Goal: Communication & Community: Answer question/provide support

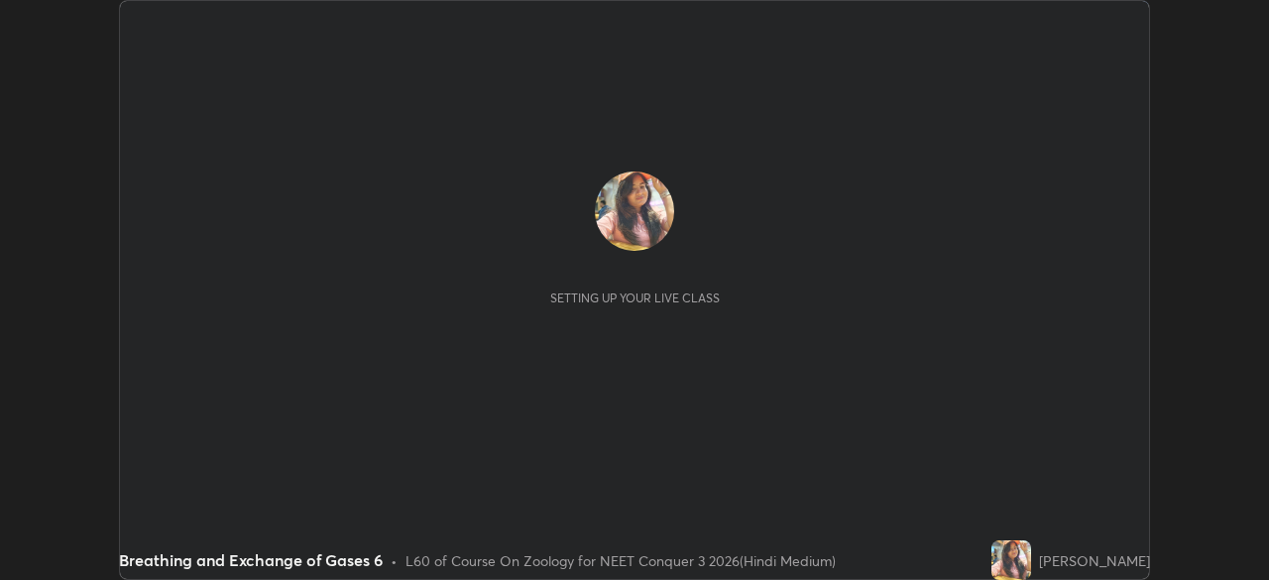
scroll to position [580, 1268]
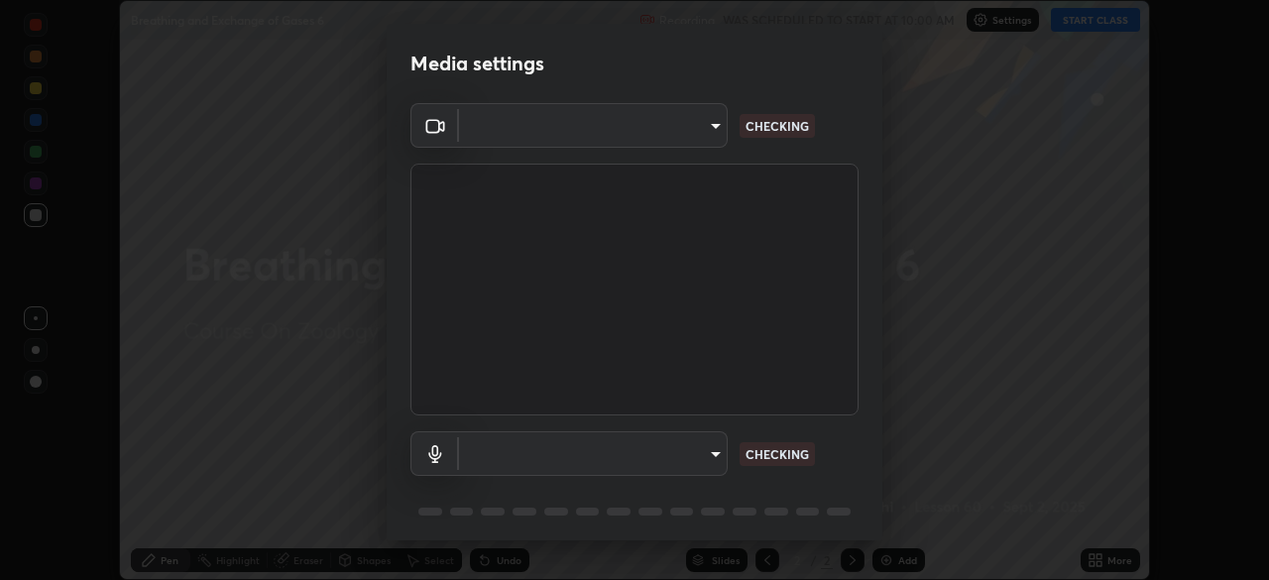
click at [713, 457] on body "Erase all Breathing and Exchange of Gases 6 Recording WAS SCHEDULED TO START AT…" at bounding box center [634, 290] width 1269 height 580
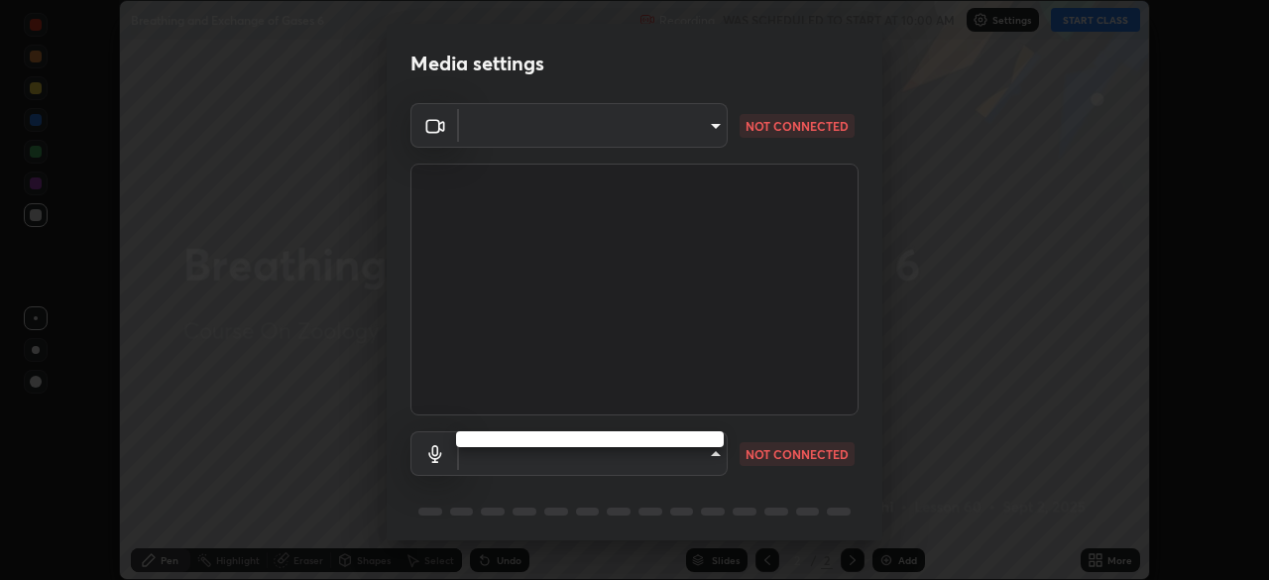
type input "fc38be1871f717ddc8e1b512eadbf63495b763d4820be899b5c927fedf8d93a0"
type input "communications"
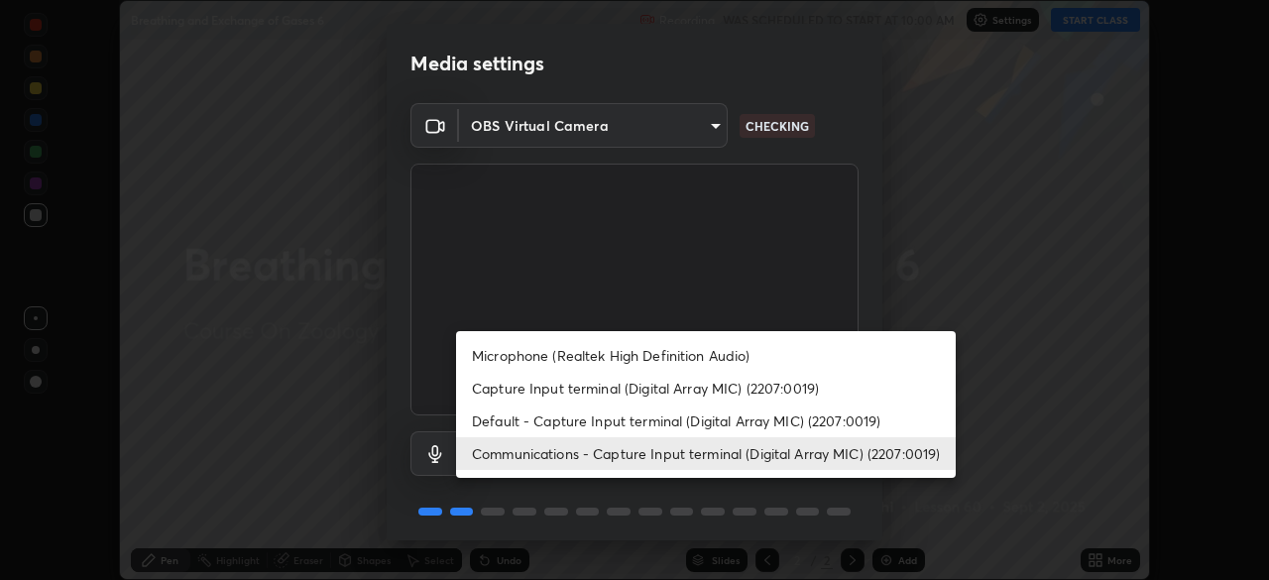
click at [625, 451] on li "Communications - Capture Input terminal (Digital Array MIC) (2207:0019)" at bounding box center [706, 453] width 500 height 33
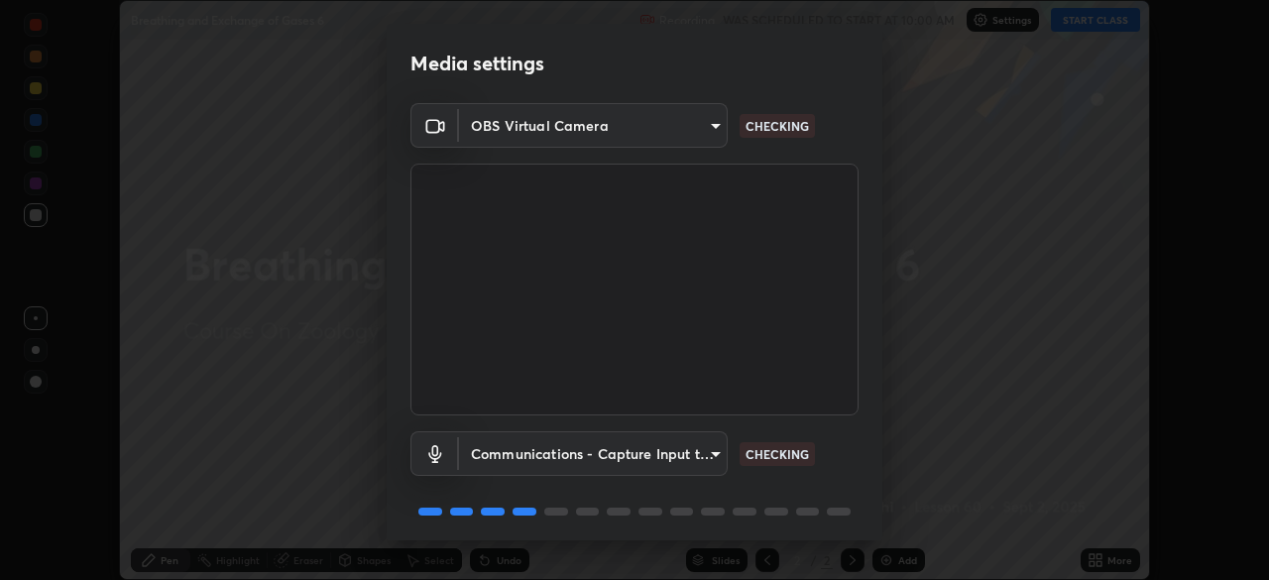
scroll to position [70, 0]
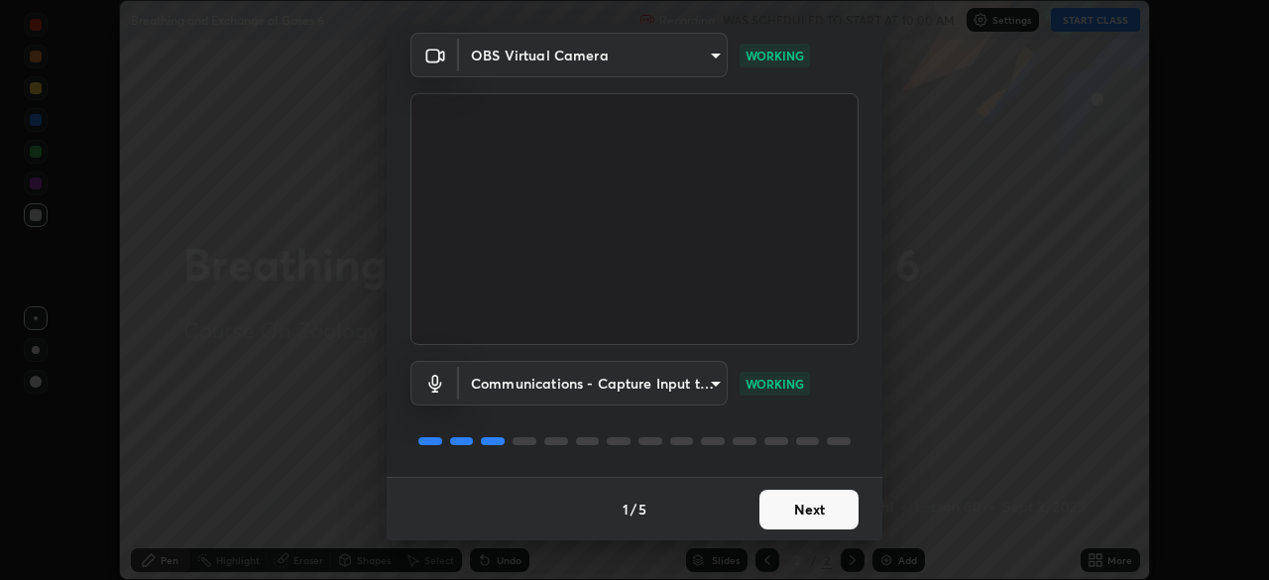
click at [797, 516] on button "Next" at bounding box center [808, 510] width 99 height 40
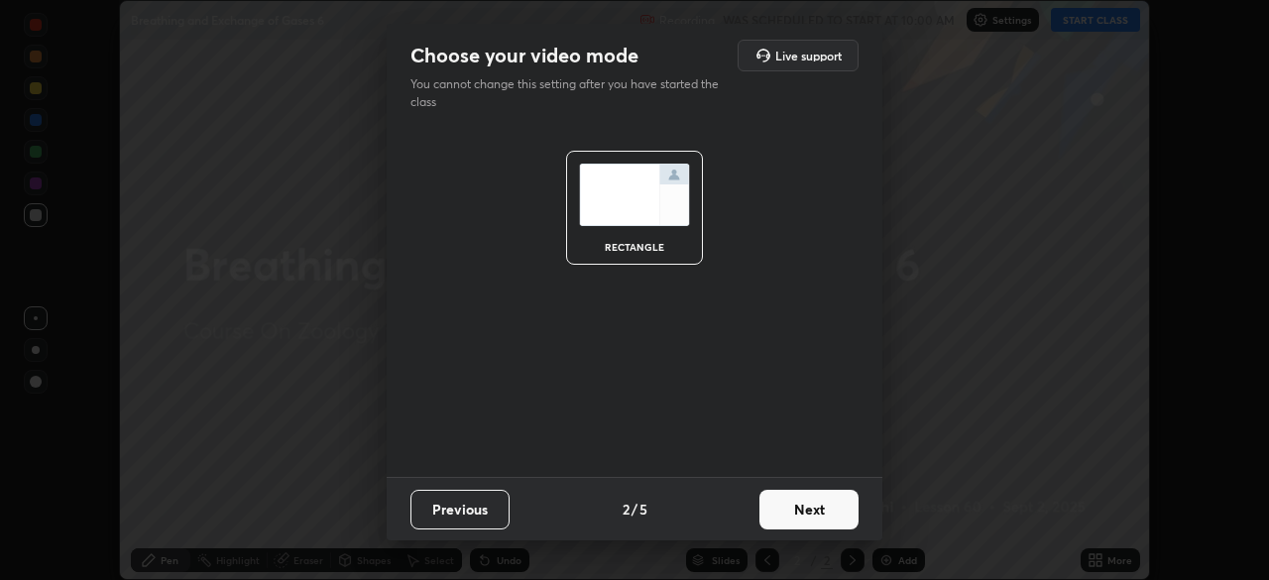
scroll to position [0, 0]
click at [799, 515] on button "Next" at bounding box center [808, 510] width 99 height 40
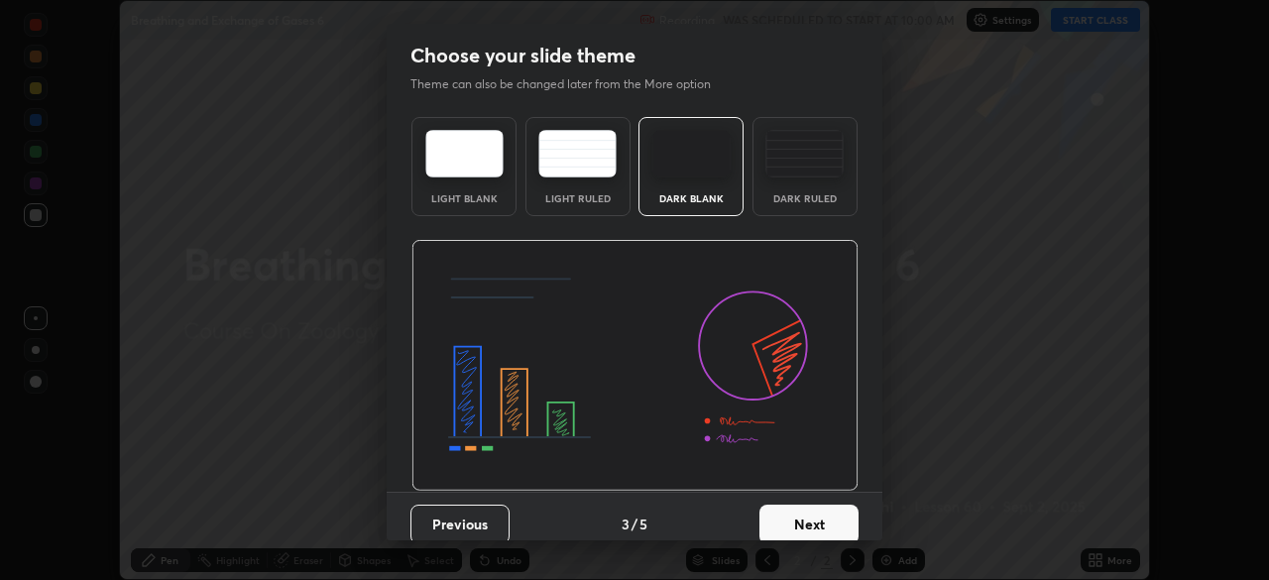
click at [799, 517] on button "Next" at bounding box center [808, 525] width 99 height 40
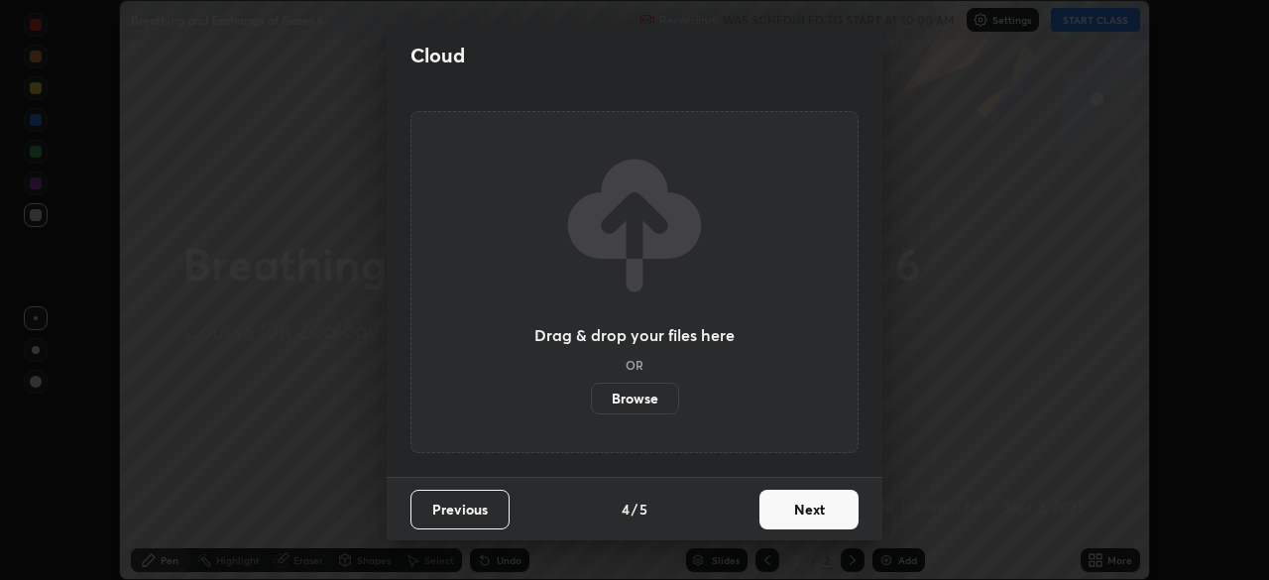
click at [800, 516] on button "Next" at bounding box center [808, 510] width 99 height 40
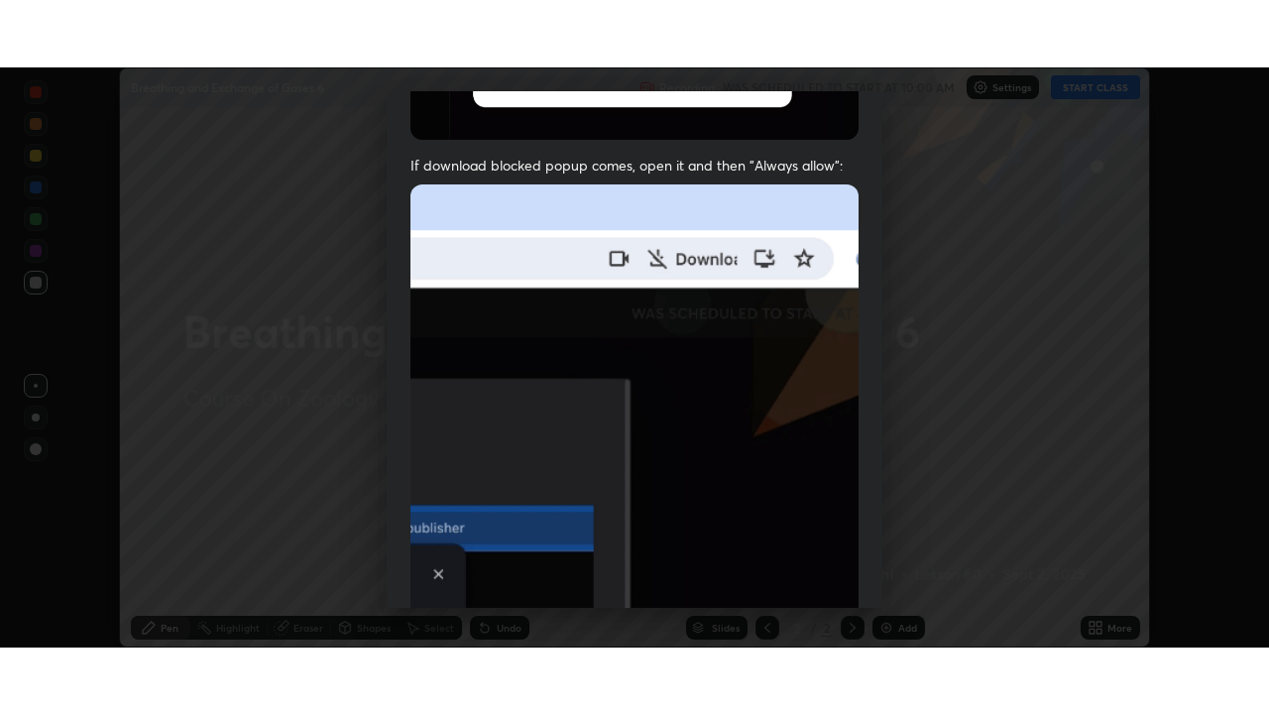
scroll to position [475, 0]
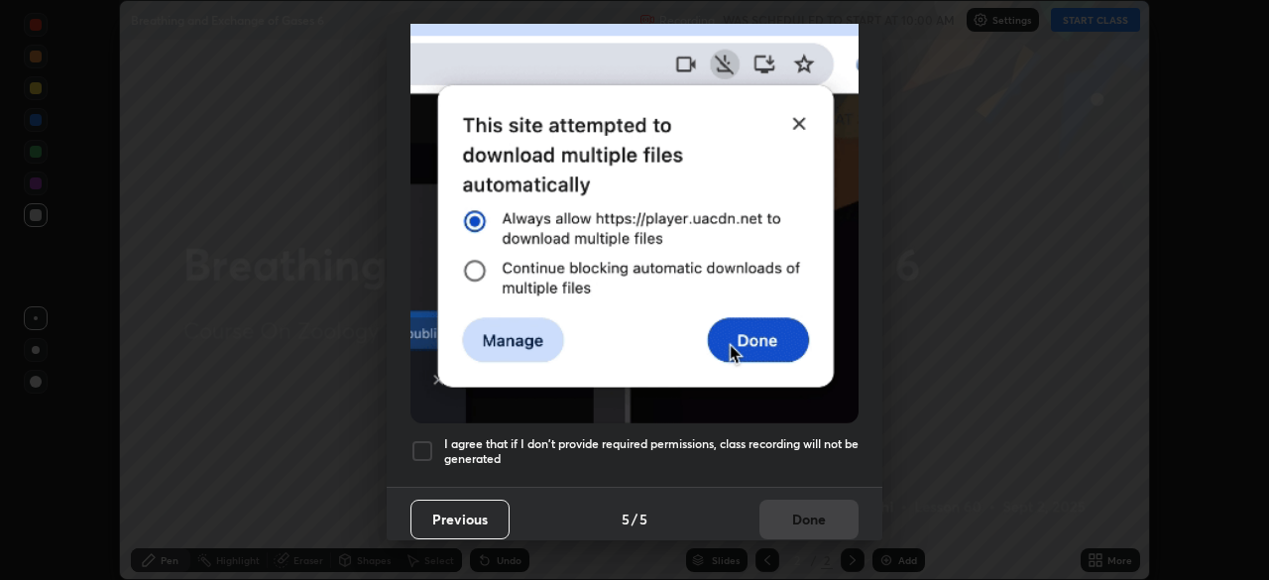
click at [410, 442] on div at bounding box center [422, 451] width 24 height 24
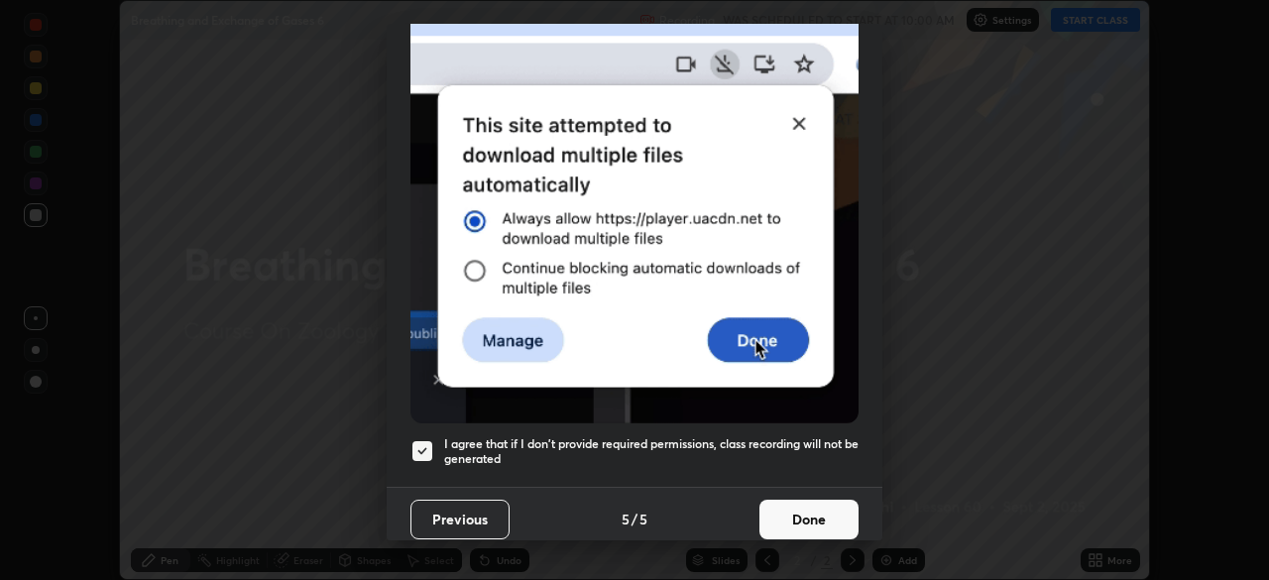
click at [790, 518] on button "Done" at bounding box center [808, 520] width 99 height 40
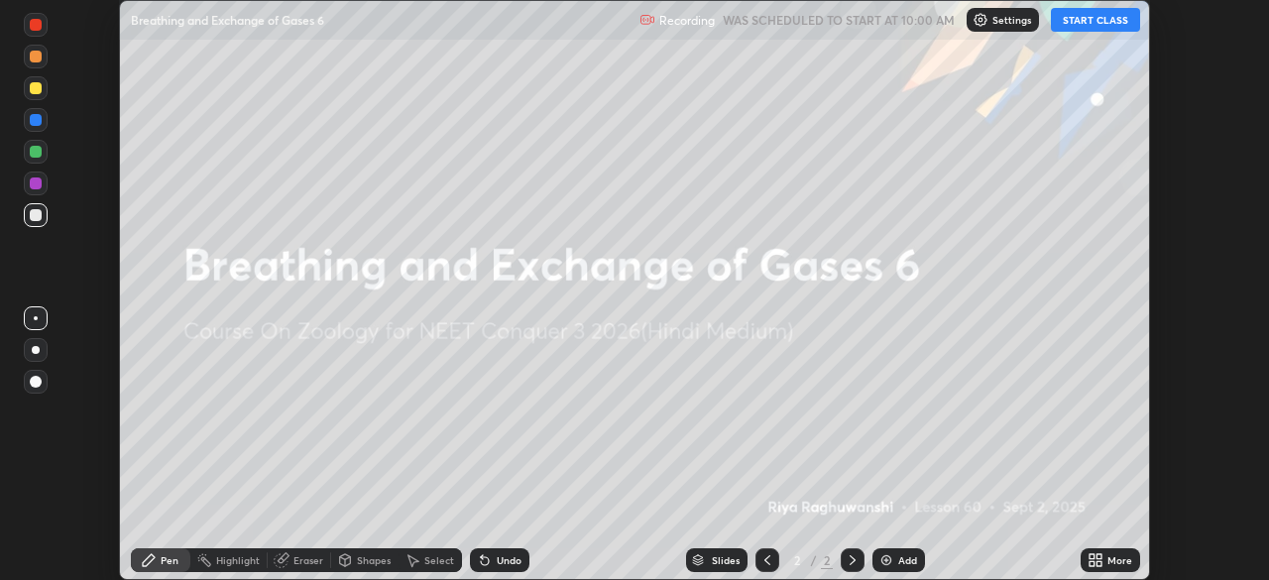
click at [1067, 23] on button "START CLASS" at bounding box center [1095, 20] width 89 height 24
click at [1092, 563] on icon at bounding box center [1092, 563] width 5 height 5
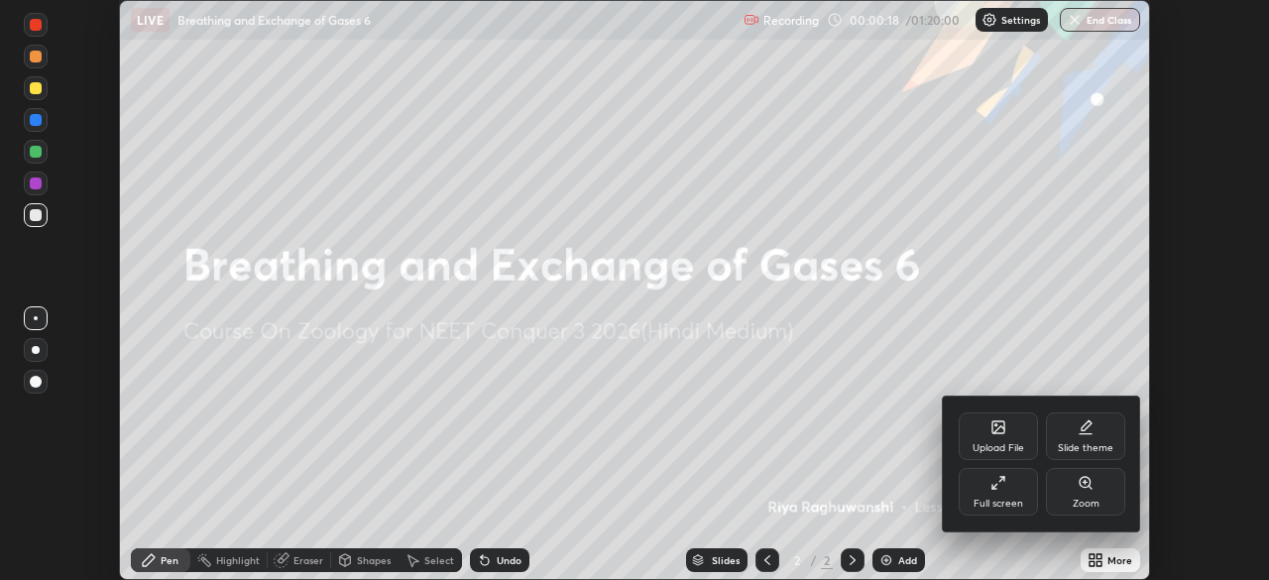
click at [999, 444] on div "Upload File" at bounding box center [999, 448] width 52 height 10
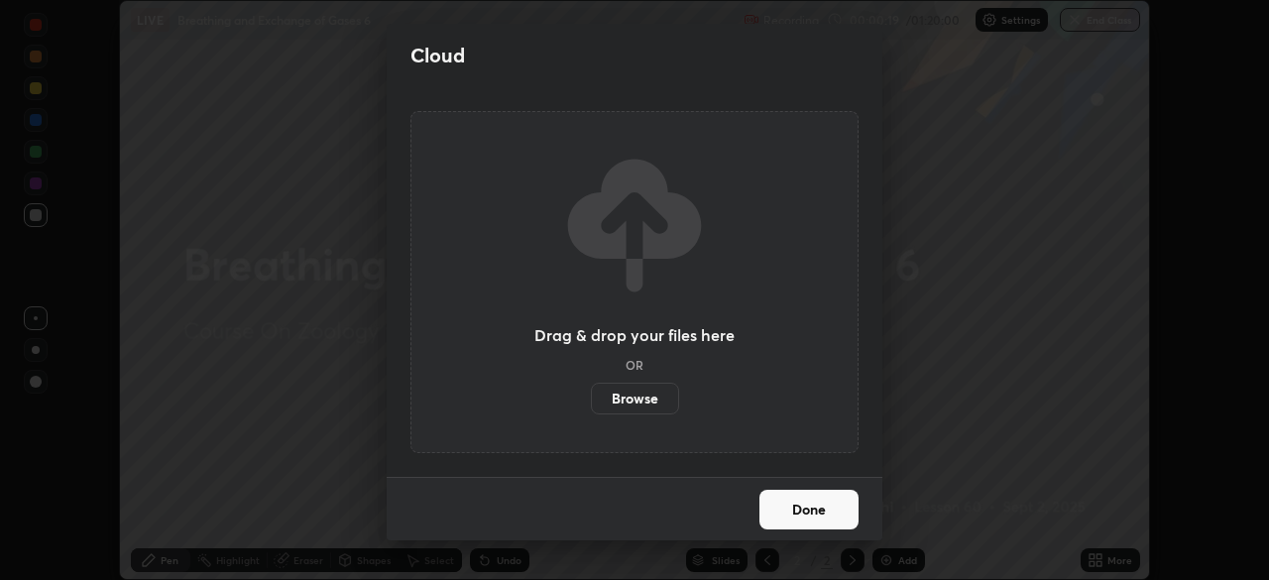
click at [639, 392] on label "Browse" at bounding box center [635, 399] width 88 height 32
click at [591, 392] on input "Browse" at bounding box center [591, 399] width 0 height 32
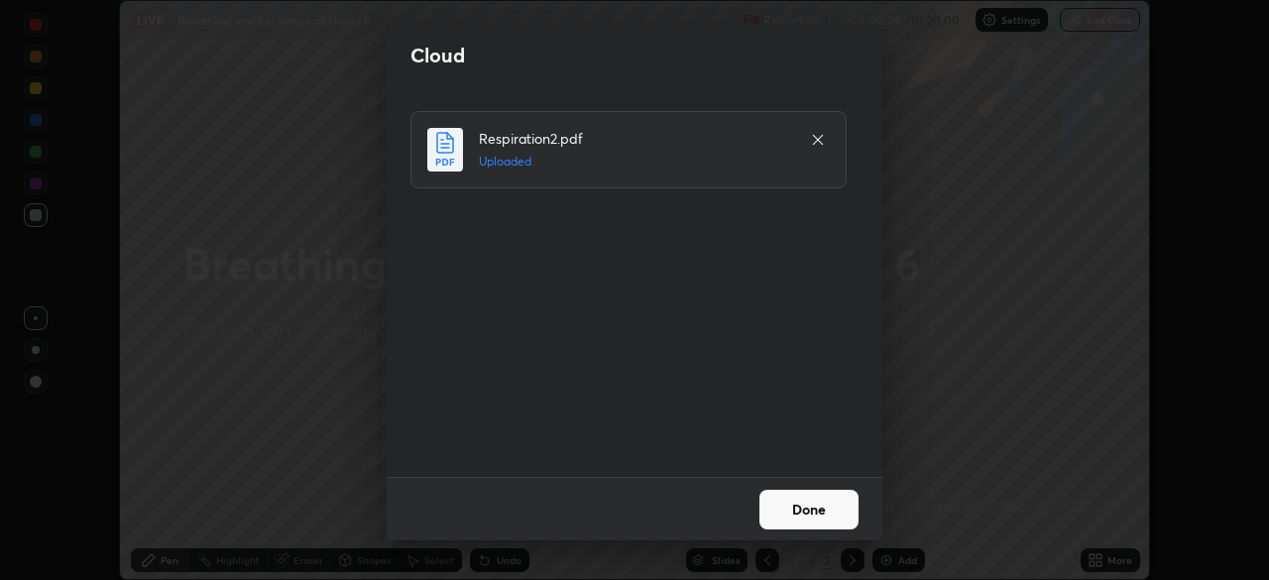
click at [788, 511] on button "Done" at bounding box center [808, 510] width 99 height 40
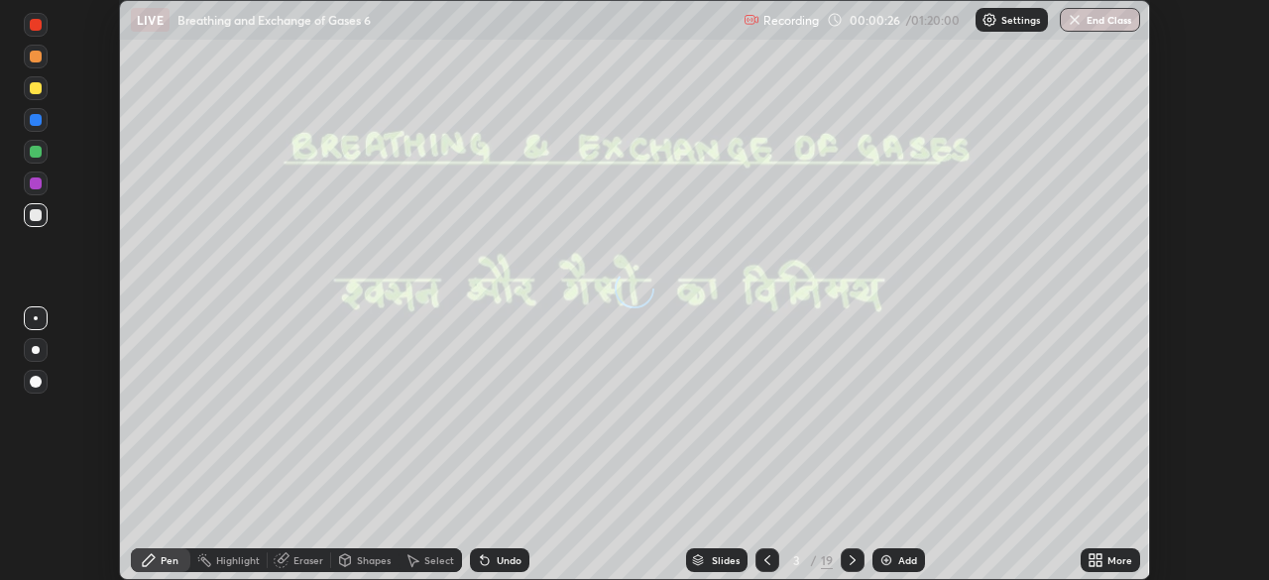
click at [768, 554] on icon at bounding box center [767, 560] width 16 height 16
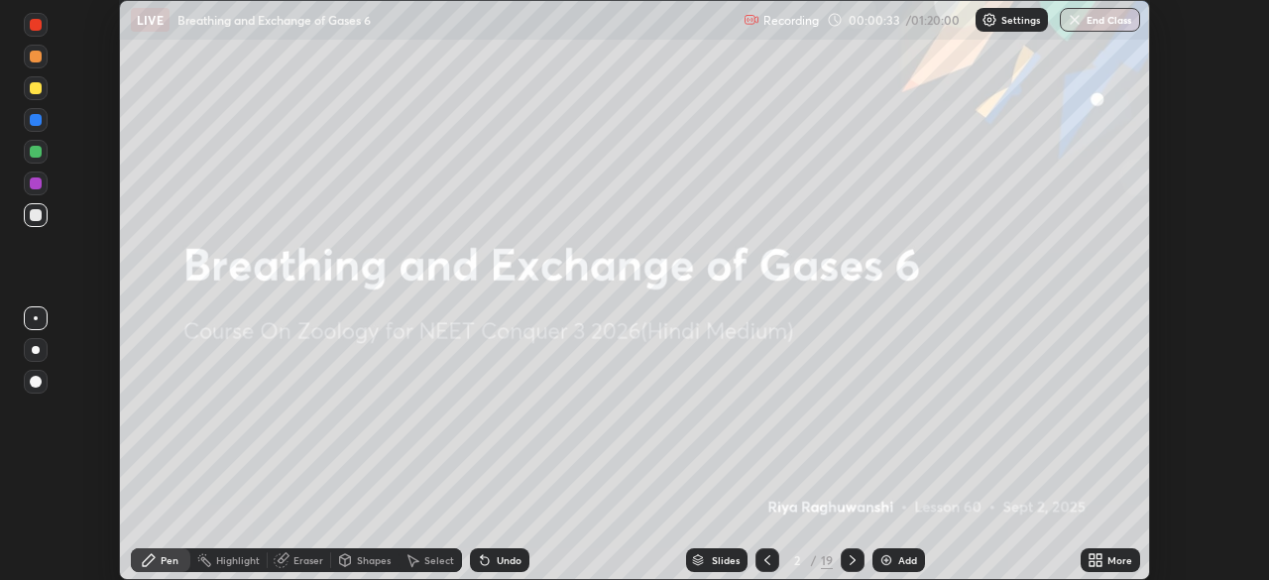
click at [1093, 564] on icon at bounding box center [1092, 563] width 5 height 5
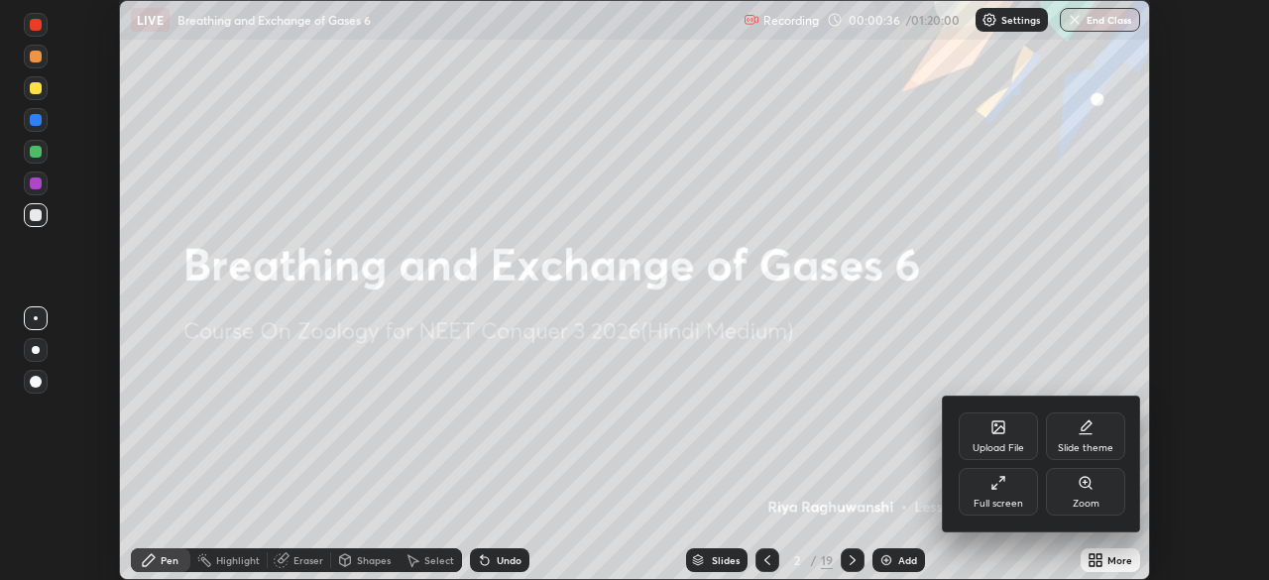
click at [982, 490] on div "Full screen" at bounding box center [998, 492] width 79 height 48
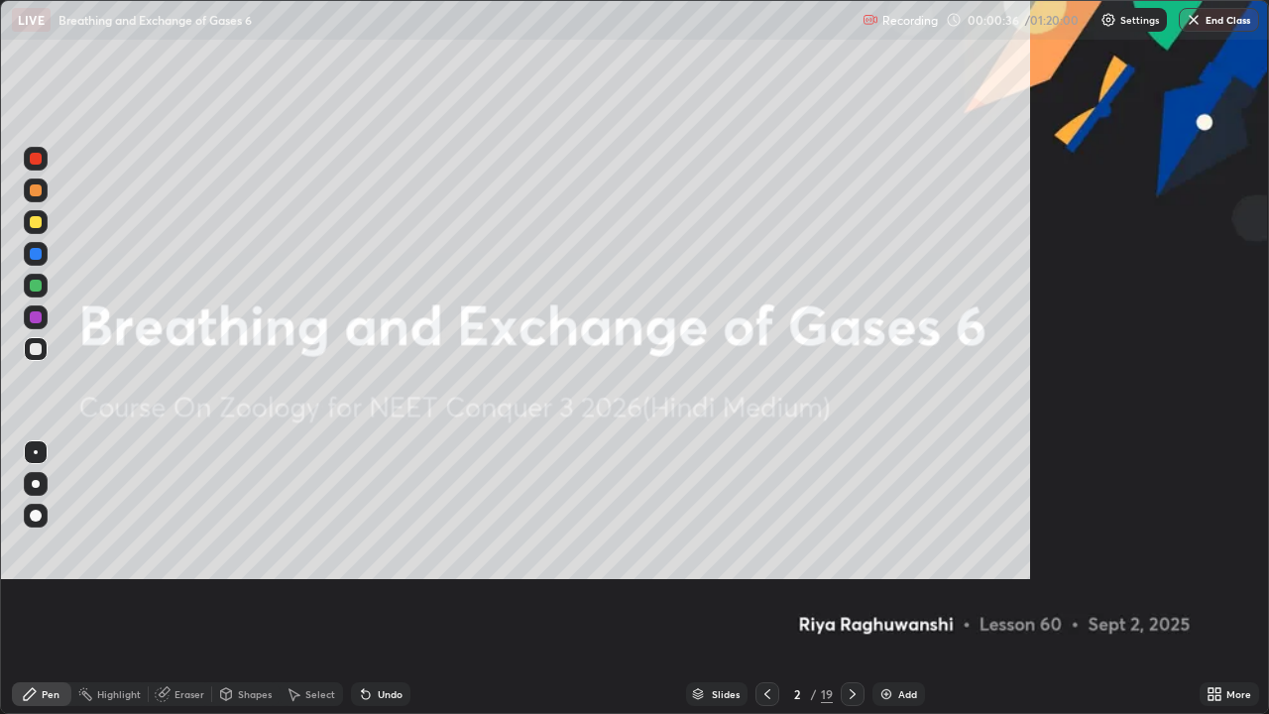
scroll to position [714, 1269]
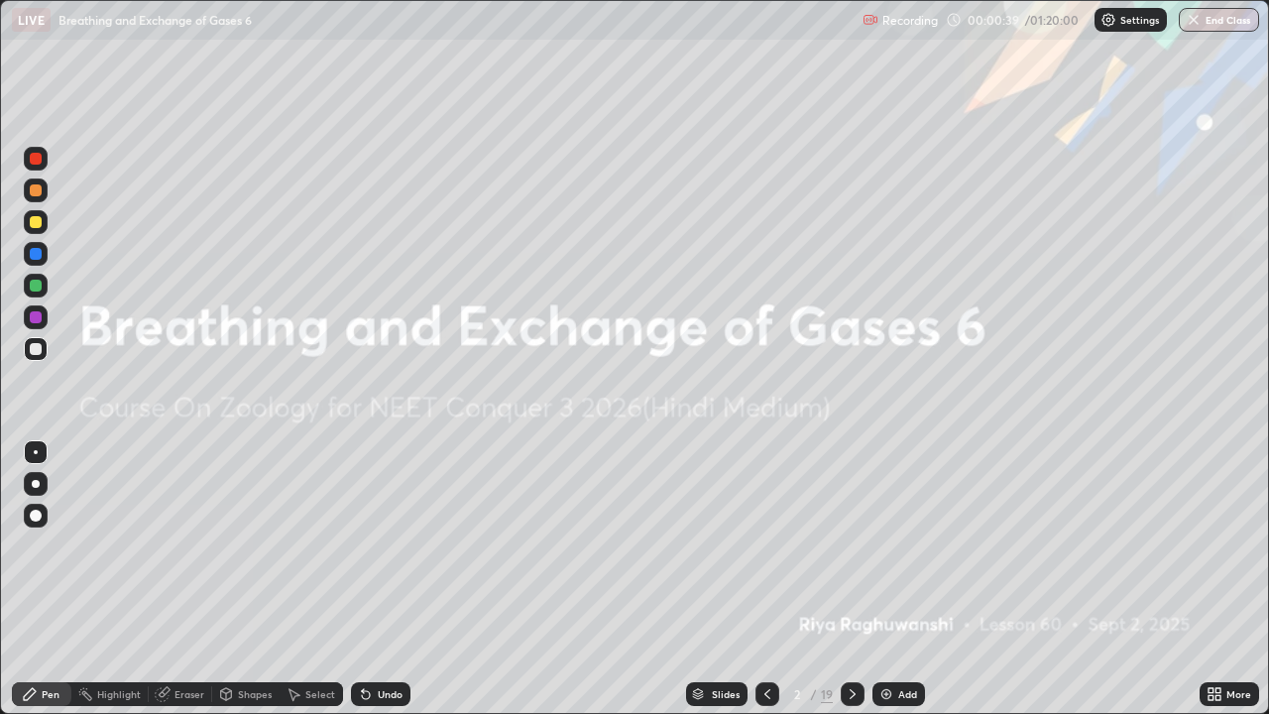
click at [1120, 579] on div "Slides 2 / 19 Add" at bounding box center [804, 694] width 789 height 40
click at [848, 579] on icon at bounding box center [853, 694] width 16 height 16
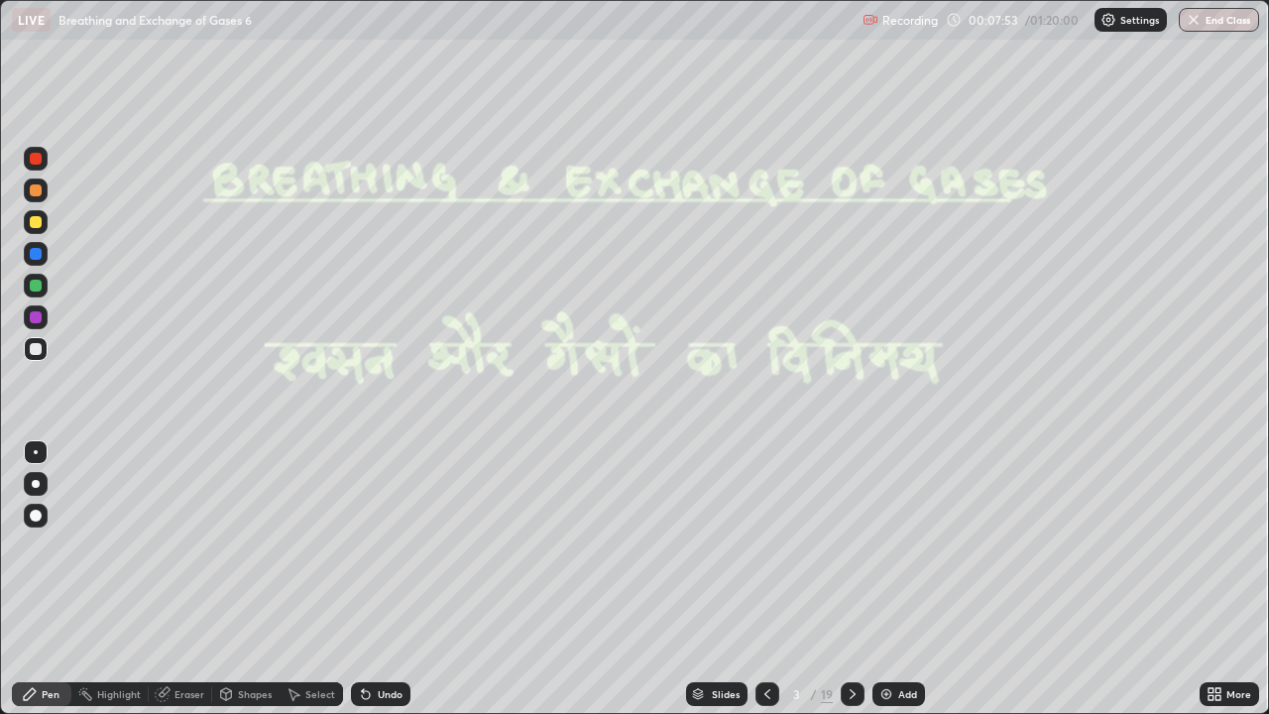
click at [714, 579] on div "Slides" at bounding box center [726, 694] width 28 height 10
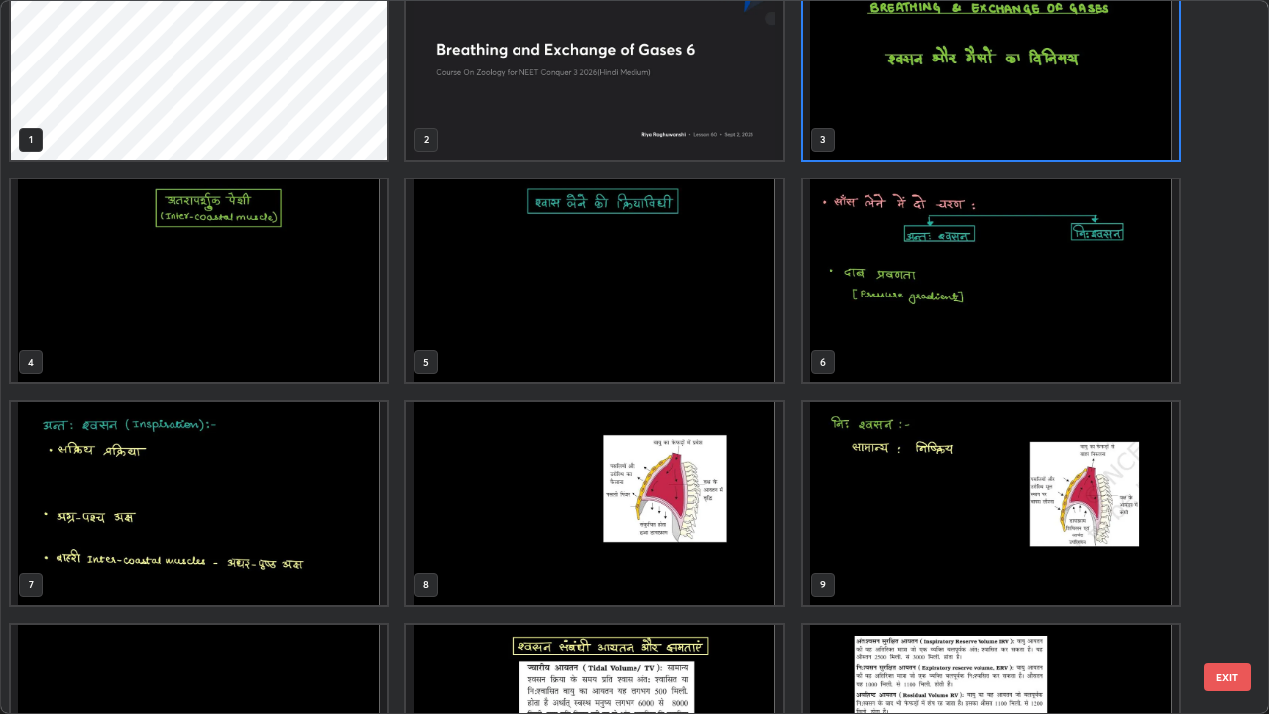
scroll to position [50, 0]
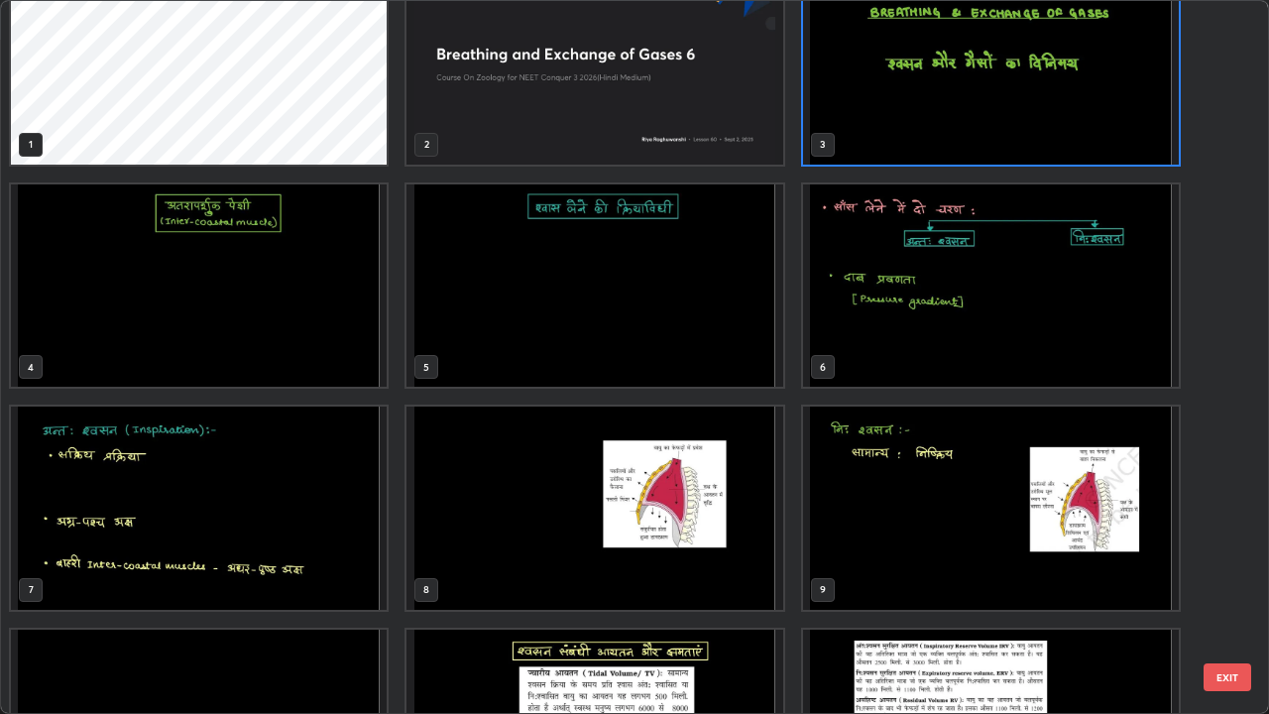
click at [290, 338] on img "grid" at bounding box center [199, 285] width 376 height 203
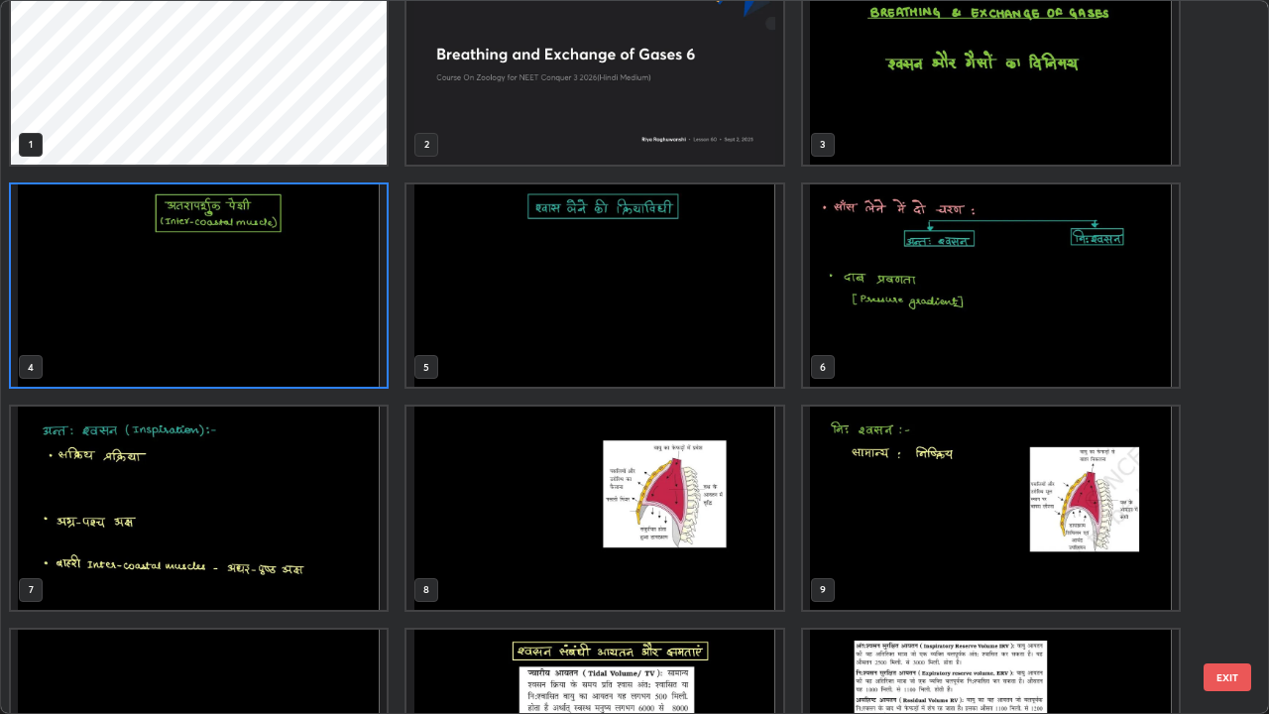
click at [297, 342] on img "grid" at bounding box center [199, 285] width 376 height 203
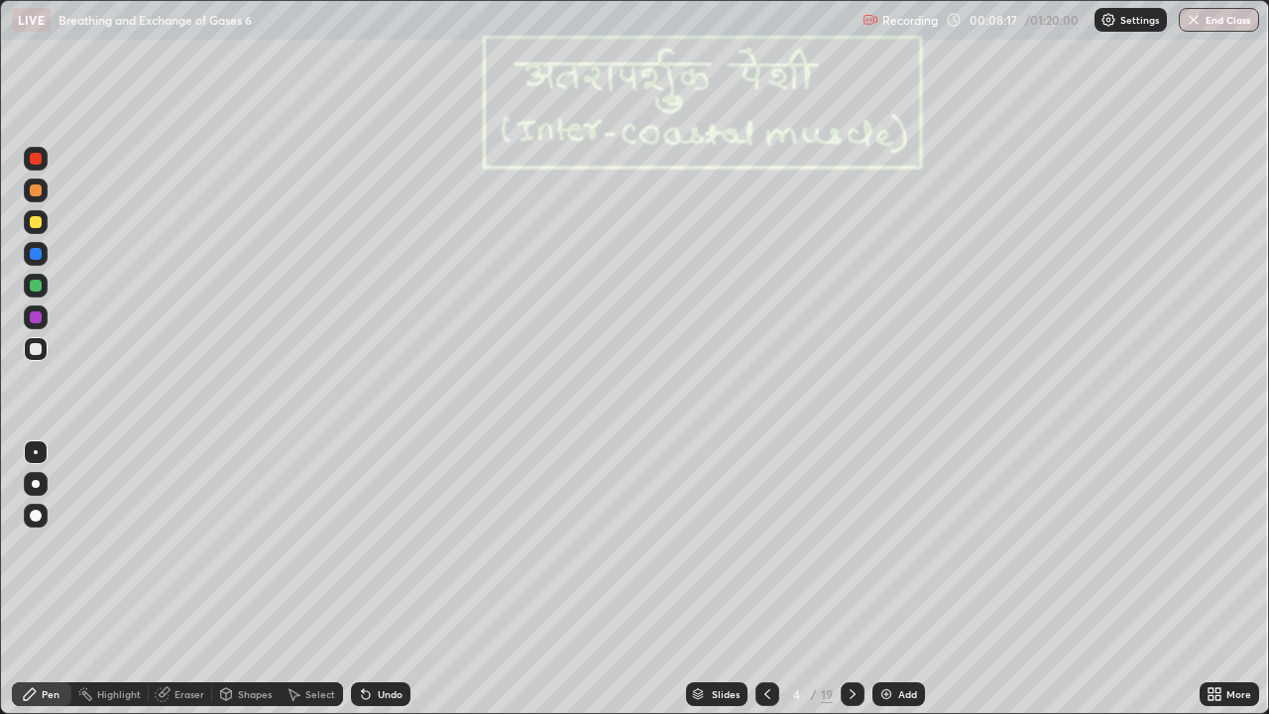
click at [851, 579] on icon at bounding box center [853, 694] width 16 height 16
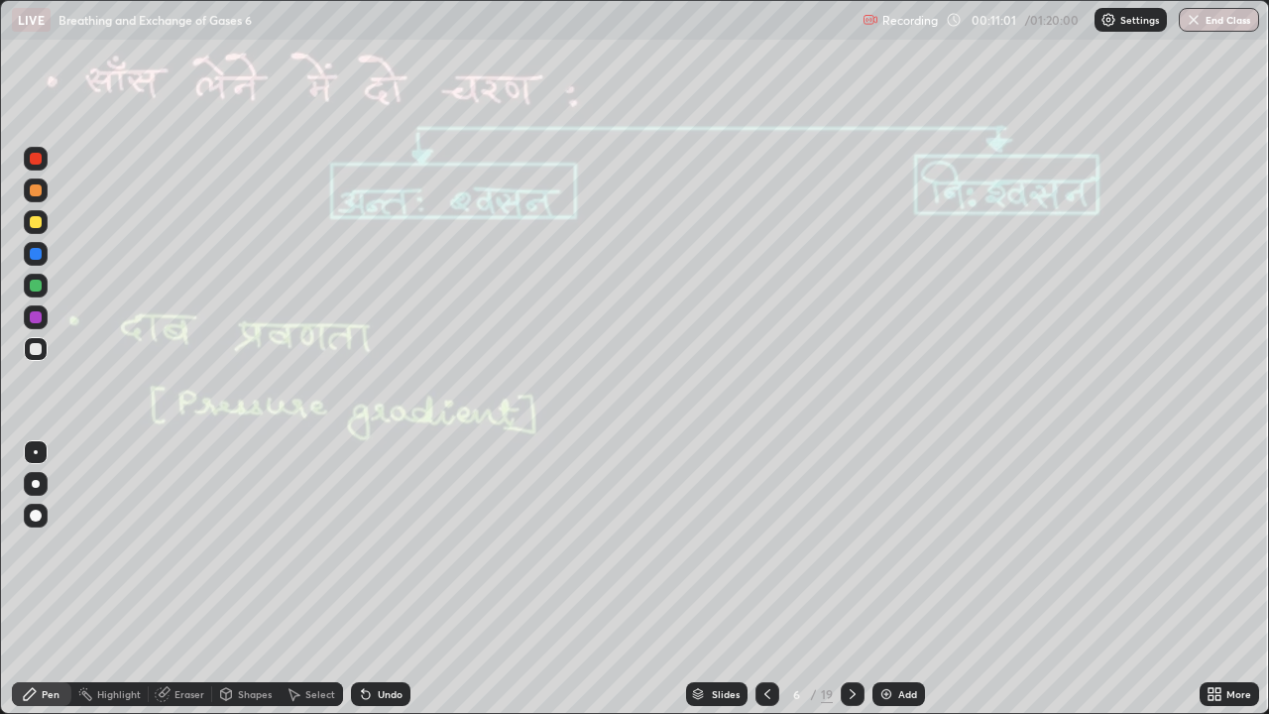
click at [851, 579] on icon at bounding box center [853, 694] width 16 height 16
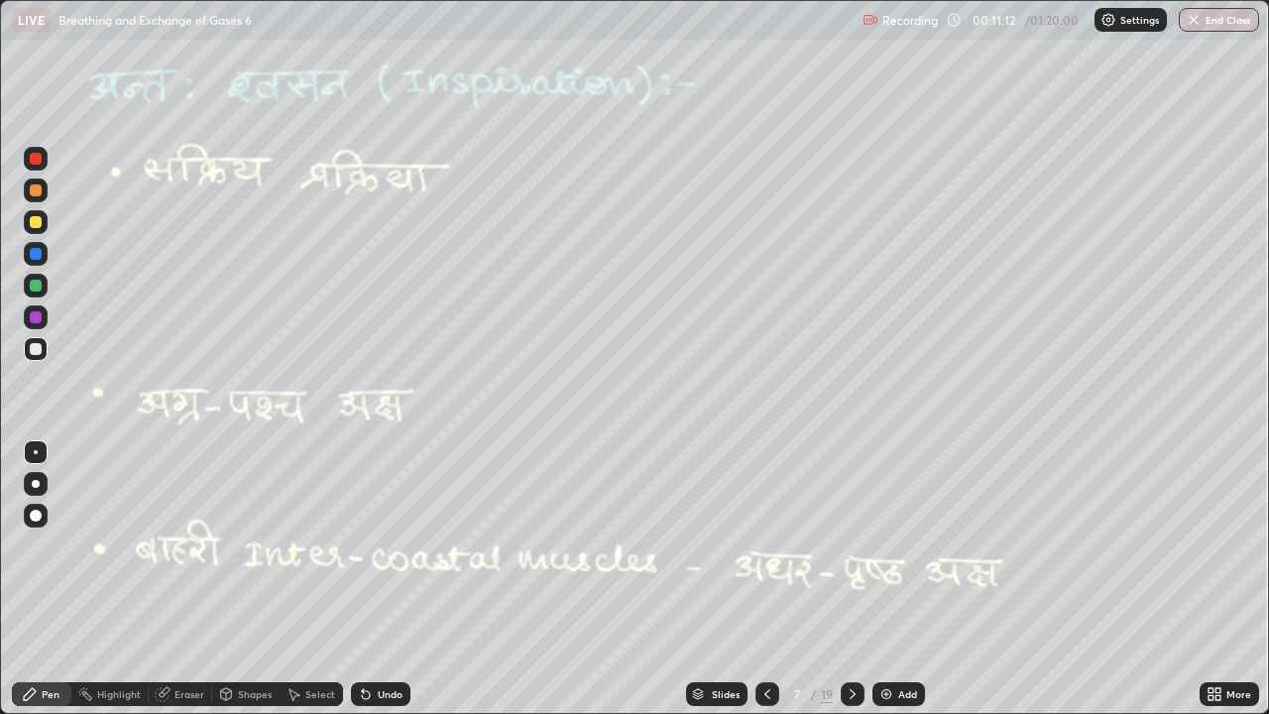
click at [35, 232] on div at bounding box center [36, 222] width 24 height 24
click at [196, 579] on div "Eraser" at bounding box center [189, 694] width 30 height 10
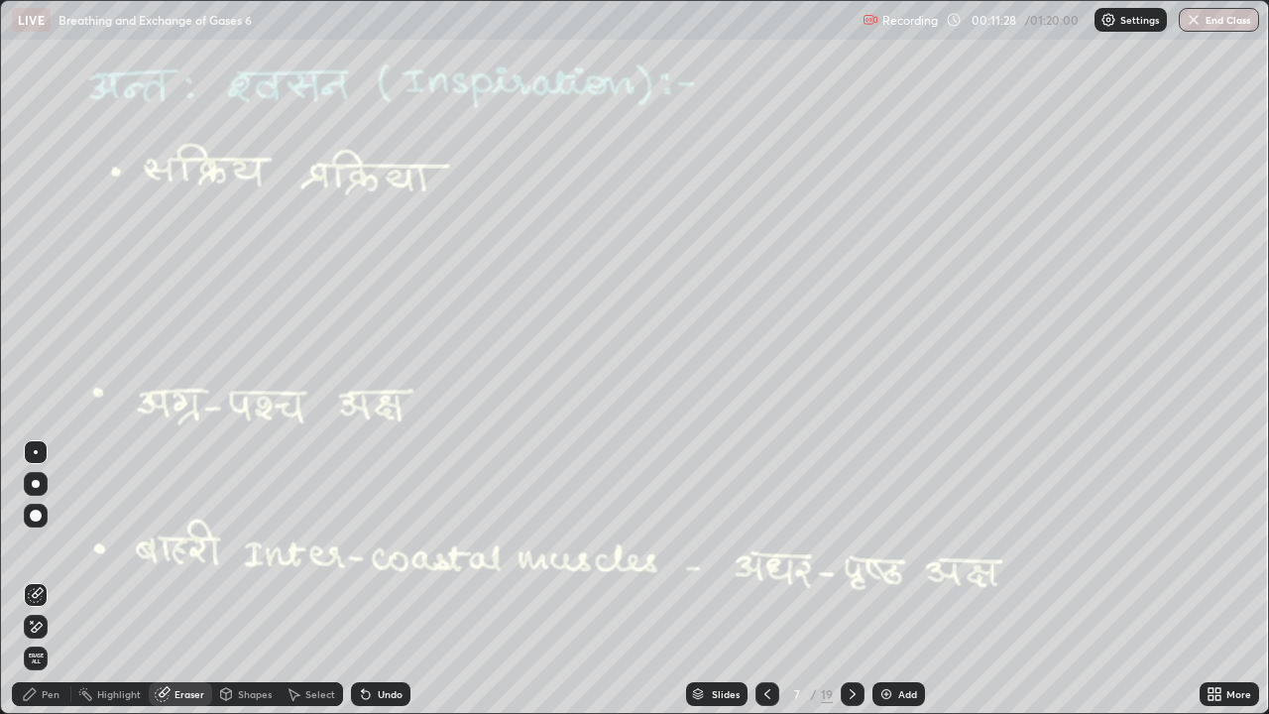
click at [235, 579] on div "Shapes" at bounding box center [245, 694] width 67 height 24
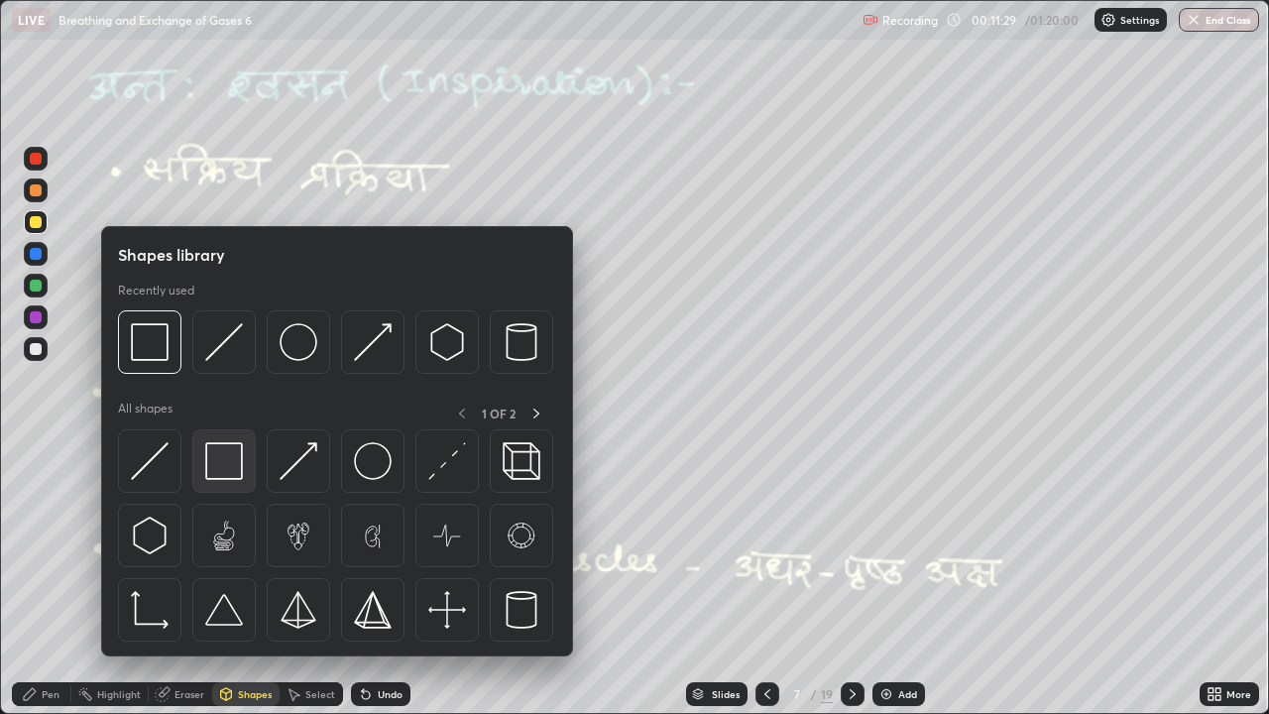
click at [234, 463] on img at bounding box center [224, 461] width 38 height 38
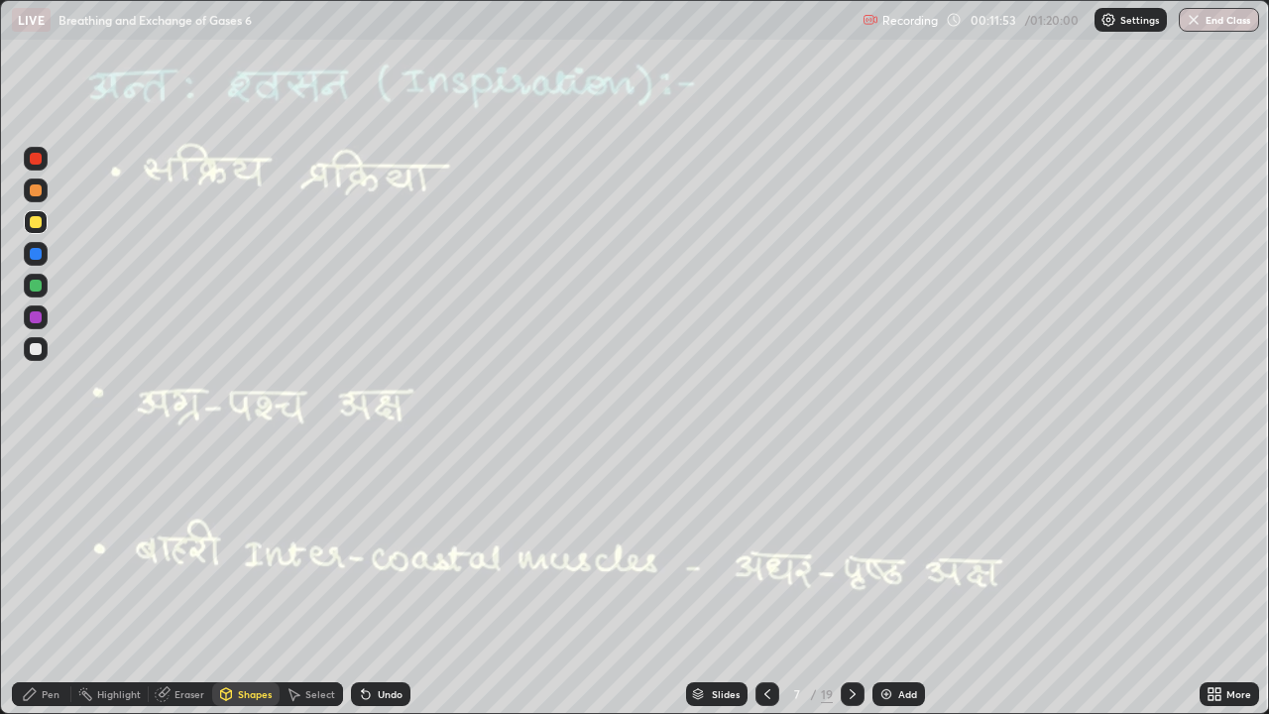
click at [382, 579] on div "Undo" at bounding box center [390, 694] width 25 height 10
click at [51, 579] on div "Pen" at bounding box center [51, 694] width 18 height 10
click at [38, 482] on div at bounding box center [36, 484] width 8 height 8
click at [852, 579] on icon at bounding box center [853, 694] width 16 height 16
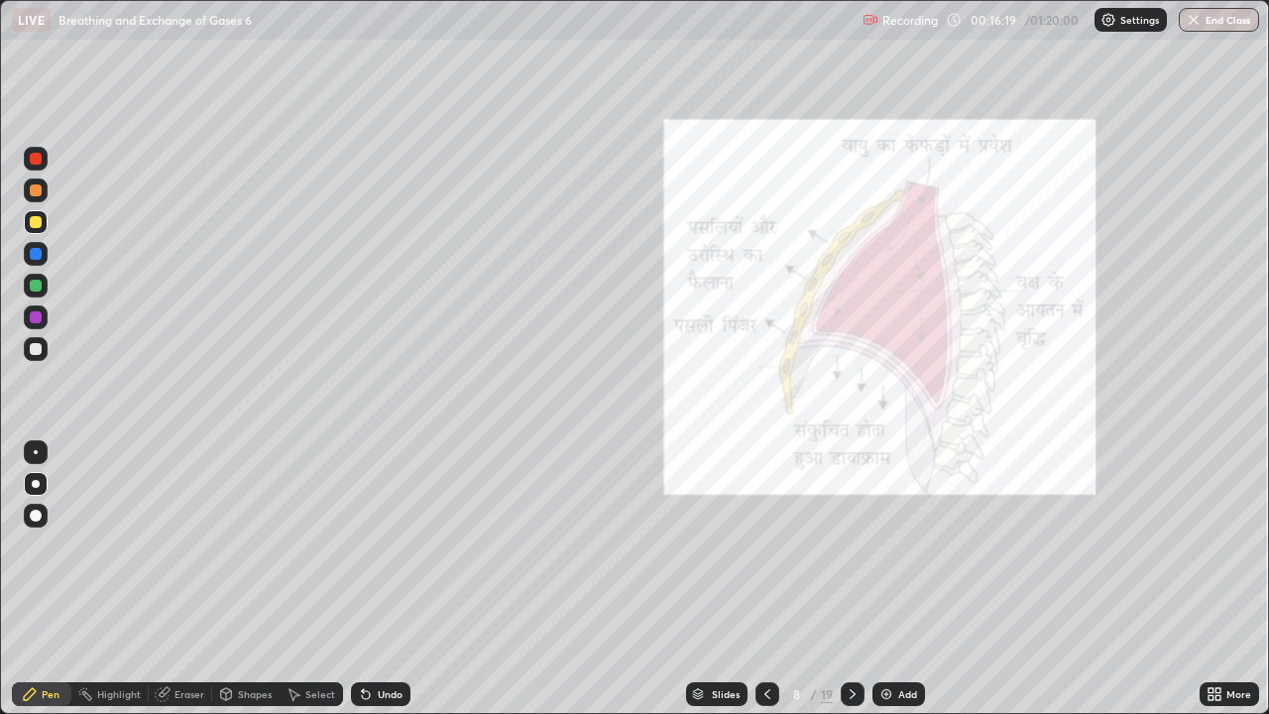
click at [378, 579] on div "Undo" at bounding box center [390, 694] width 25 height 10
click at [373, 579] on div "Undo" at bounding box center [380, 694] width 59 height 24
click at [372, 579] on div "Undo" at bounding box center [380, 694] width 59 height 24
click at [373, 579] on div "Undo" at bounding box center [380, 694] width 59 height 24
click at [378, 579] on div "Undo" at bounding box center [390, 694] width 25 height 10
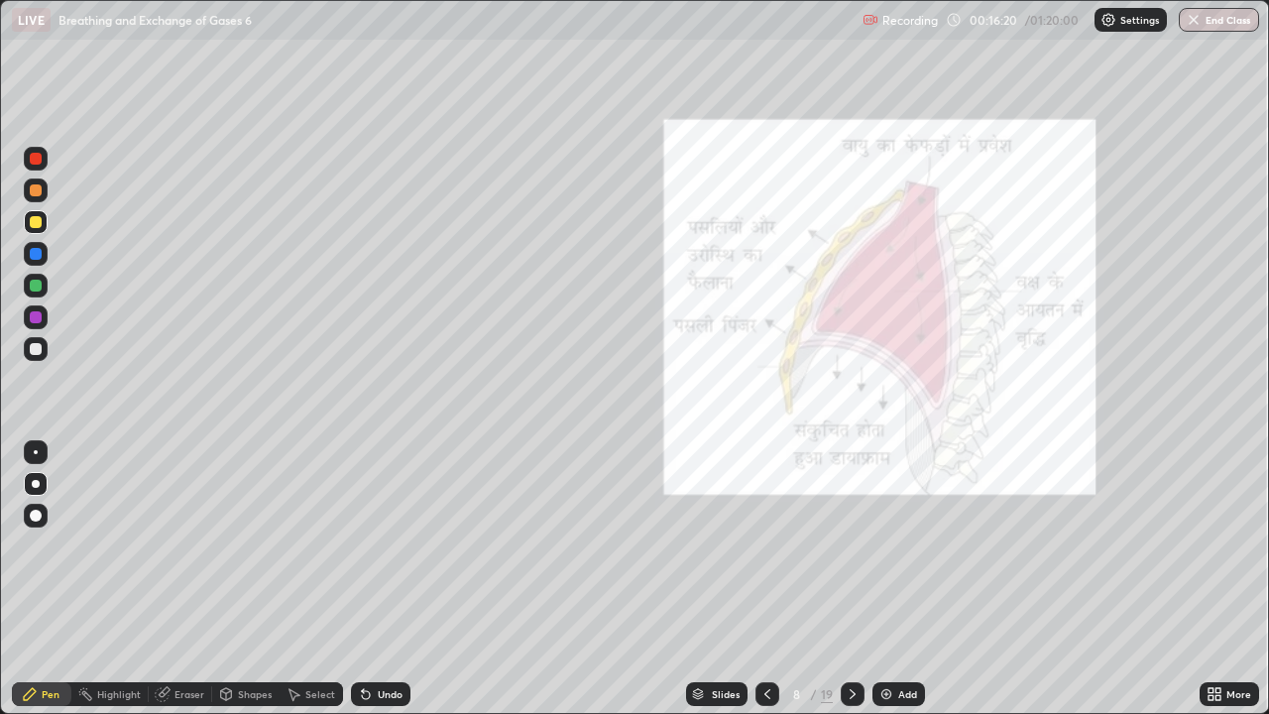
click at [378, 579] on div "Undo" at bounding box center [390, 694] width 25 height 10
click at [376, 579] on div "Undo" at bounding box center [380, 694] width 59 height 24
click at [374, 579] on div "Undo" at bounding box center [380, 694] width 59 height 24
click at [371, 579] on div "Undo" at bounding box center [380, 694] width 59 height 24
click at [367, 579] on icon at bounding box center [366, 694] width 16 height 16
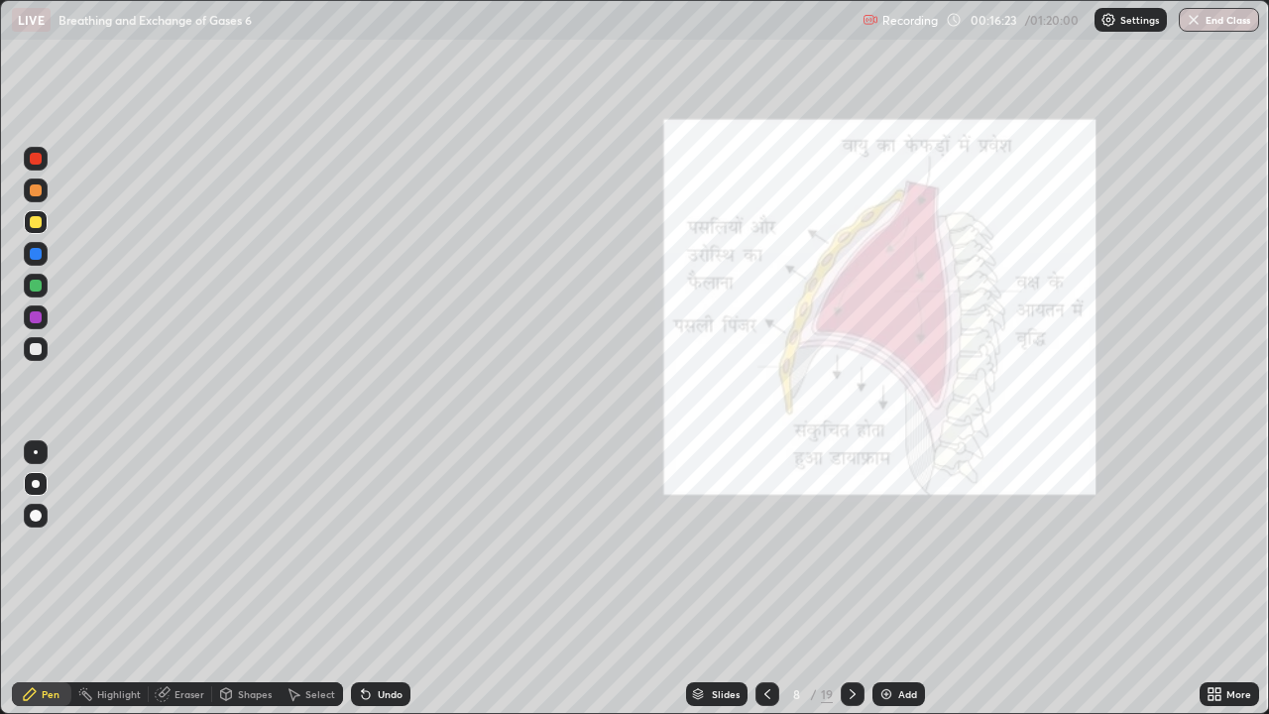
click at [363, 579] on icon at bounding box center [366, 695] width 8 height 8
click at [362, 579] on icon at bounding box center [366, 695] width 8 height 8
click at [36, 348] on div at bounding box center [36, 349] width 12 height 12
click at [362, 579] on icon at bounding box center [363, 690] width 2 height 2
click at [366, 579] on icon at bounding box center [366, 694] width 16 height 16
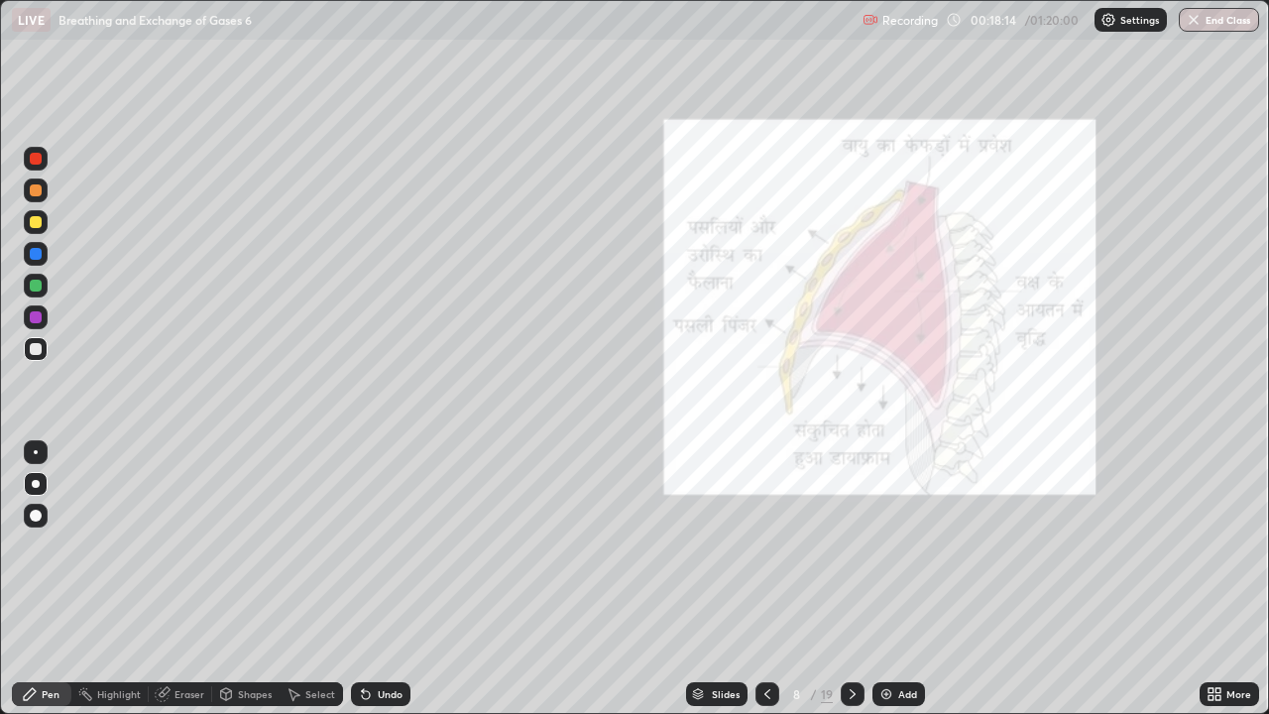
click at [40, 322] on div at bounding box center [36, 317] width 12 height 12
click at [36, 452] on div at bounding box center [36, 452] width 4 height 4
click at [765, 579] on icon at bounding box center [767, 694] width 16 height 16
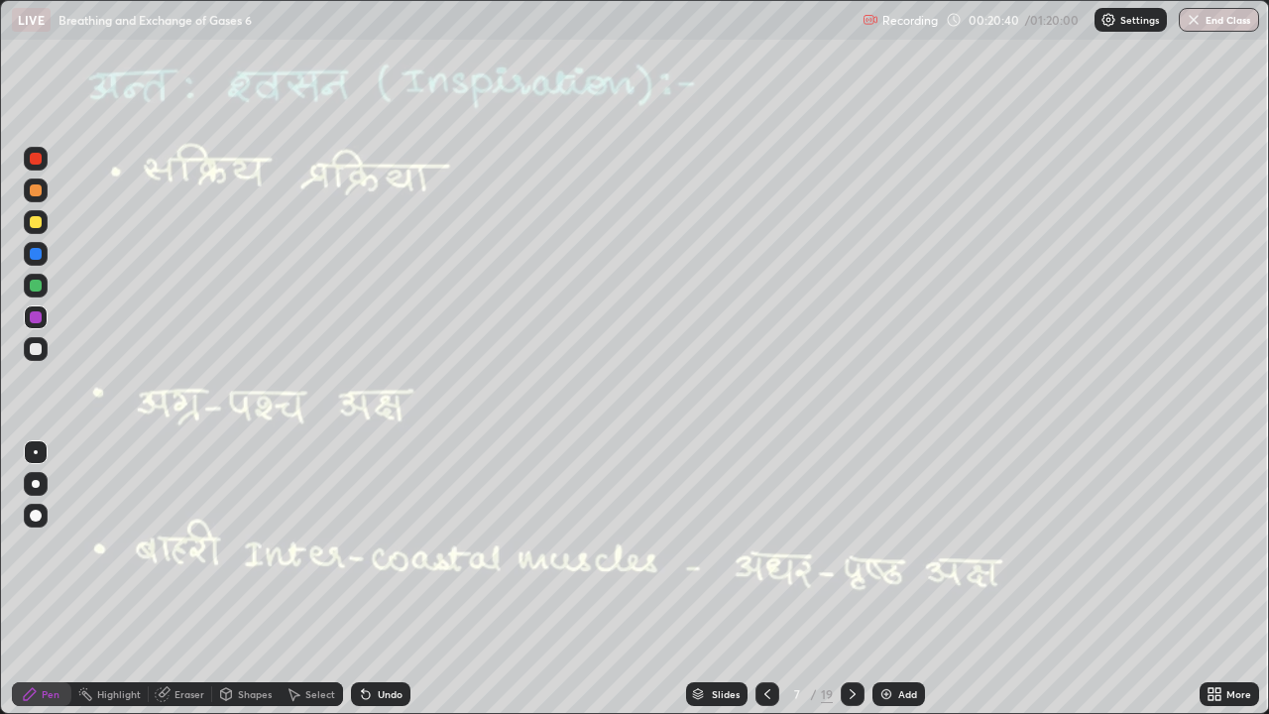
click at [848, 579] on icon at bounding box center [853, 694] width 16 height 16
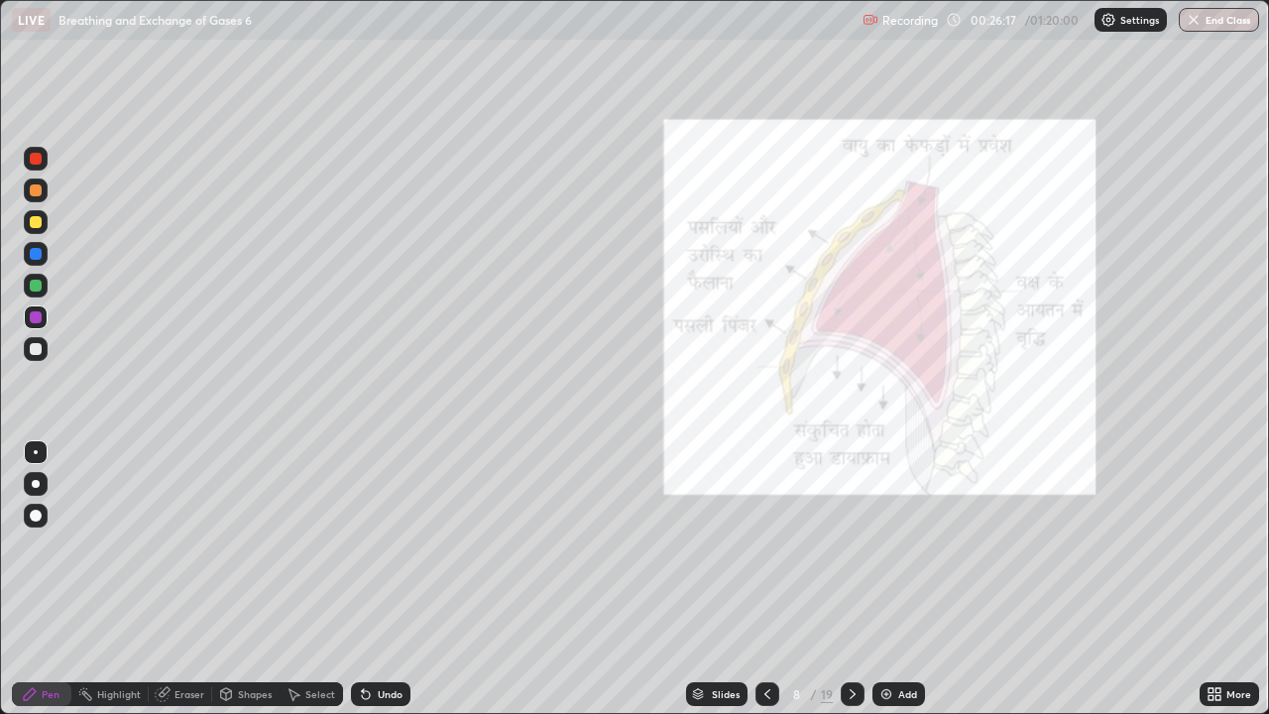
click at [859, 579] on div at bounding box center [853, 694] width 24 height 24
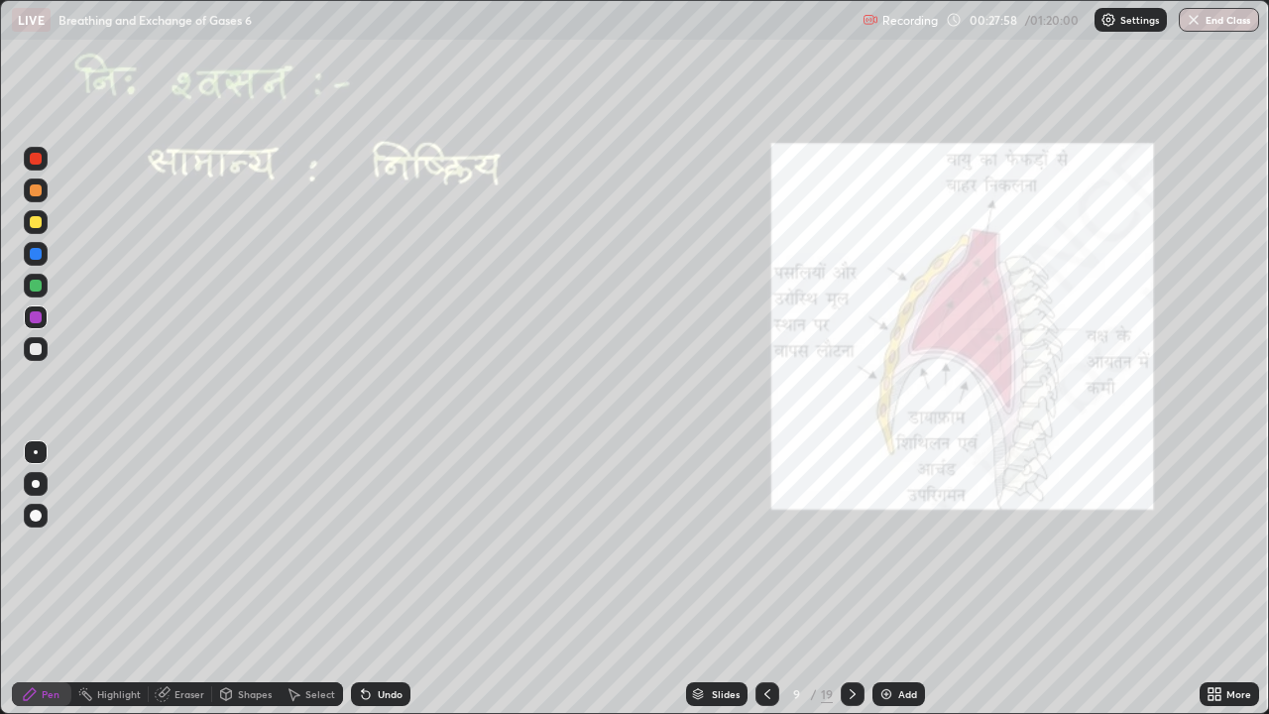
click at [37, 221] on div at bounding box center [36, 222] width 12 height 12
click at [372, 579] on div "Undo" at bounding box center [380, 694] width 59 height 24
click at [368, 579] on icon at bounding box center [366, 694] width 16 height 16
click at [851, 579] on icon at bounding box center [853, 694] width 16 height 16
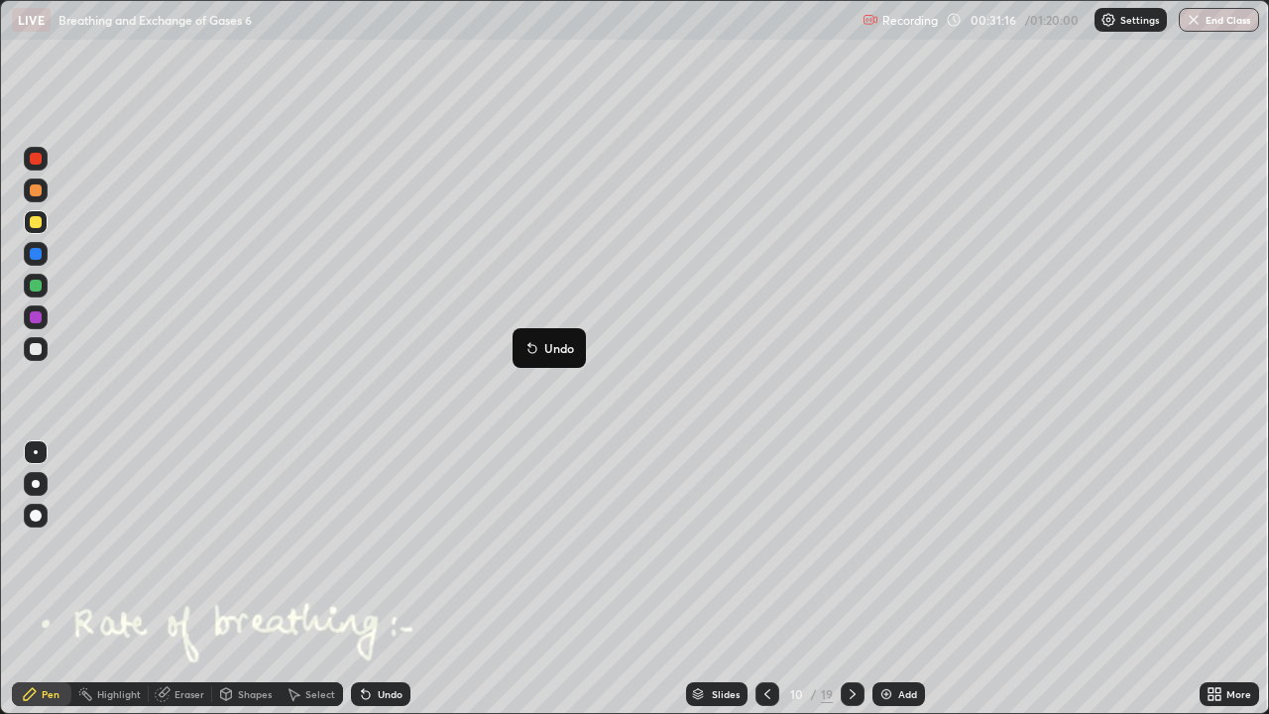
click at [527, 336] on button "Undo" at bounding box center [549, 348] width 58 height 24
click at [376, 579] on div "Undo" at bounding box center [380, 694] width 59 height 24
click at [366, 579] on icon at bounding box center [366, 695] width 8 height 8
click at [362, 579] on icon at bounding box center [366, 695] width 8 height 8
click at [36, 484] on div at bounding box center [36, 484] width 8 height 8
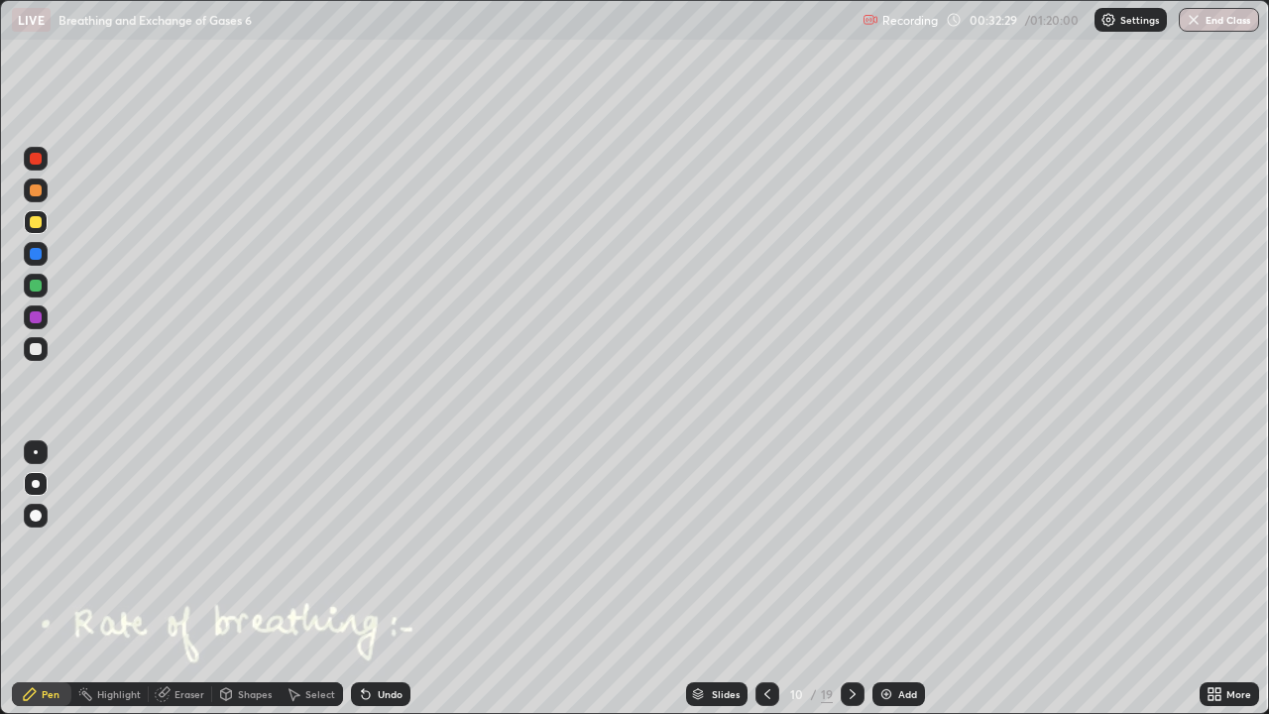
click at [226, 579] on icon at bounding box center [226, 696] width 0 height 7
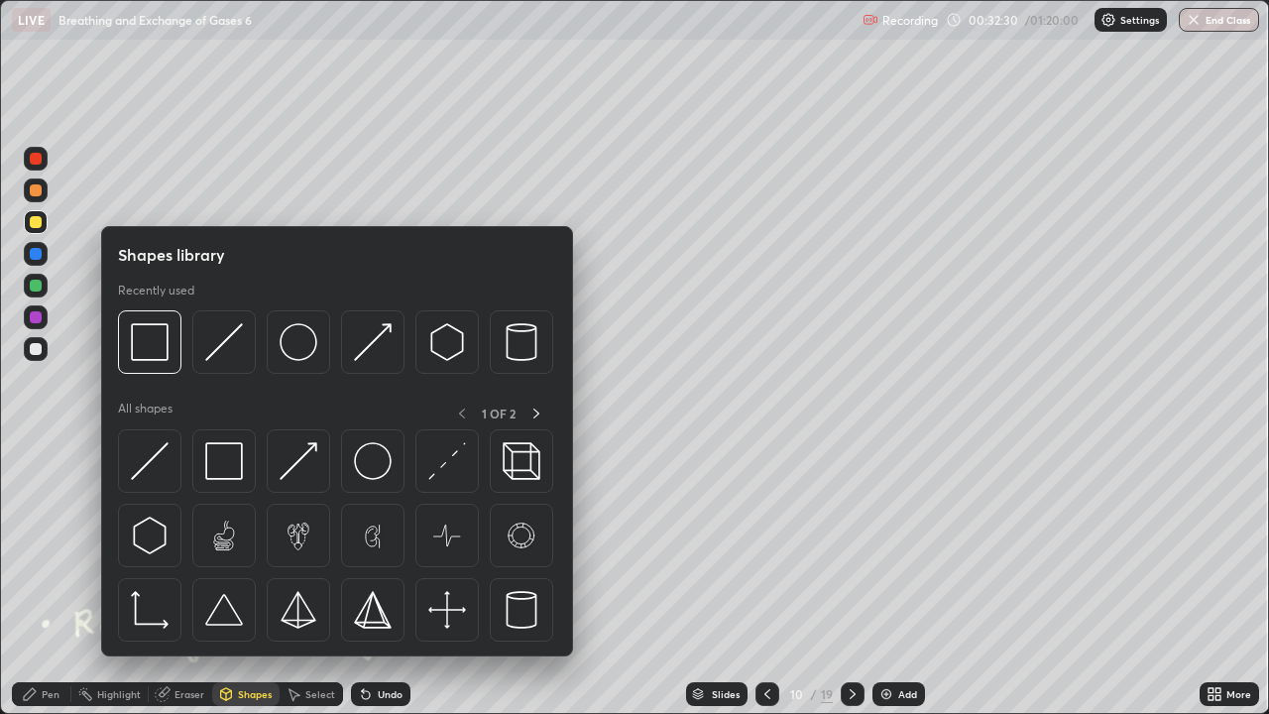
click at [297, 579] on icon at bounding box center [294, 694] width 16 height 16
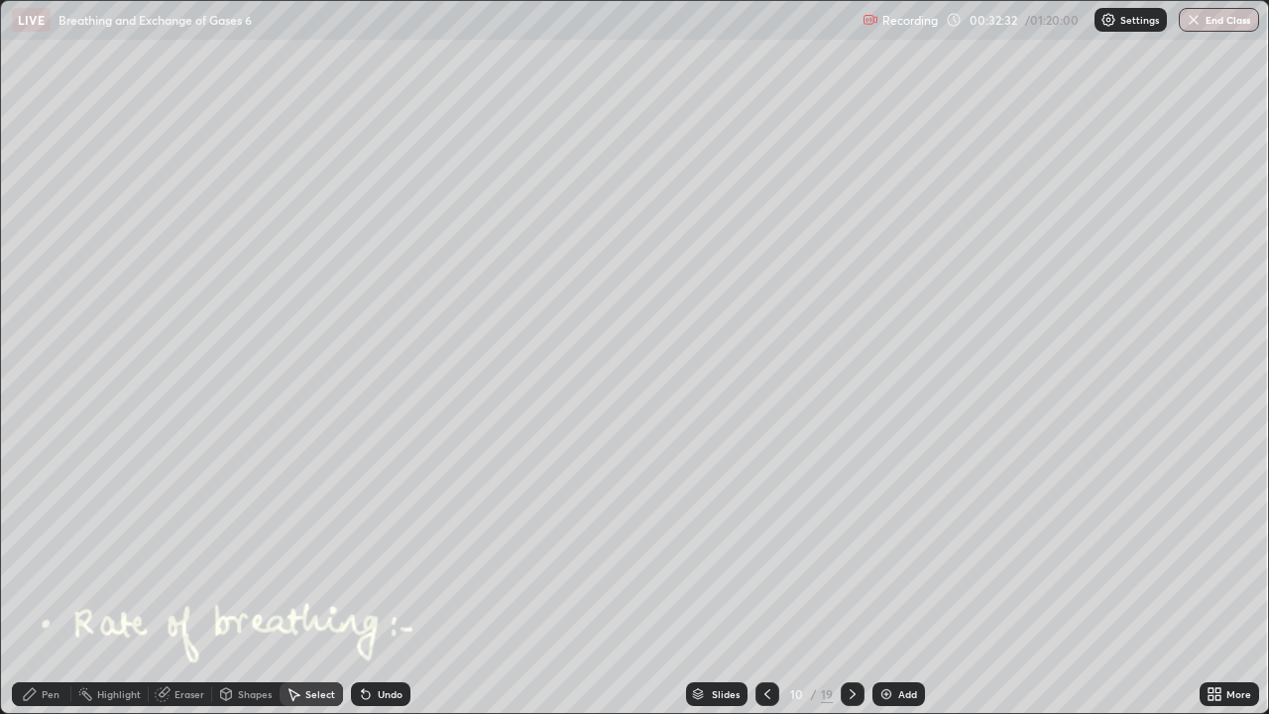
click at [299, 579] on icon at bounding box center [294, 694] width 16 height 16
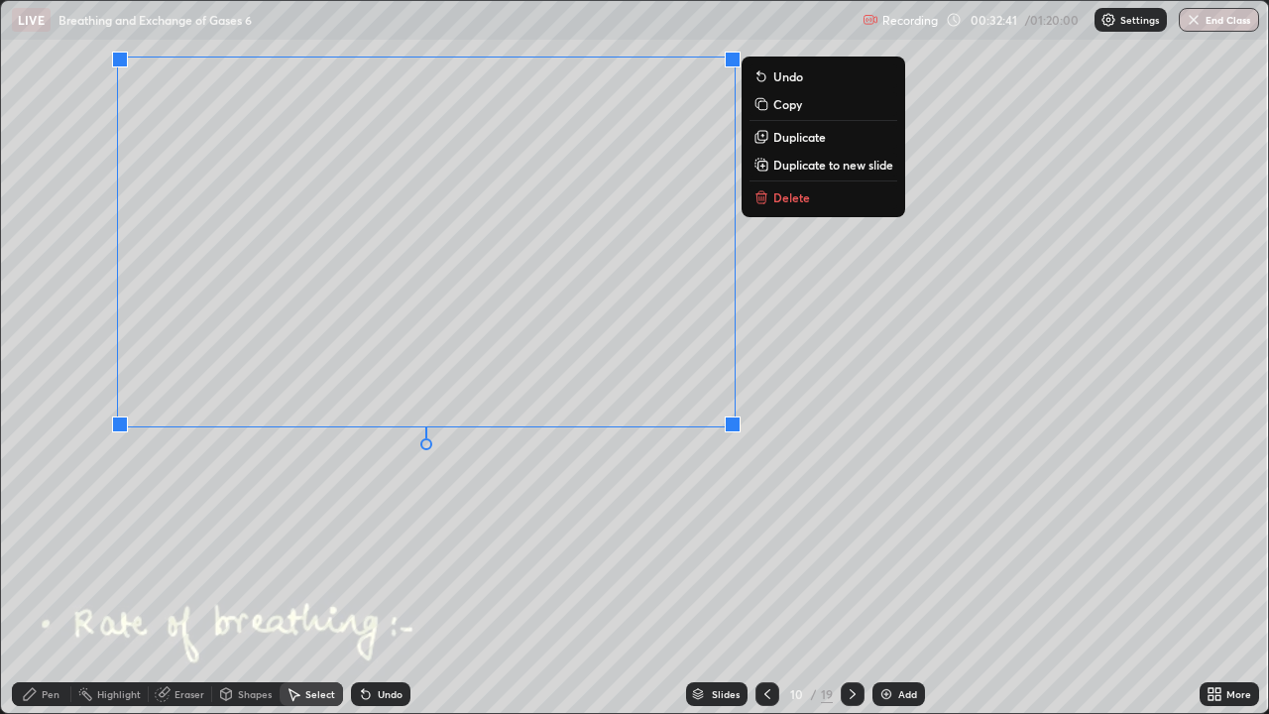
click at [61, 425] on div "0 ° Undo Copy Duplicate Duplicate to new slide Delete" at bounding box center [634, 357] width 1267 height 712
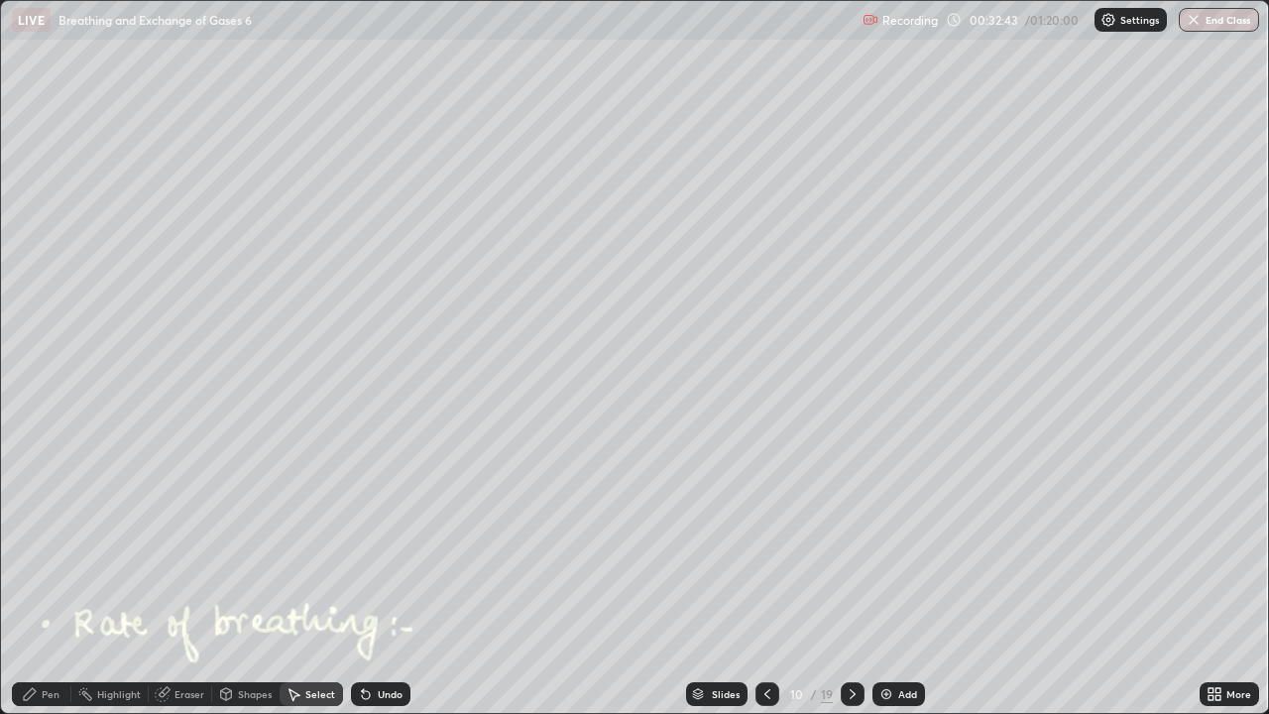
click at [55, 579] on div "Pen" at bounding box center [51, 694] width 18 height 10
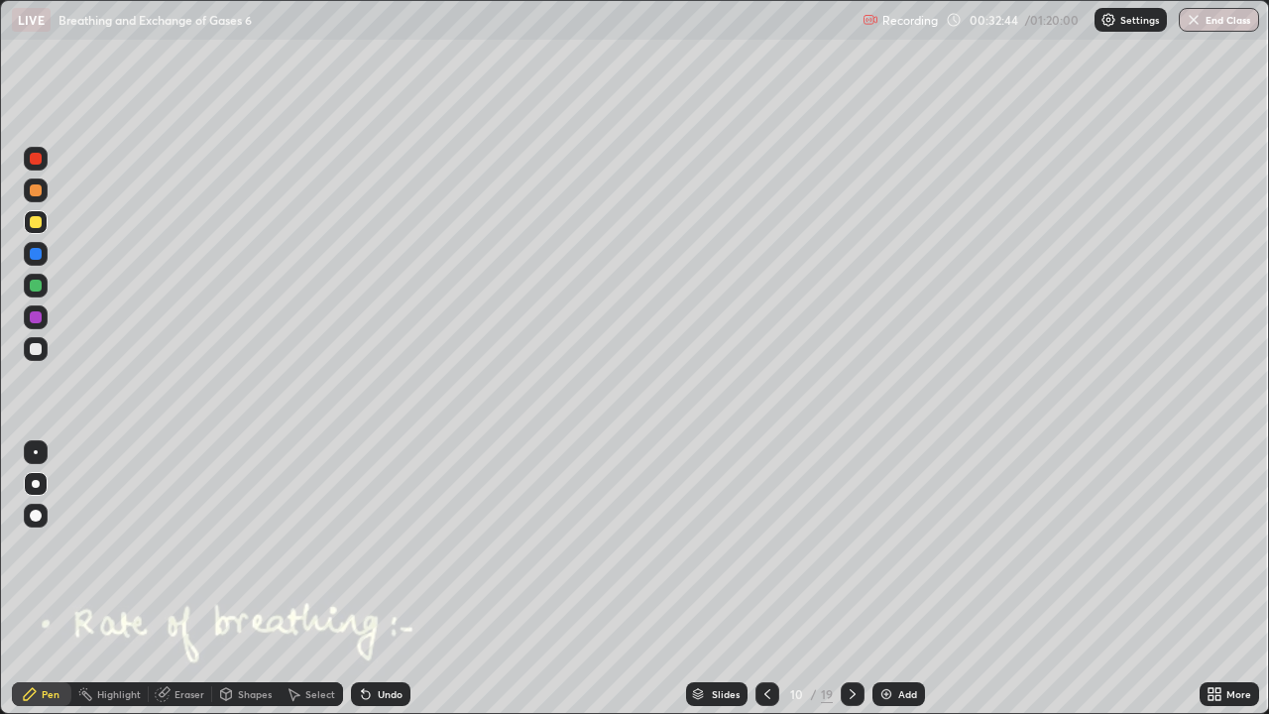
click at [36, 284] on div at bounding box center [36, 286] width 12 height 12
click at [41, 219] on div at bounding box center [36, 222] width 12 height 12
click at [39, 190] on div at bounding box center [36, 190] width 12 height 12
click at [850, 579] on icon at bounding box center [853, 694] width 16 height 16
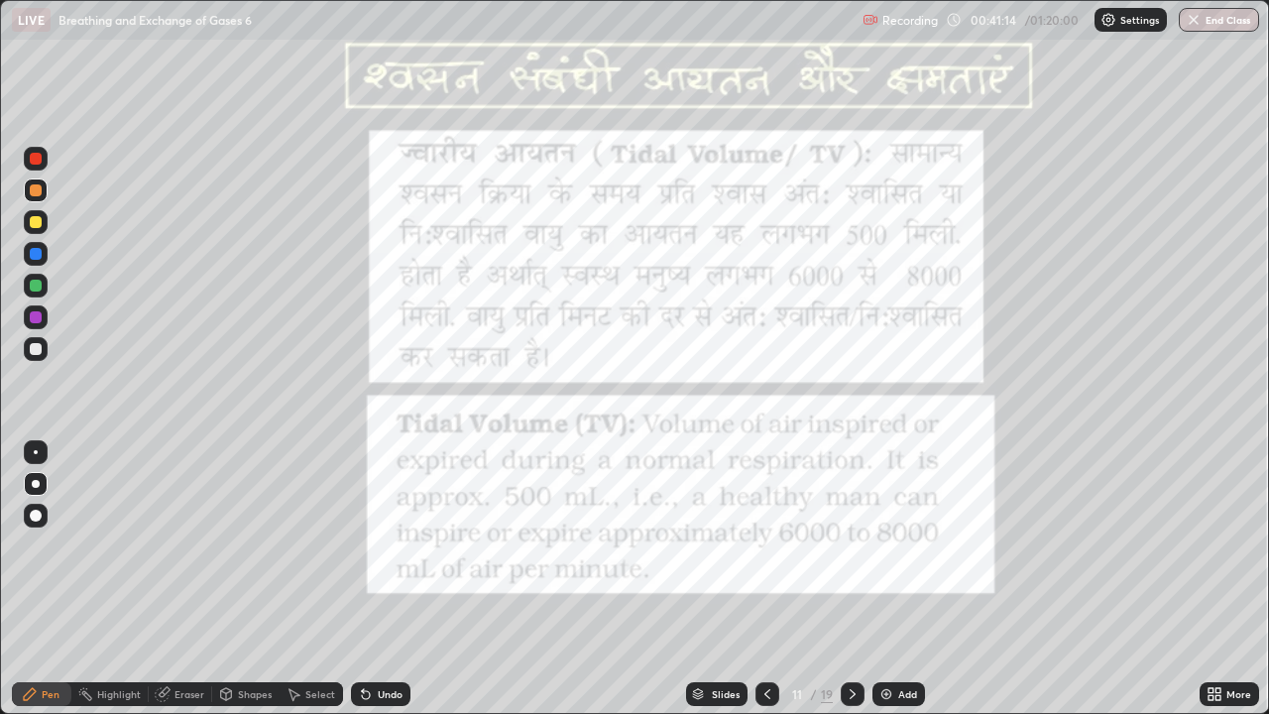
click at [848, 579] on icon at bounding box center [853, 694] width 16 height 16
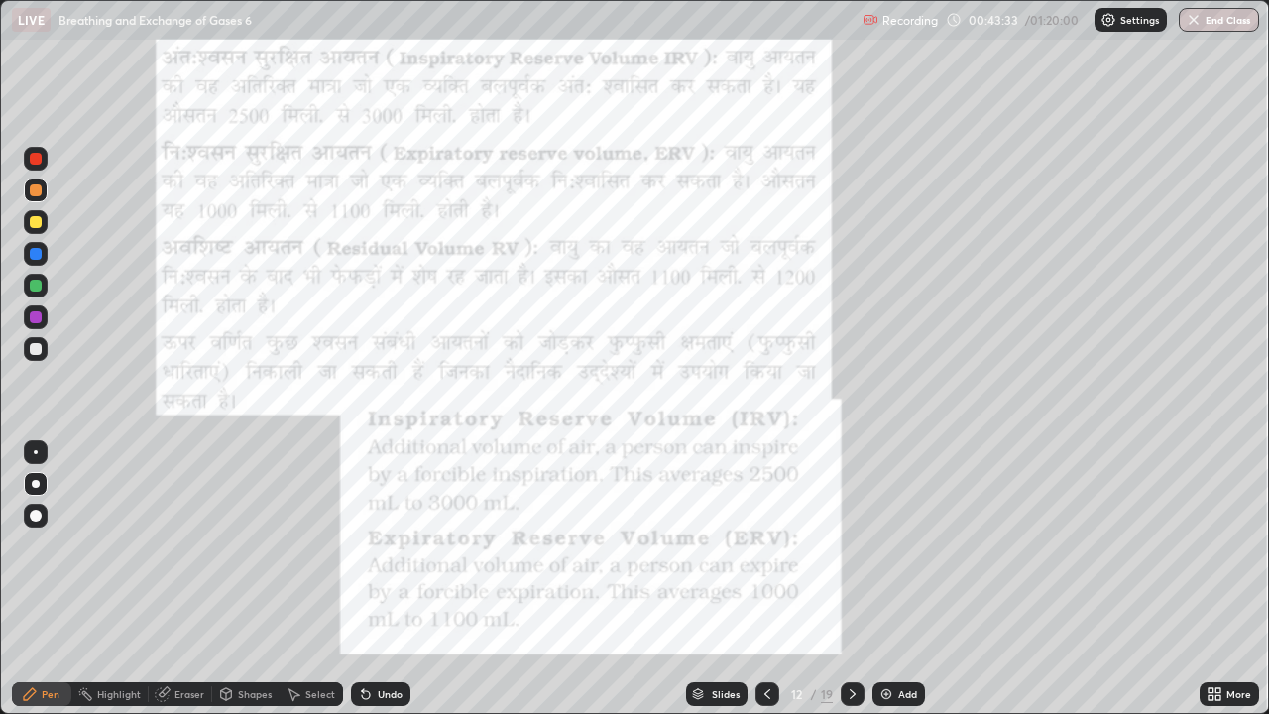
click at [765, 579] on icon at bounding box center [767, 694] width 16 height 16
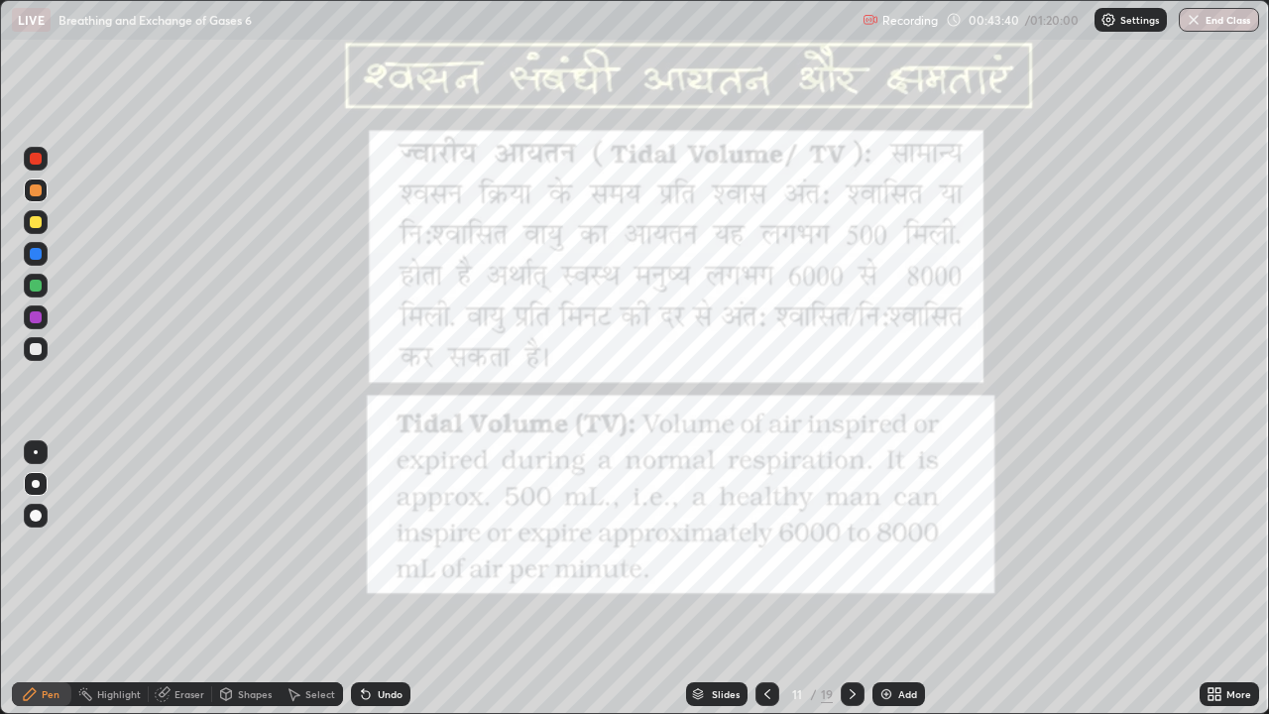
click at [851, 579] on icon at bounding box center [853, 694] width 16 height 16
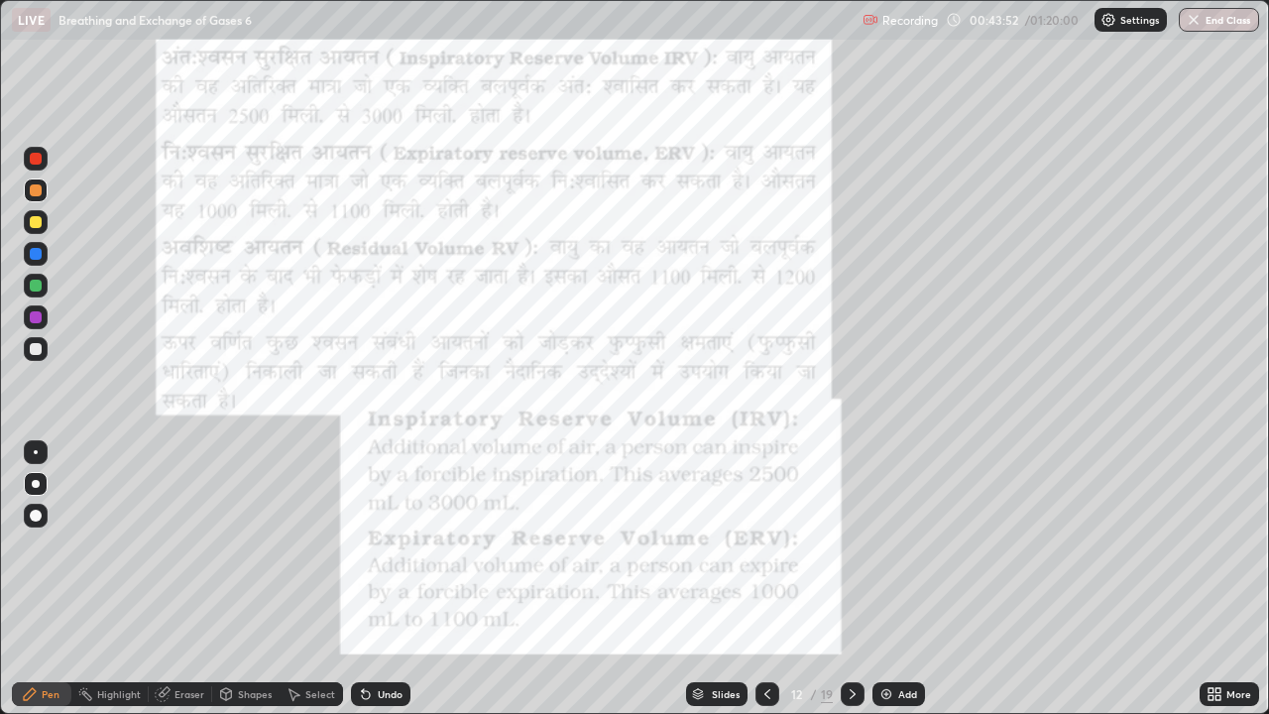
click at [764, 579] on icon at bounding box center [767, 694] width 6 height 10
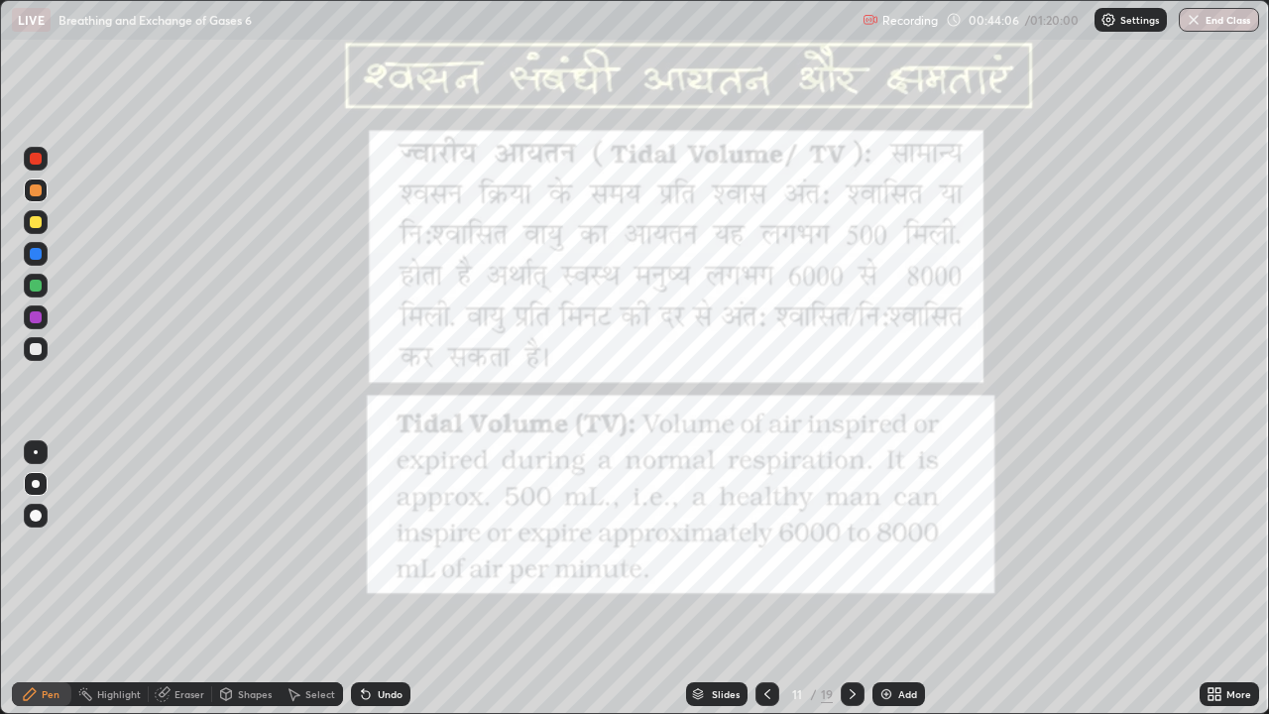
click at [849, 579] on icon at bounding box center [853, 694] width 16 height 16
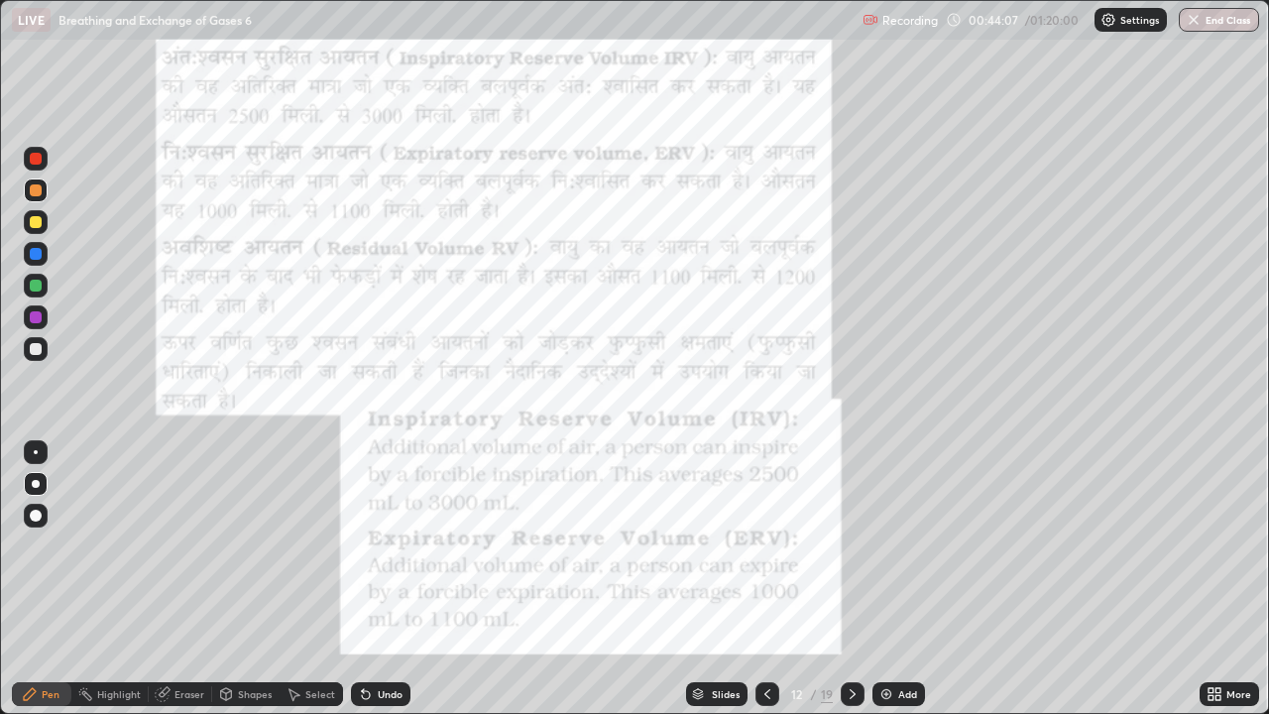
click at [849, 579] on icon at bounding box center [853, 694] width 16 height 16
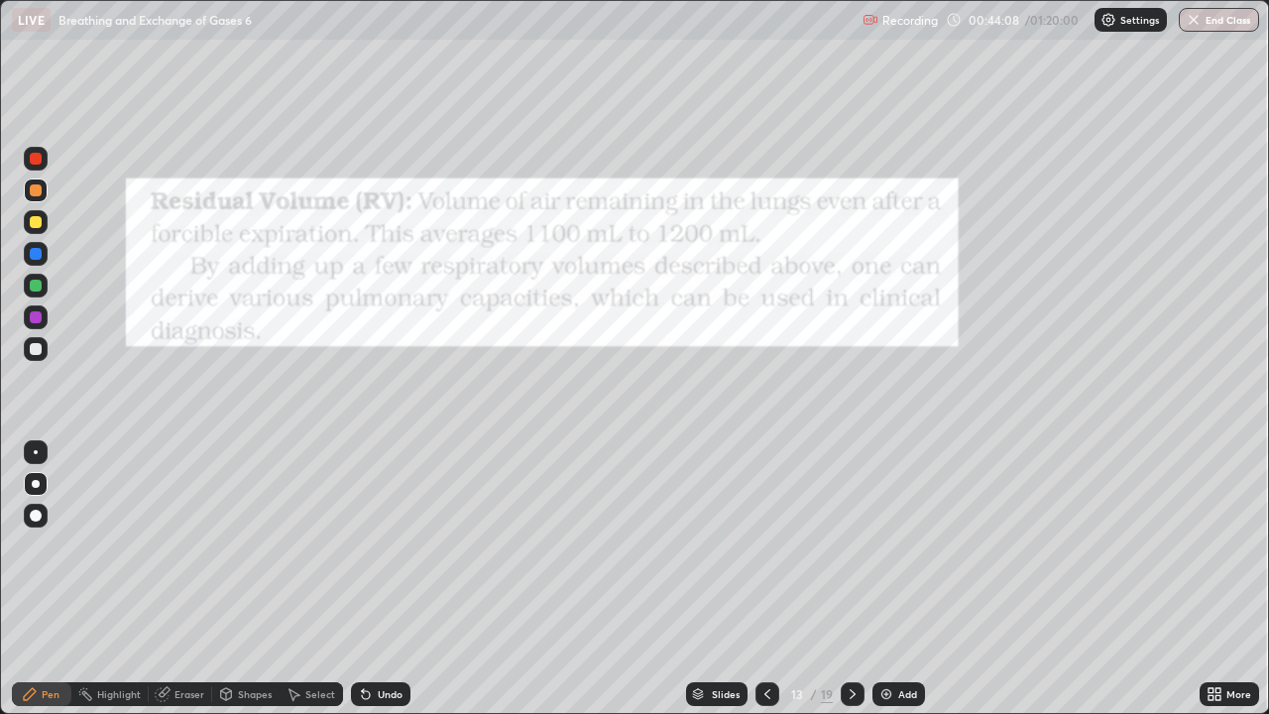
click at [852, 579] on icon at bounding box center [853, 694] width 16 height 16
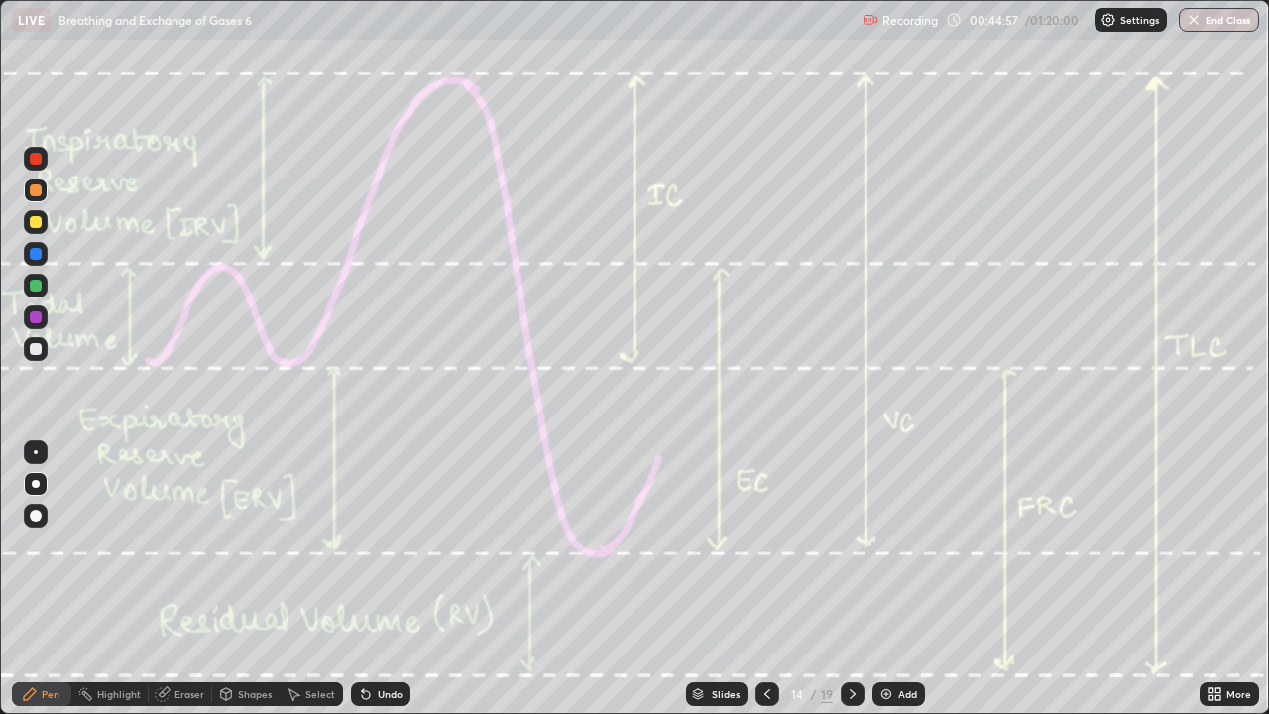
click at [36, 452] on div at bounding box center [36, 452] width 4 height 4
click at [35, 225] on div at bounding box center [36, 222] width 12 height 12
click at [764, 579] on icon at bounding box center [767, 694] width 6 height 10
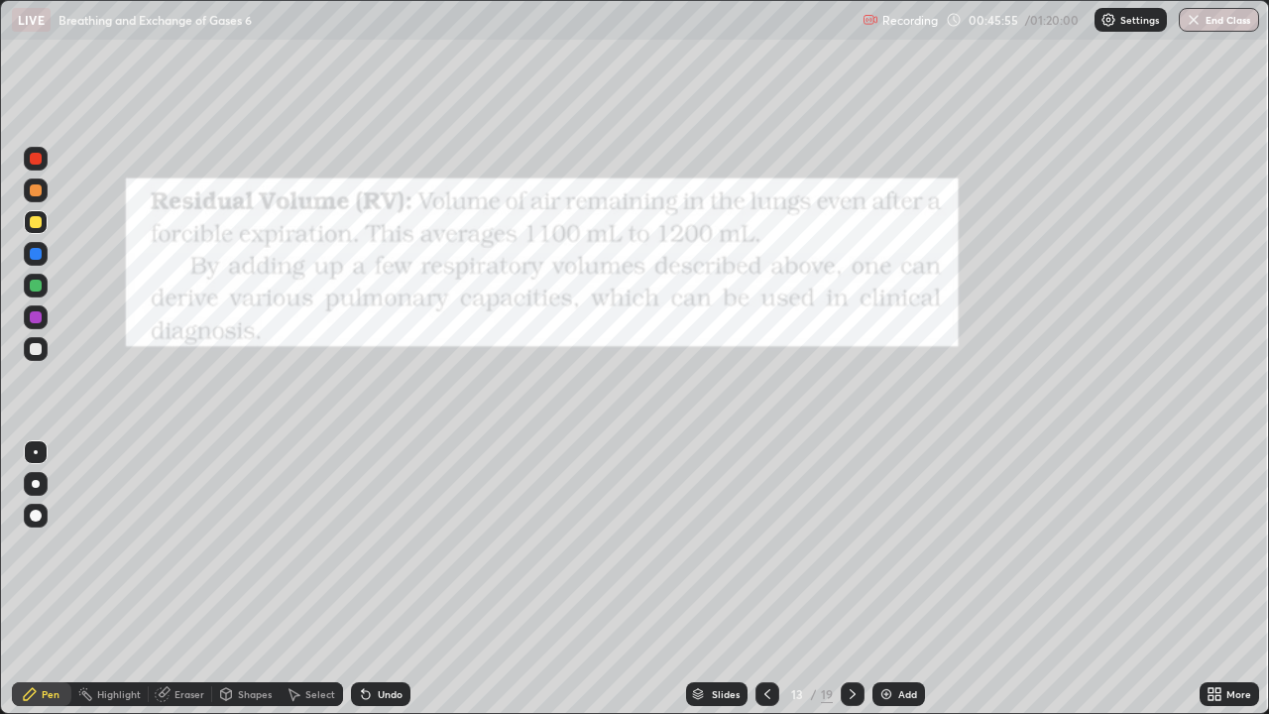
click at [767, 579] on icon at bounding box center [767, 694] width 16 height 16
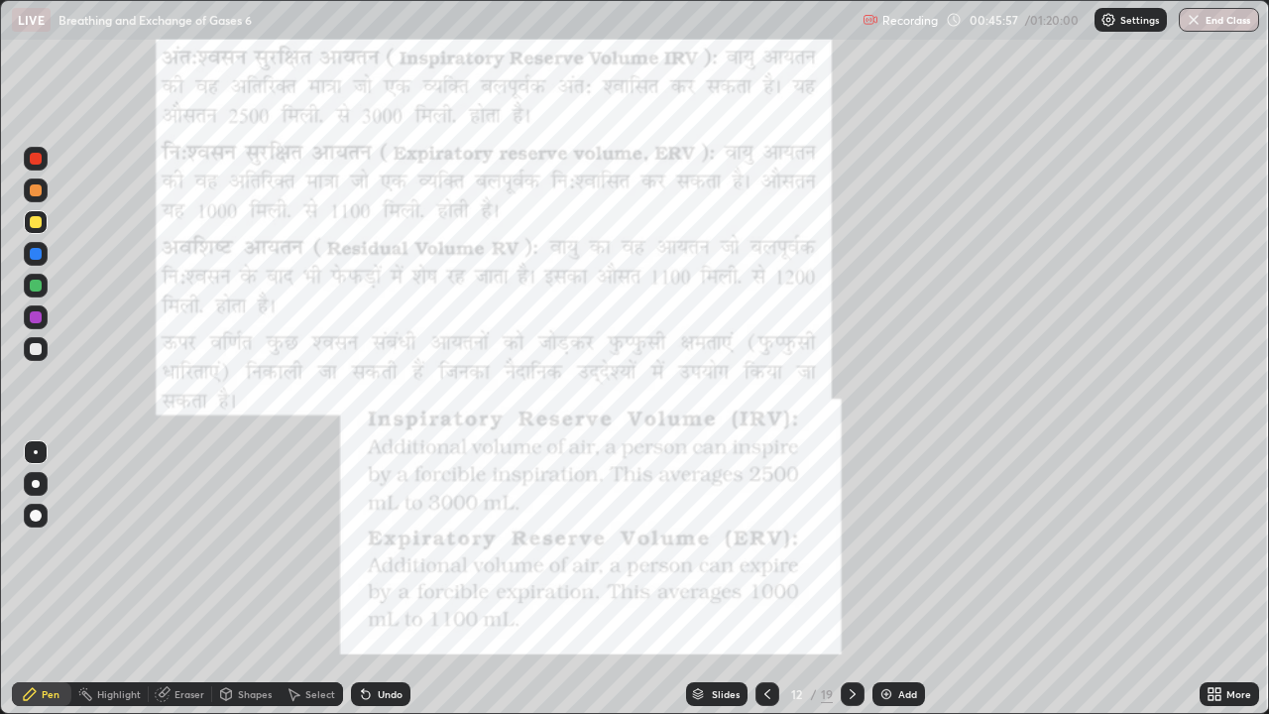
click at [851, 579] on icon at bounding box center [853, 694] width 16 height 16
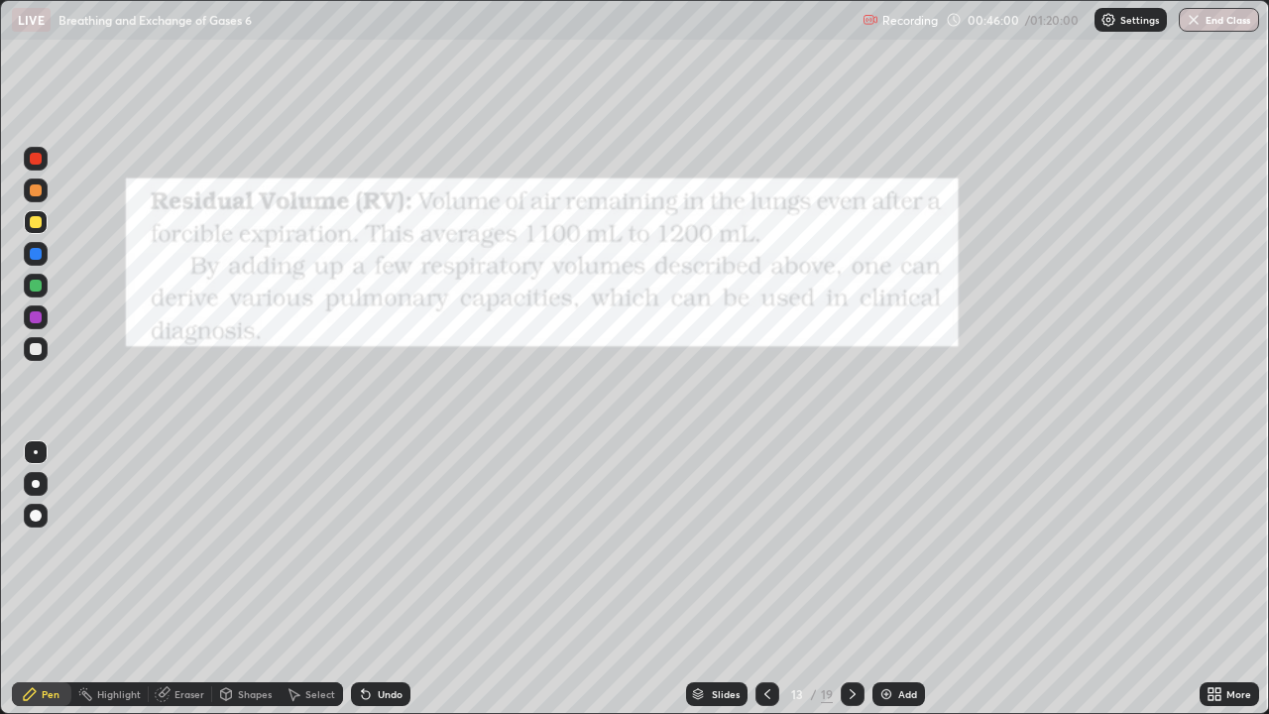
click at [854, 579] on icon at bounding box center [853, 694] width 16 height 16
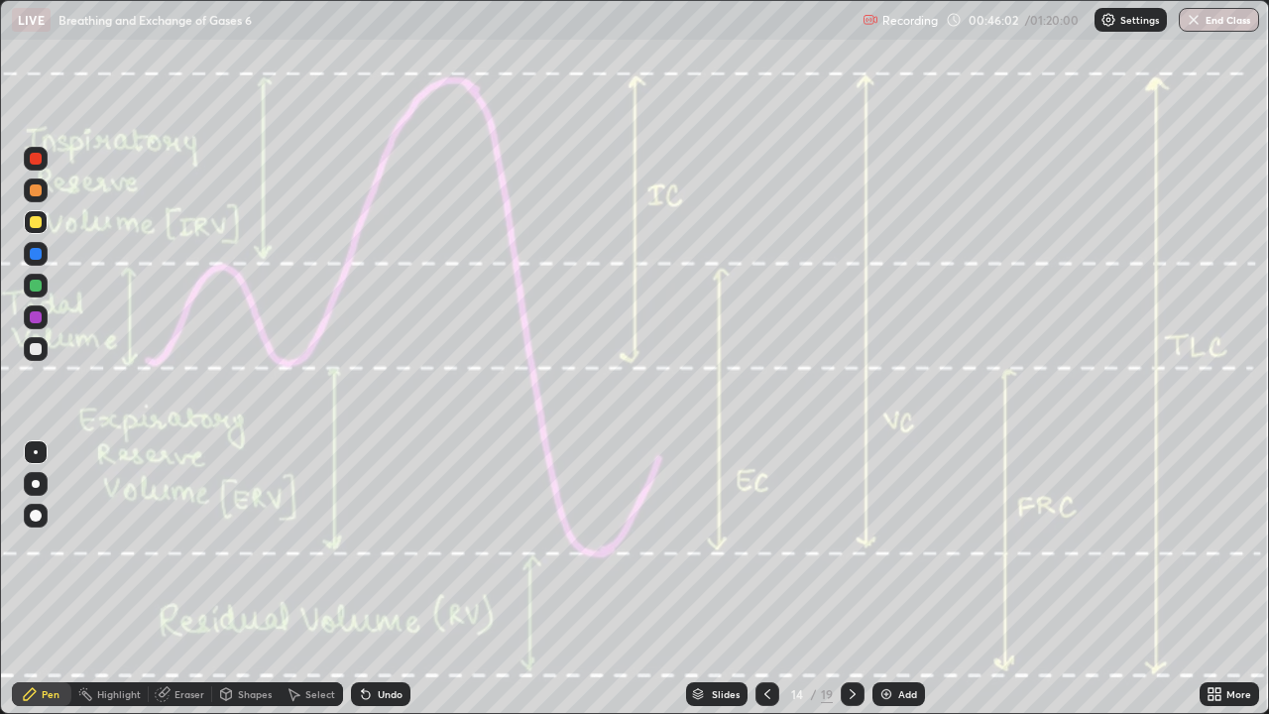
click at [764, 579] on icon at bounding box center [767, 694] width 6 height 10
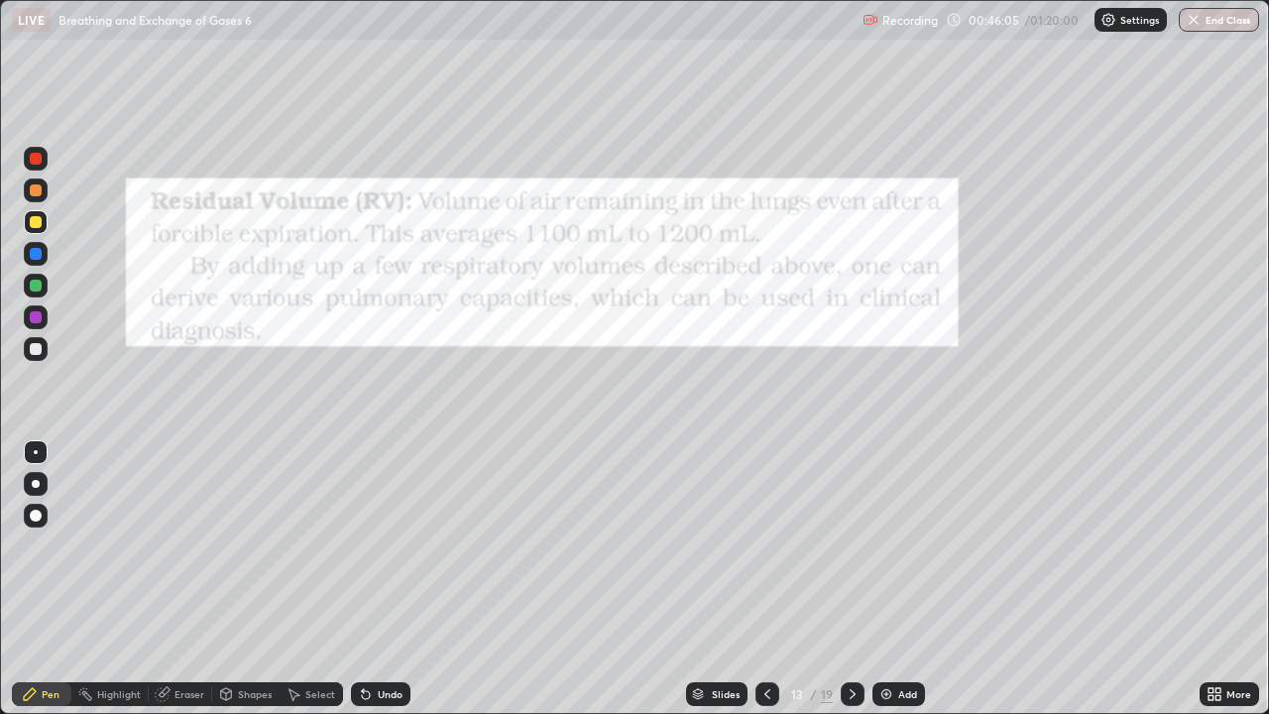
click at [765, 579] on icon at bounding box center [767, 694] width 16 height 16
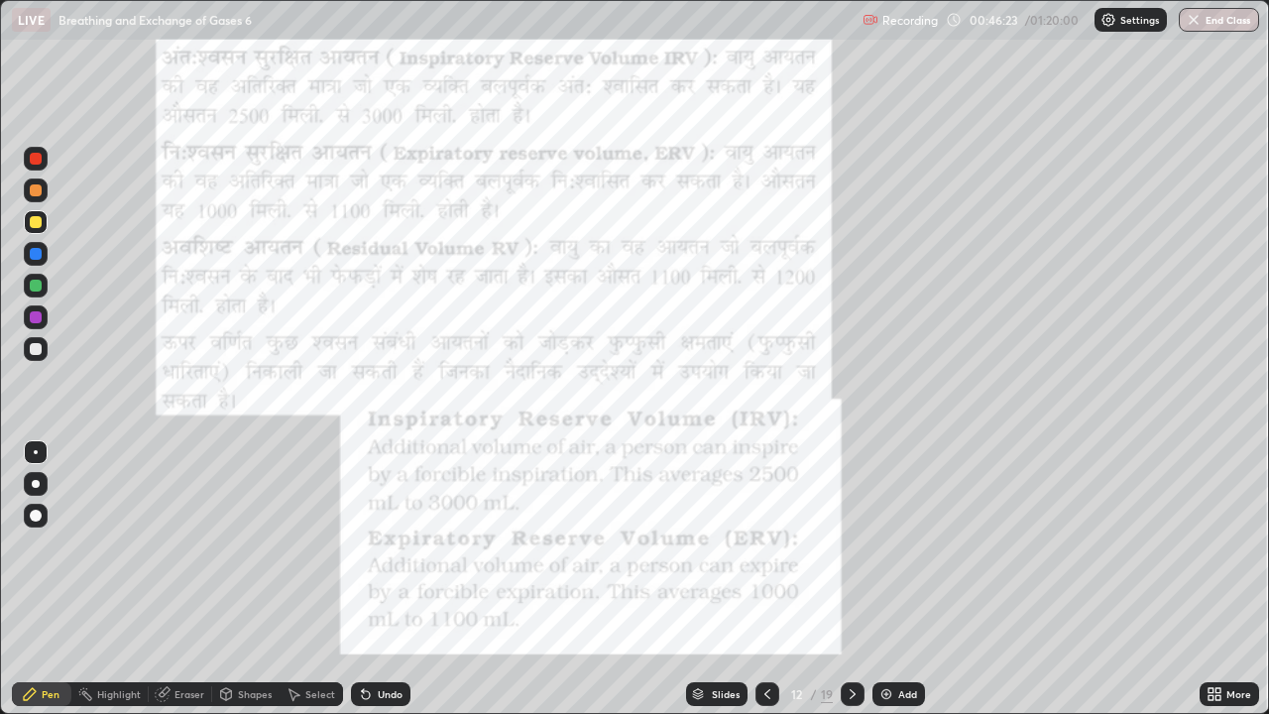
click at [851, 579] on icon at bounding box center [853, 694] width 16 height 16
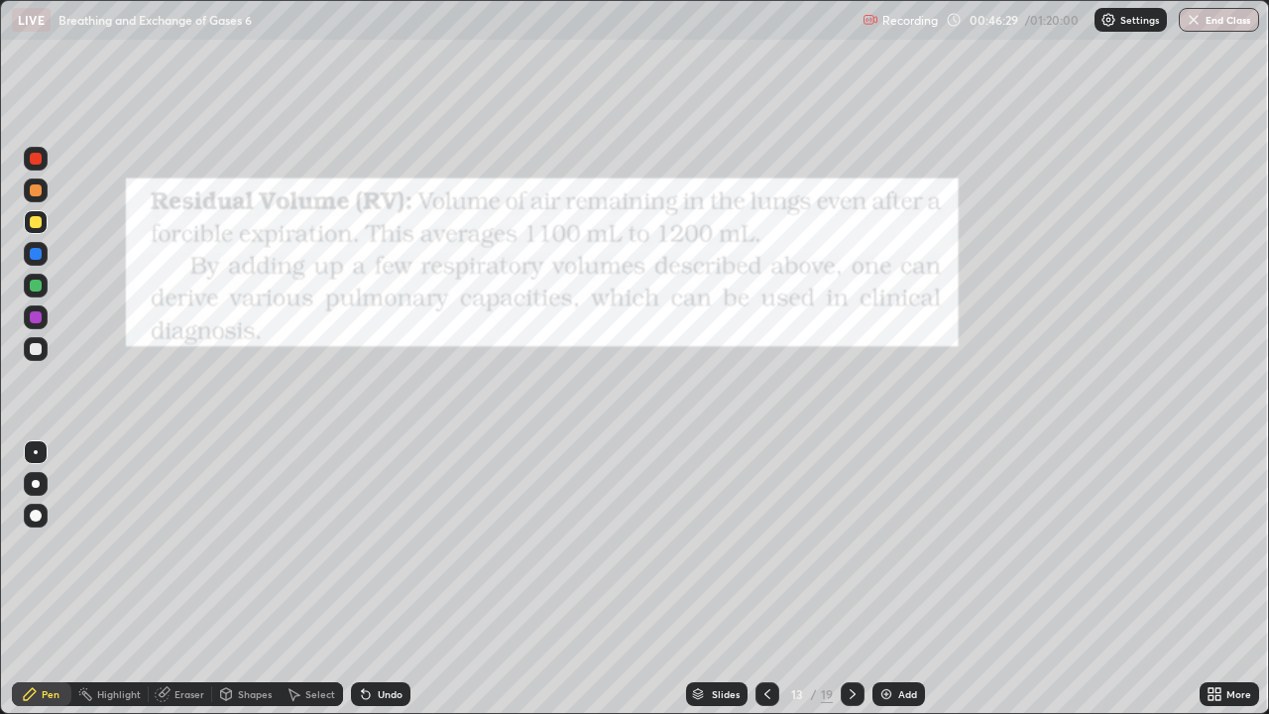
click at [852, 579] on icon at bounding box center [853, 694] width 6 height 10
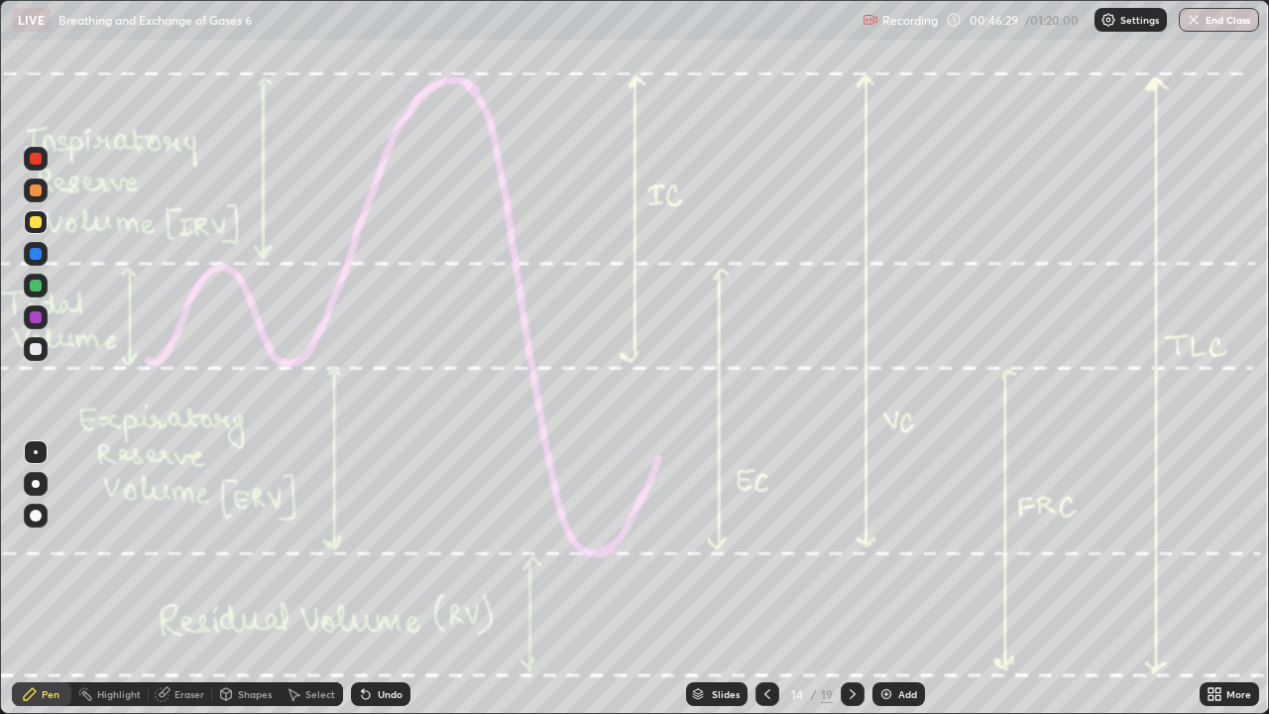
click at [851, 579] on icon at bounding box center [853, 694] width 6 height 10
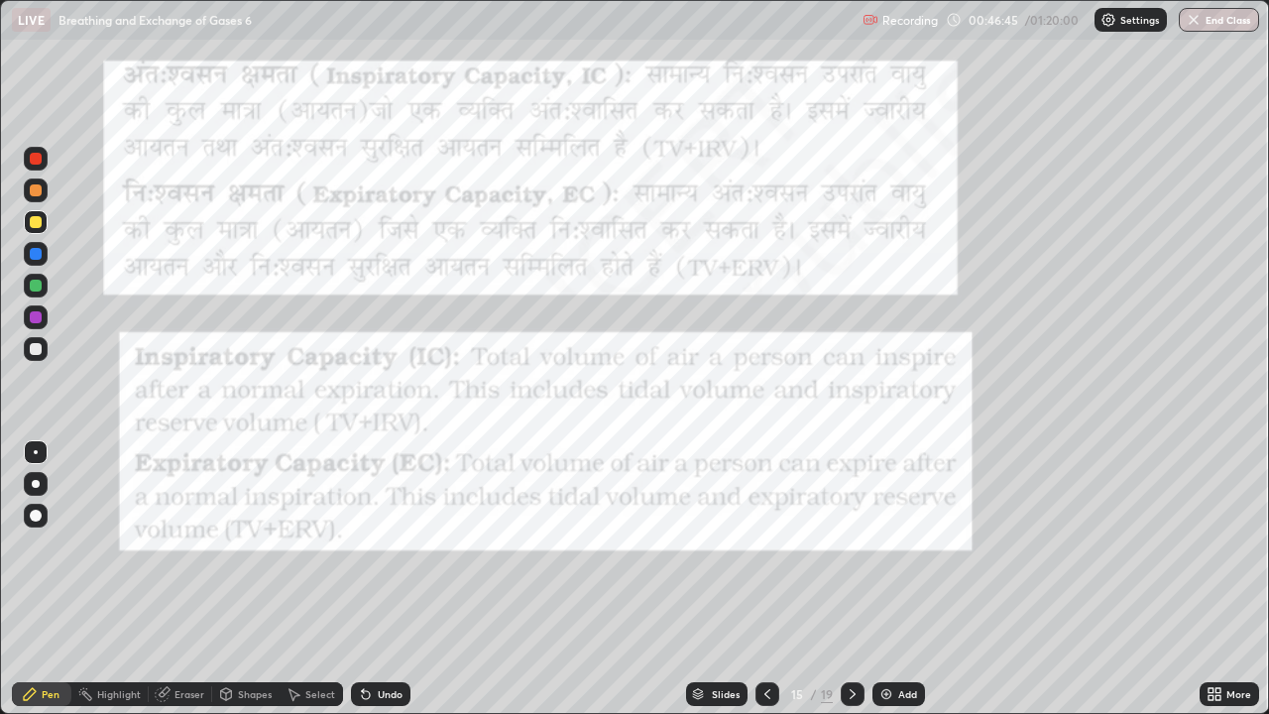
click at [764, 579] on icon at bounding box center [767, 694] width 6 height 10
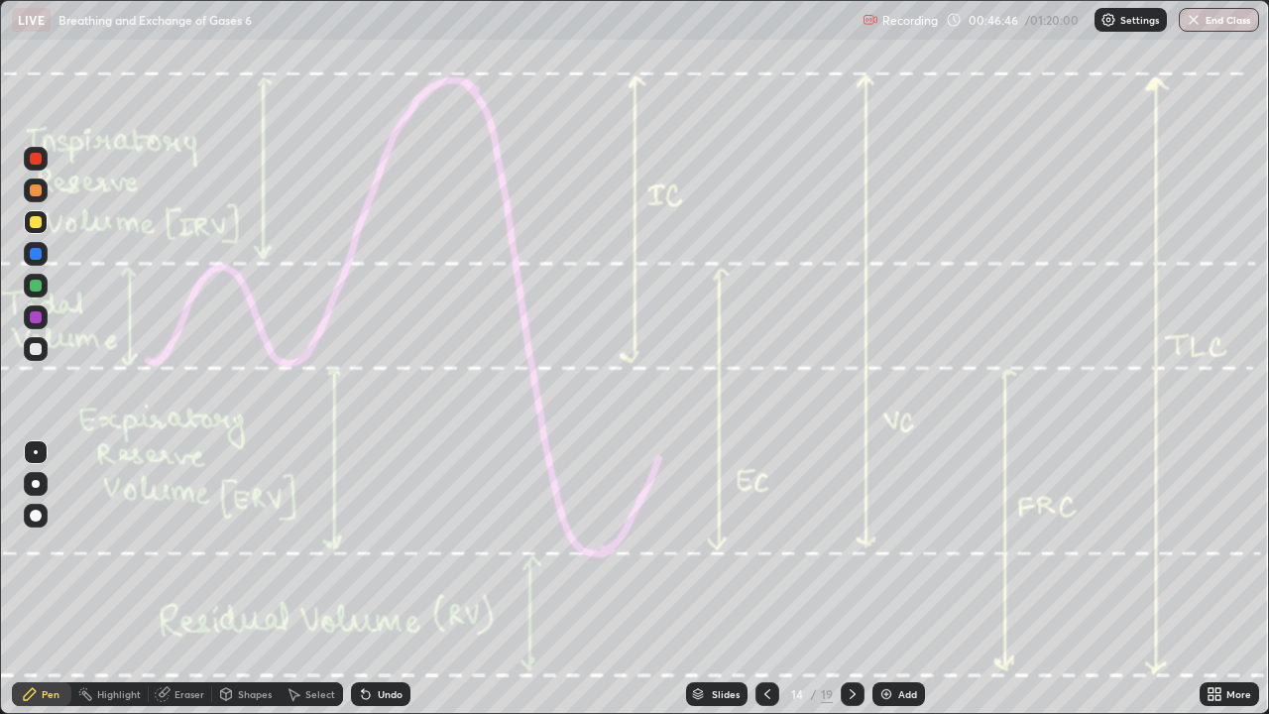
click at [764, 579] on icon at bounding box center [767, 694] width 16 height 16
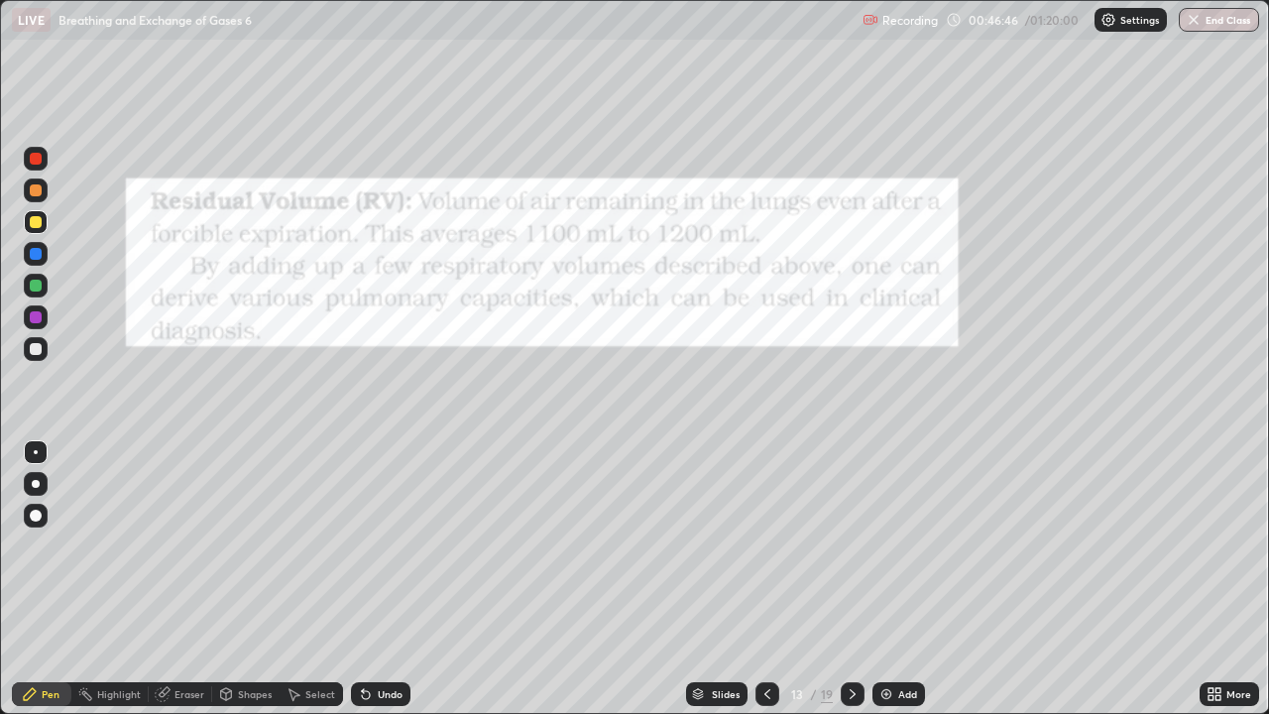
click at [851, 579] on icon at bounding box center [853, 694] width 16 height 16
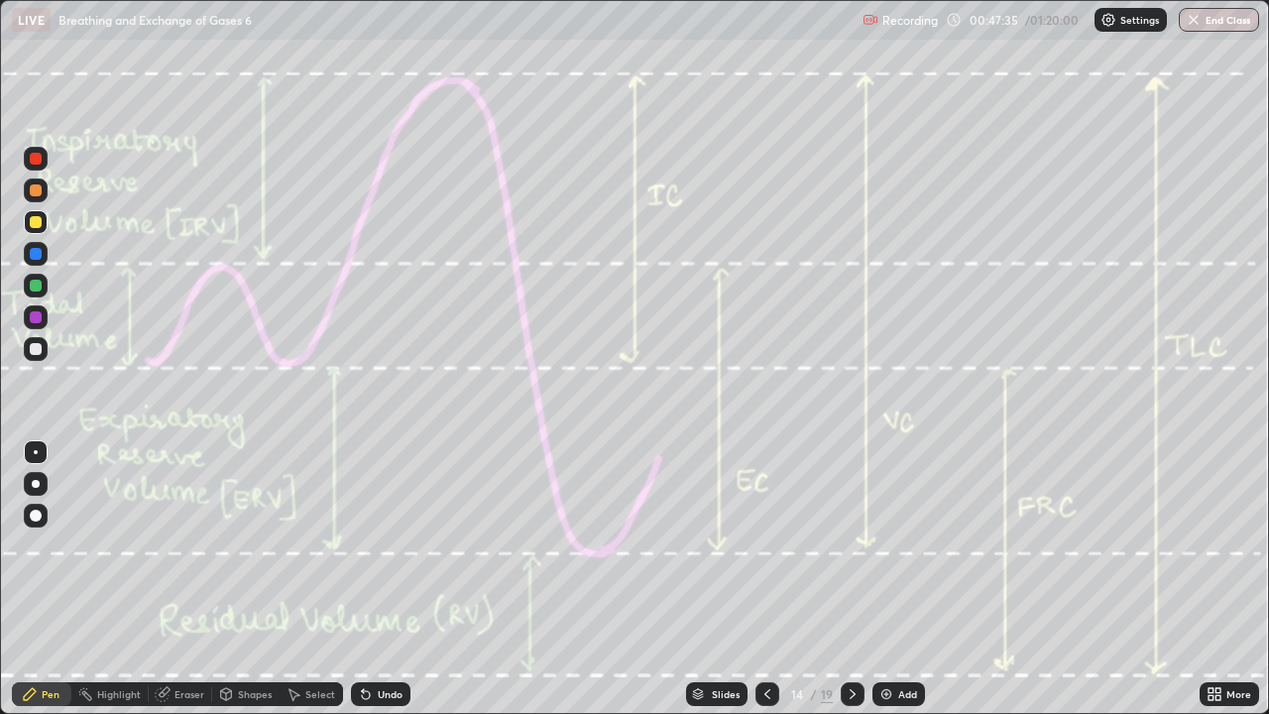
click at [851, 579] on icon at bounding box center [853, 694] width 16 height 16
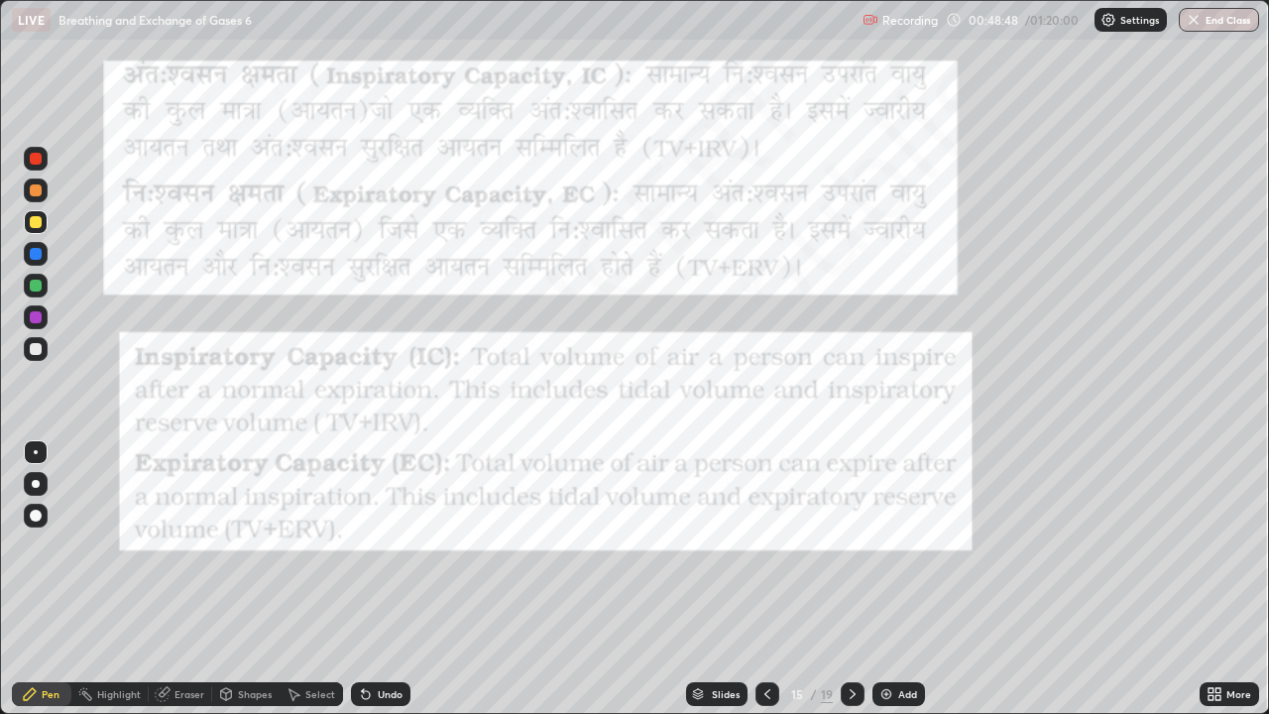
click at [765, 579] on icon at bounding box center [767, 694] width 16 height 16
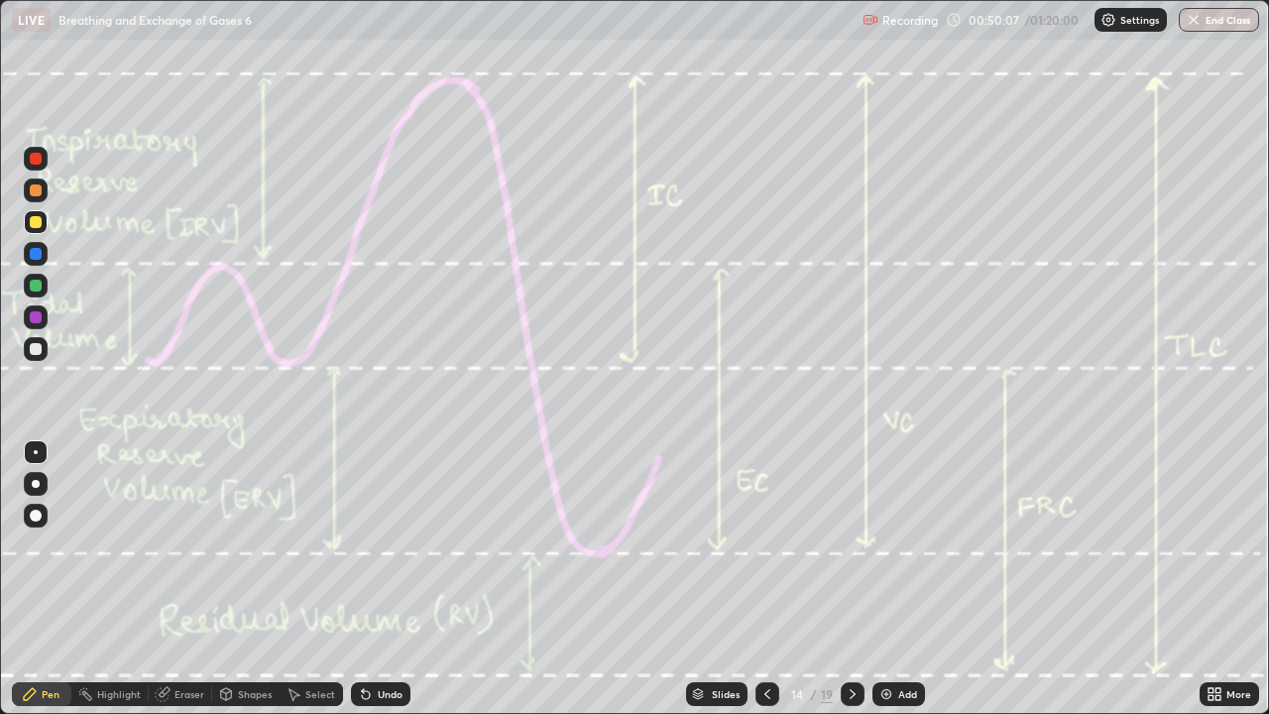
click at [853, 579] on icon at bounding box center [853, 694] width 16 height 16
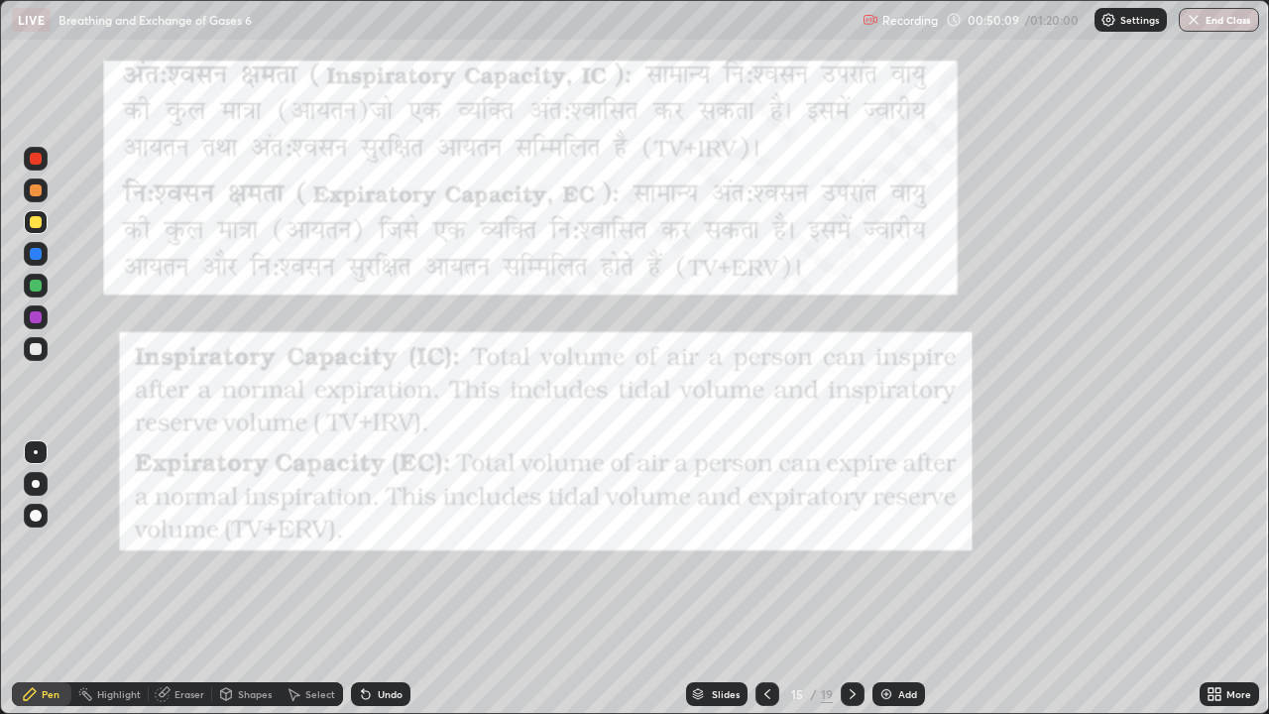
click at [851, 579] on icon at bounding box center [853, 694] width 6 height 10
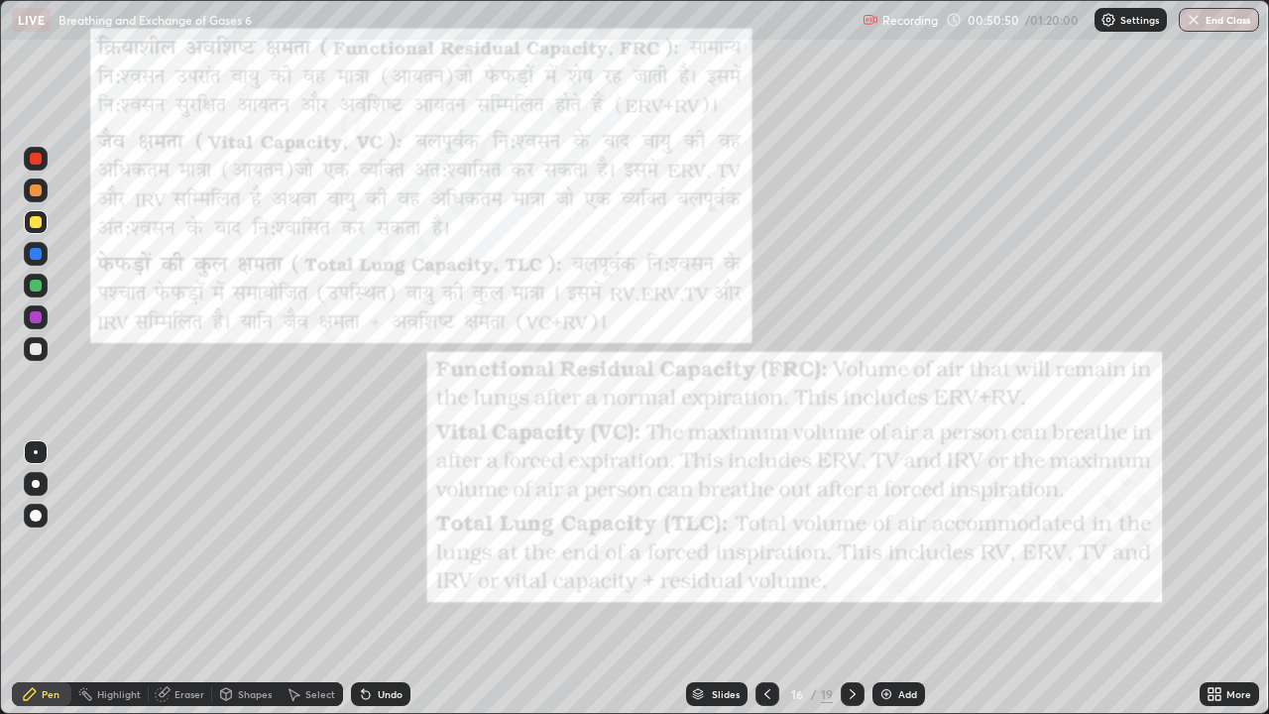
click at [762, 579] on icon at bounding box center [767, 694] width 16 height 16
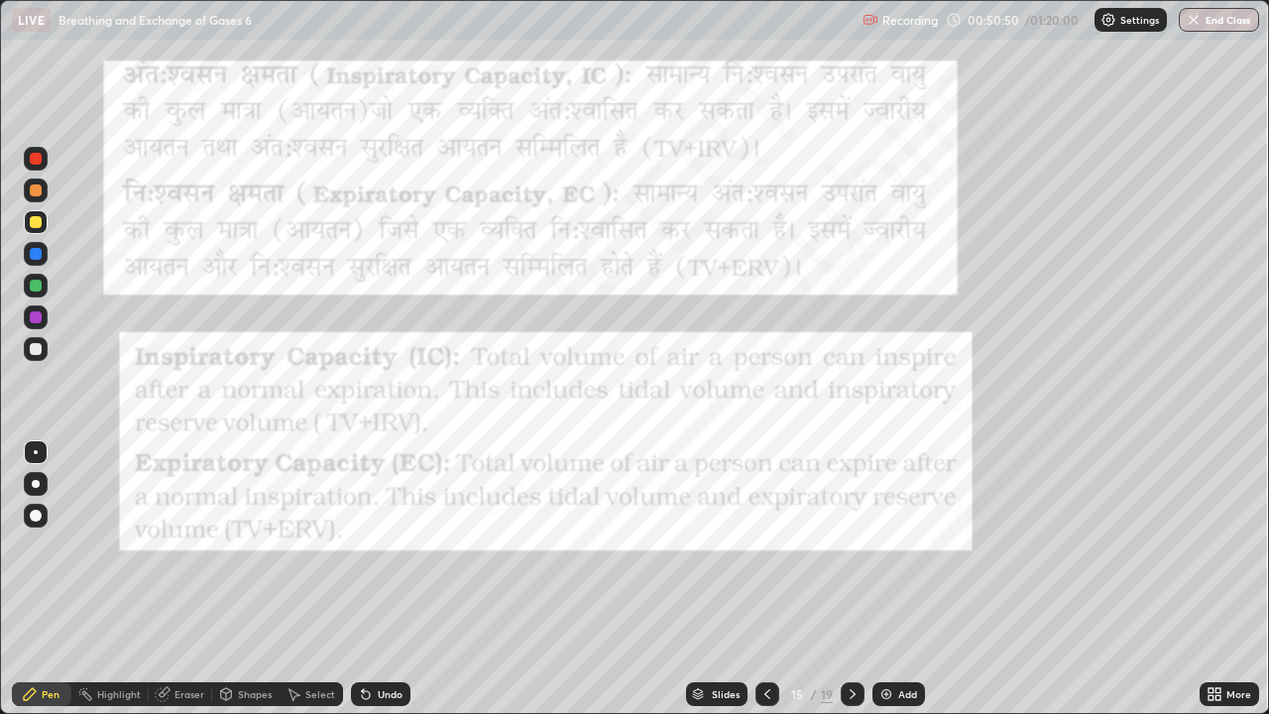
click at [764, 579] on icon at bounding box center [767, 694] width 6 height 10
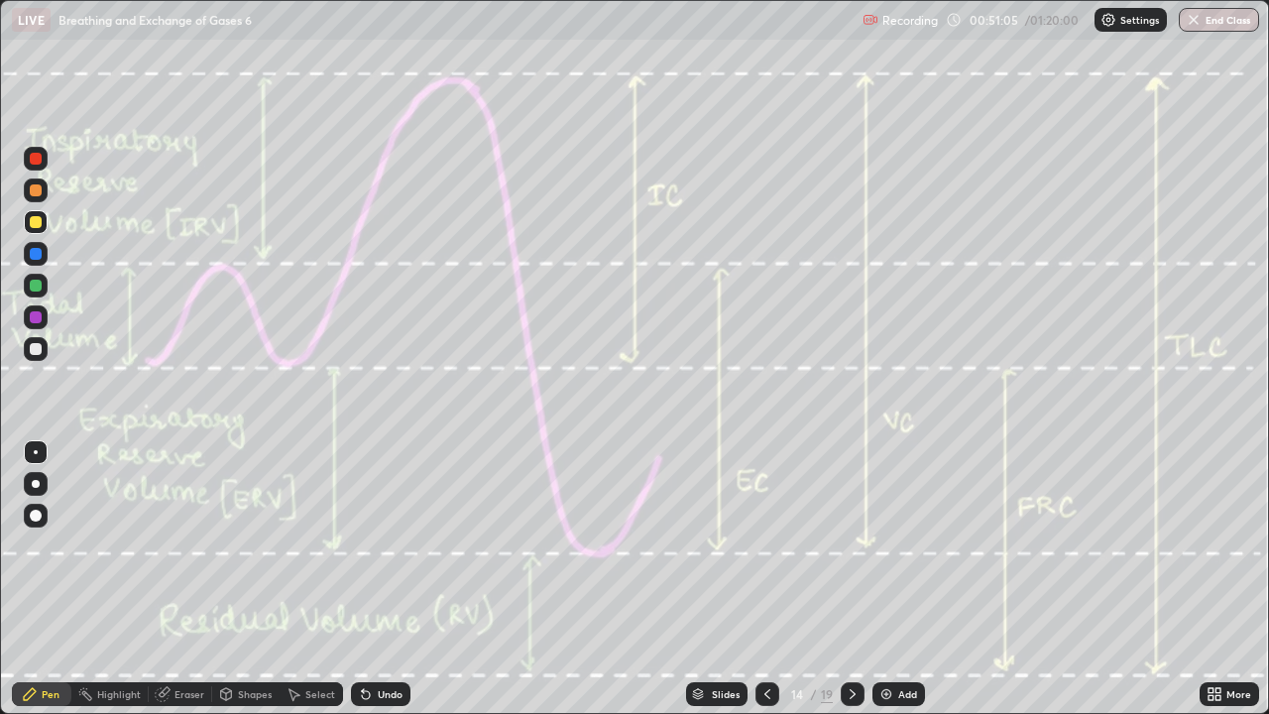
click at [378, 579] on div "Undo" at bounding box center [390, 694] width 25 height 10
click at [852, 579] on icon at bounding box center [853, 694] width 16 height 16
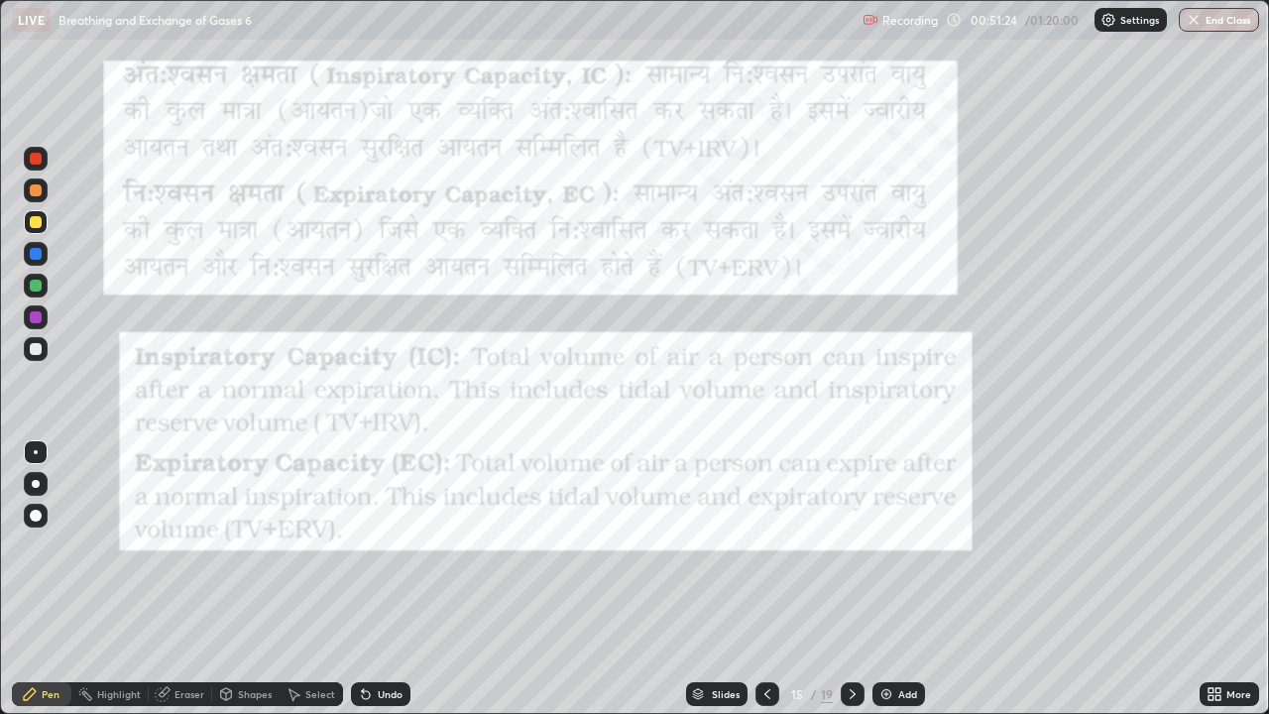
click at [852, 579] on icon at bounding box center [853, 694] width 16 height 16
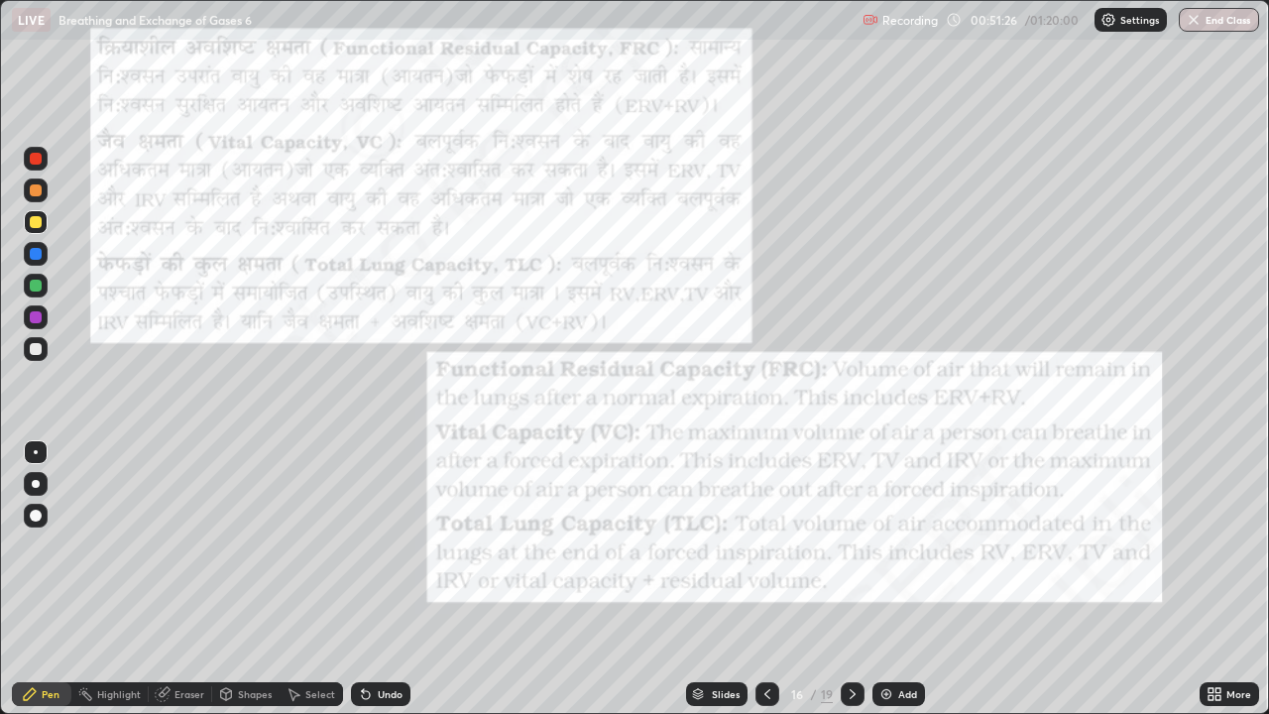
click at [31, 160] on div at bounding box center [36, 159] width 12 height 12
click at [765, 579] on icon at bounding box center [767, 694] width 16 height 16
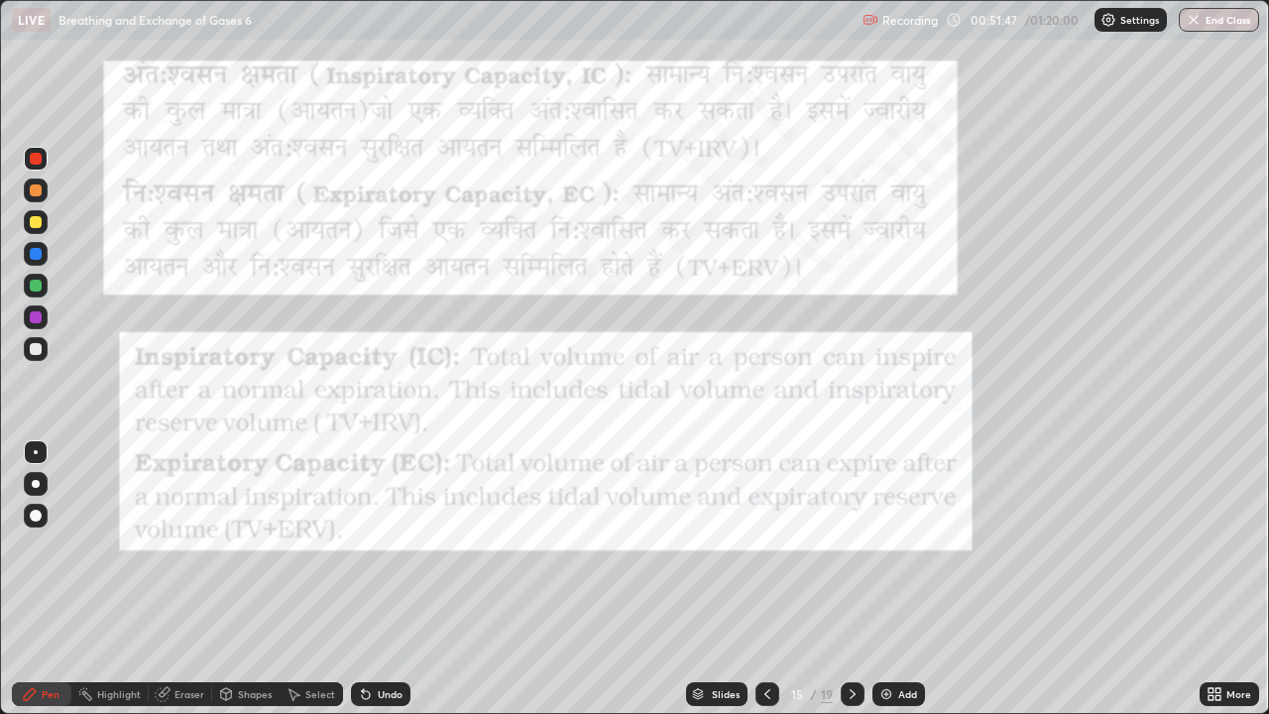
click at [762, 579] on icon at bounding box center [767, 694] width 16 height 16
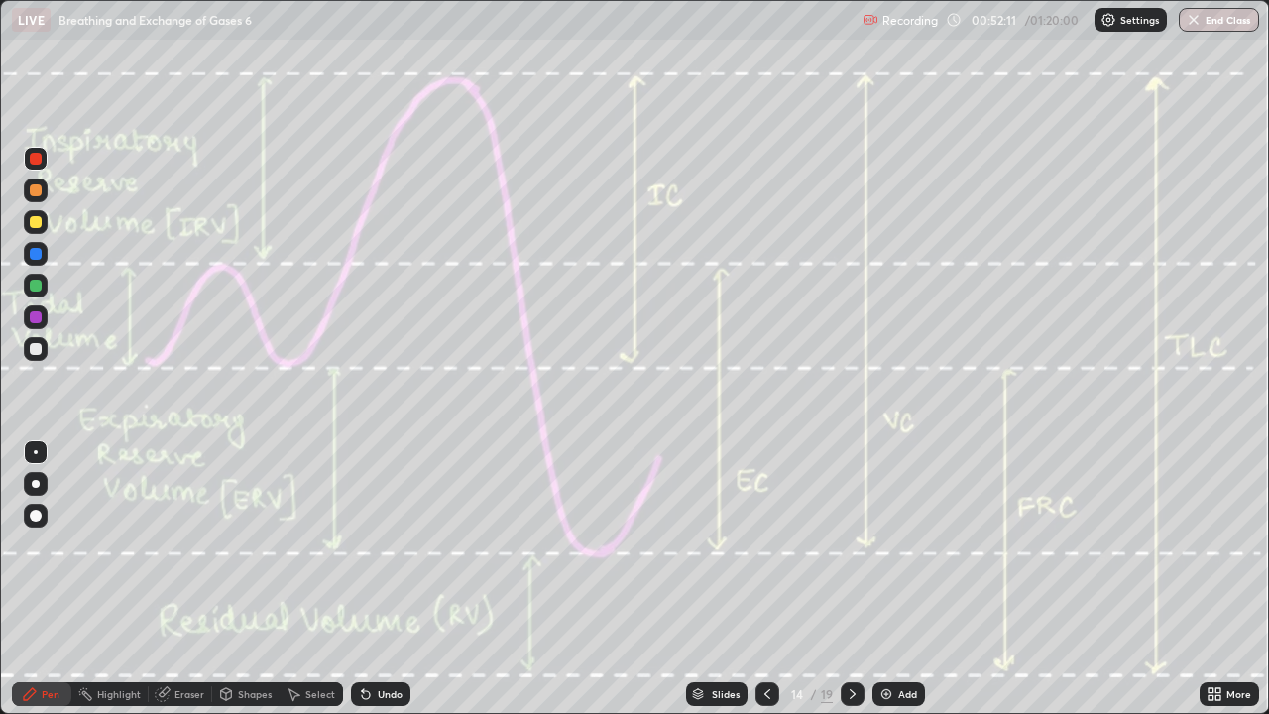
click at [852, 579] on icon at bounding box center [853, 694] width 6 height 10
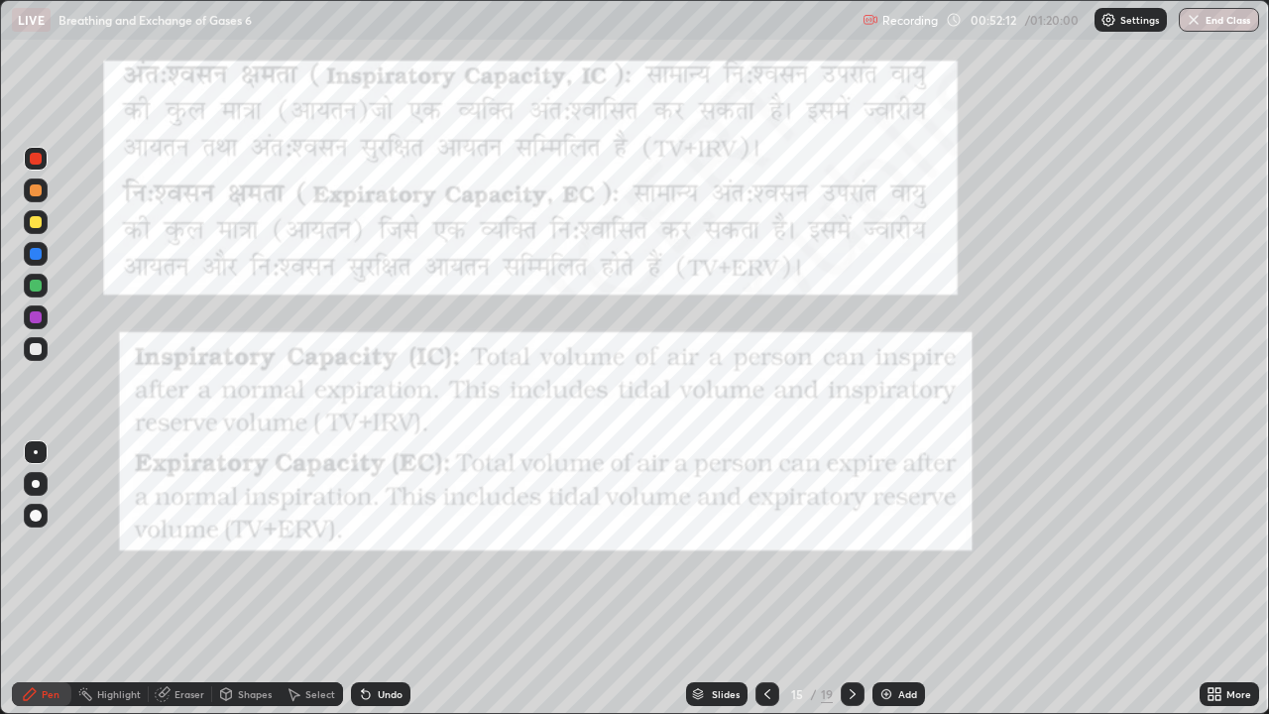
click at [777, 579] on div at bounding box center [767, 694] width 24 height 40
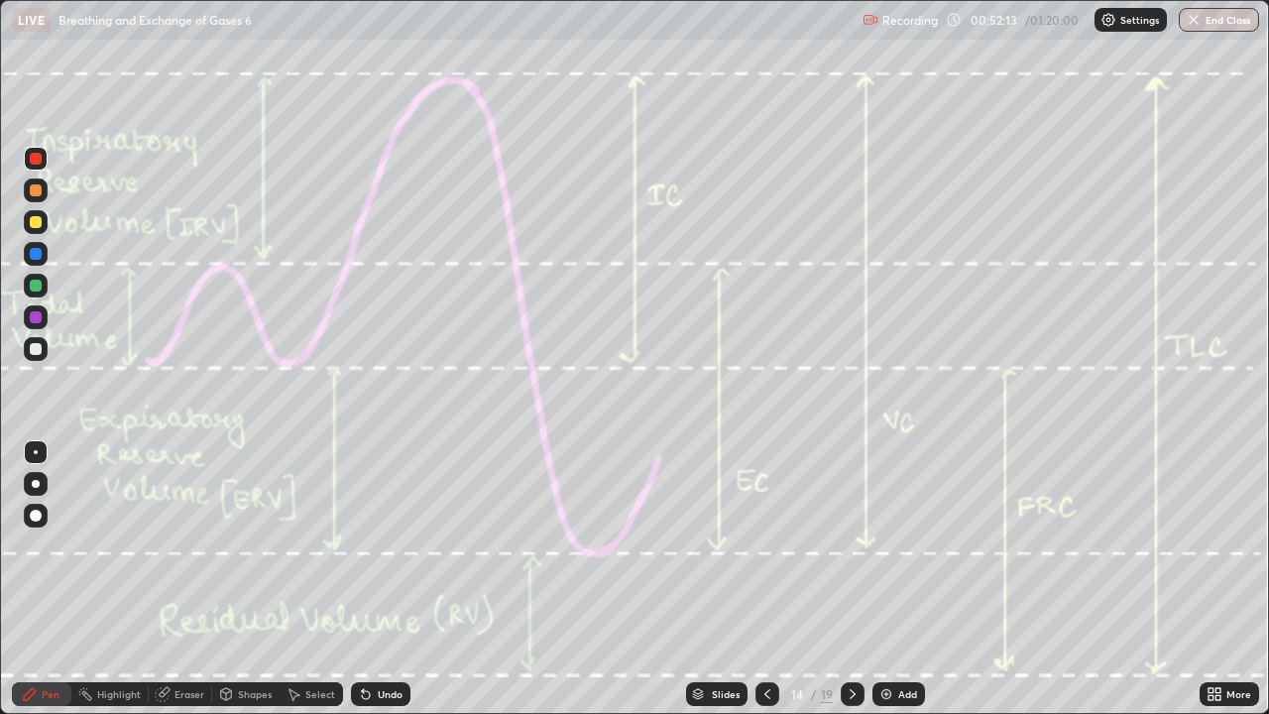
click at [387, 579] on div "Undo" at bounding box center [390, 694] width 25 height 10
click at [380, 579] on div "Undo" at bounding box center [390, 694] width 25 height 10
click at [385, 579] on div "Undo" at bounding box center [380, 694] width 59 height 24
click at [890, 579] on img at bounding box center [886, 694] width 16 height 16
click at [363, 579] on icon at bounding box center [366, 695] width 8 height 8
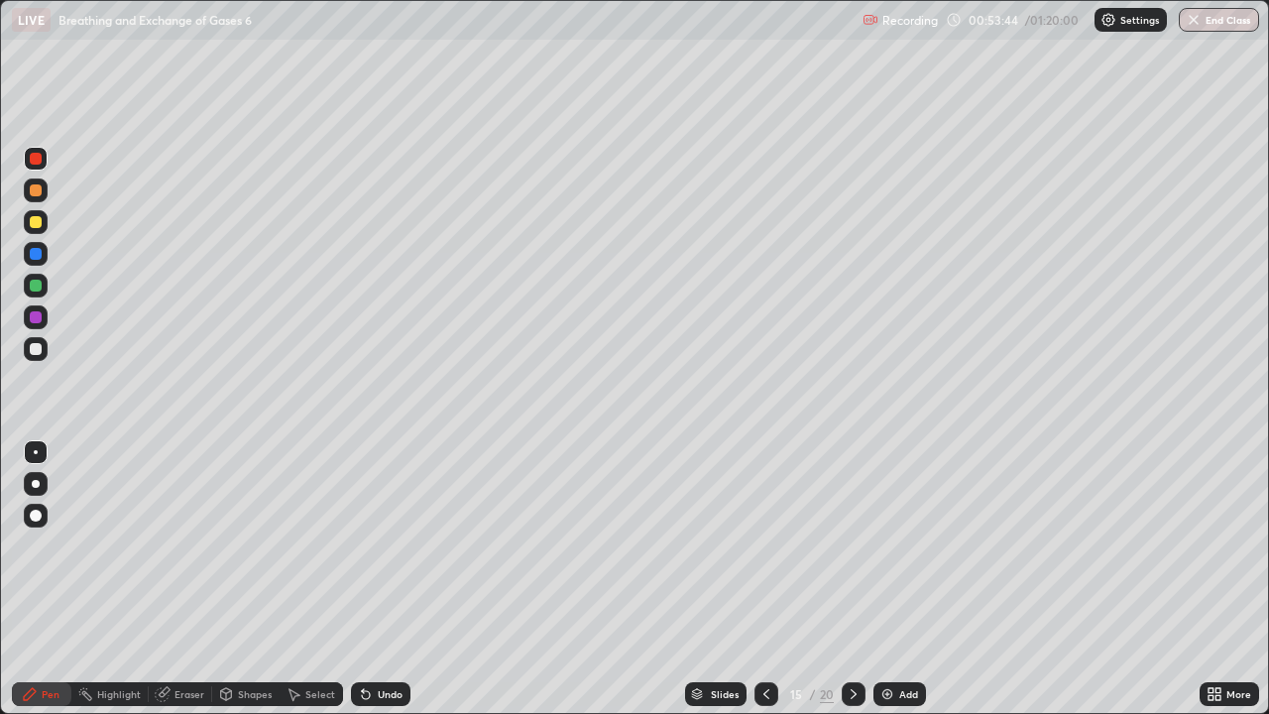
click at [764, 579] on icon at bounding box center [766, 694] width 16 height 16
click at [852, 579] on icon at bounding box center [854, 694] width 6 height 10
click at [852, 579] on icon at bounding box center [854, 694] width 16 height 16
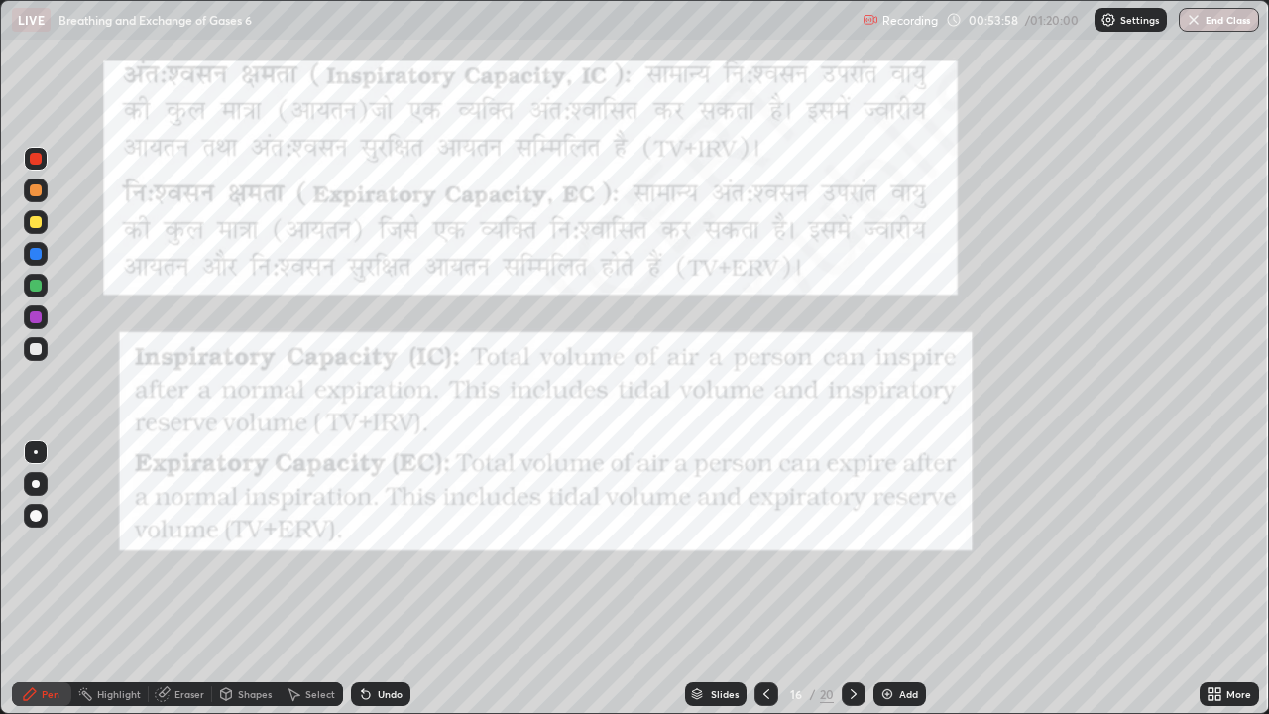
click at [763, 579] on icon at bounding box center [766, 694] width 16 height 16
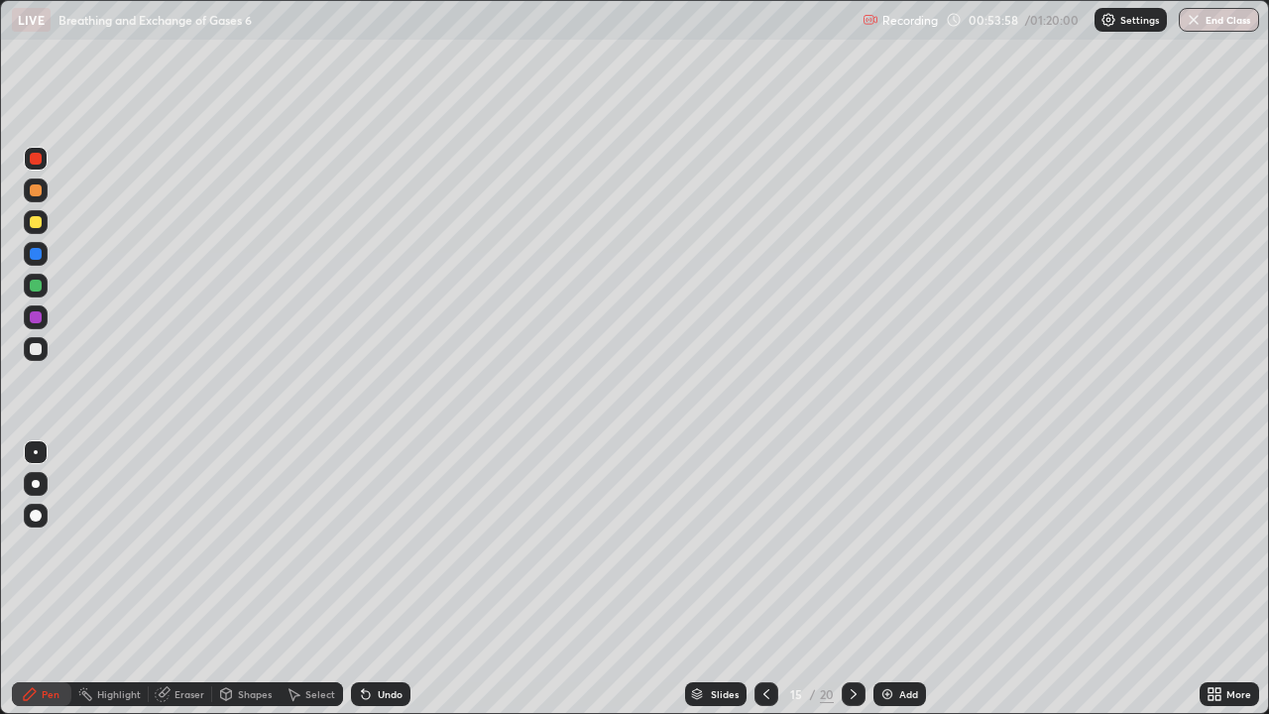
click at [765, 579] on icon at bounding box center [766, 694] width 16 height 16
click at [852, 579] on icon at bounding box center [854, 694] width 16 height 16
click at [843, 579] on div at bounding box center [854, 694] width 24 height 24
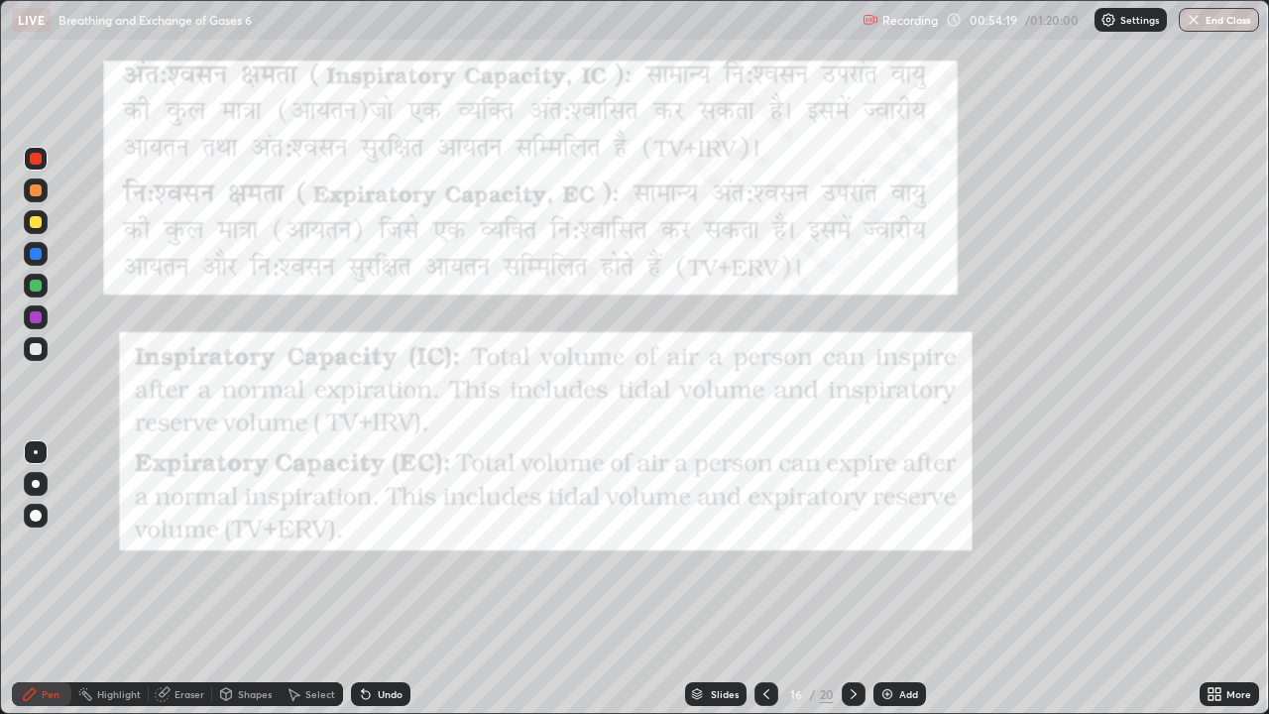
click at [851, 579] on icon at bounding box center [854, 694] width 16 height 16
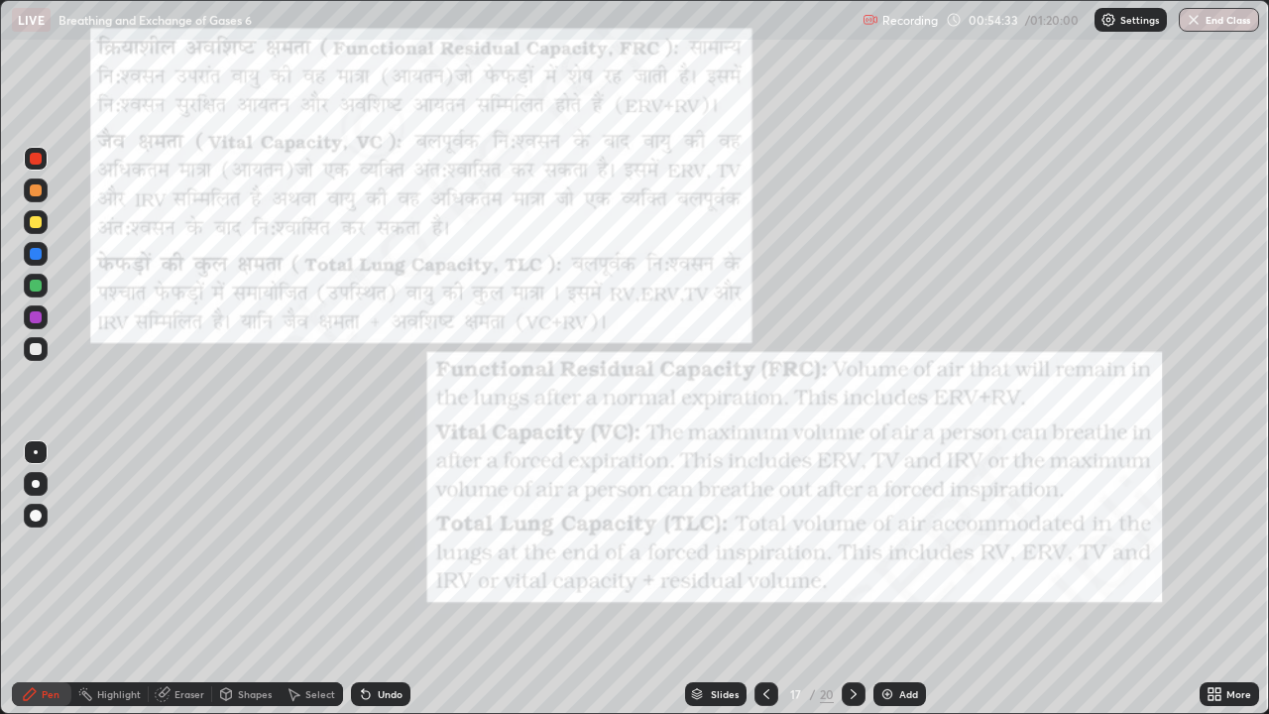
click at [756, 579] on div at bounding box center [766, 694] width 24 height 24
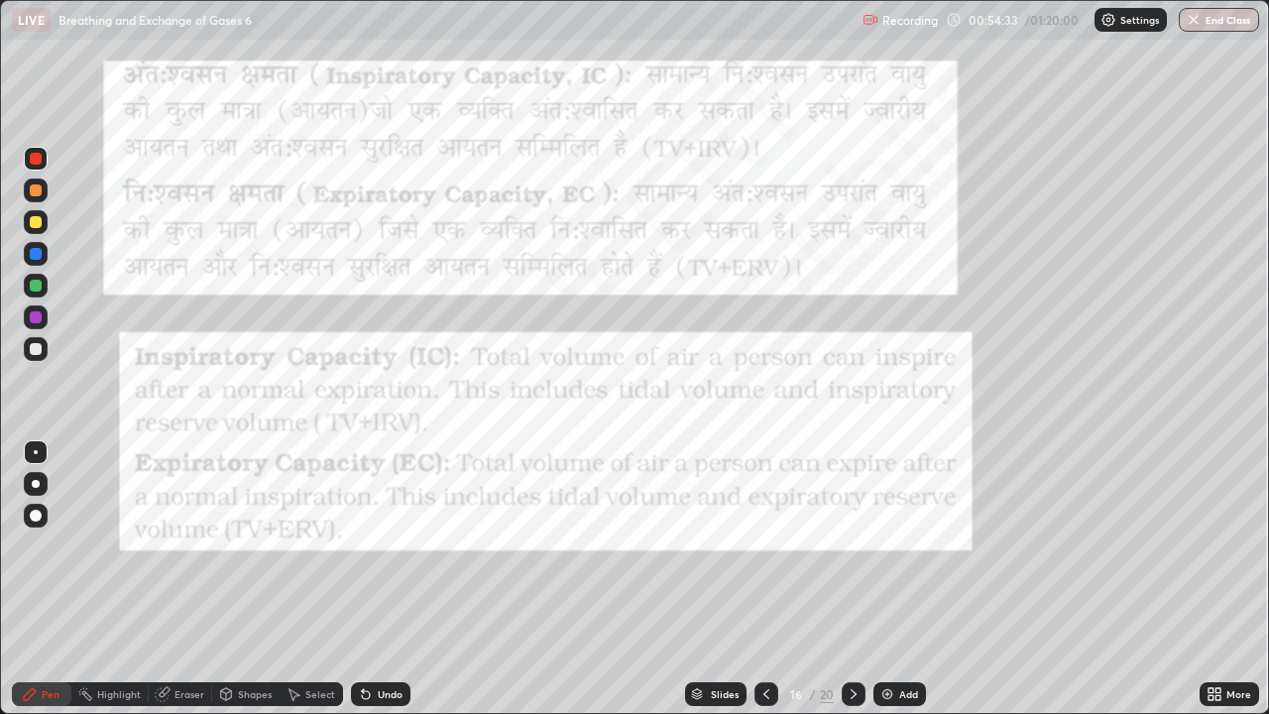
click at [764, 579] on icon at bounding box center [766, 694] width 16 height 16
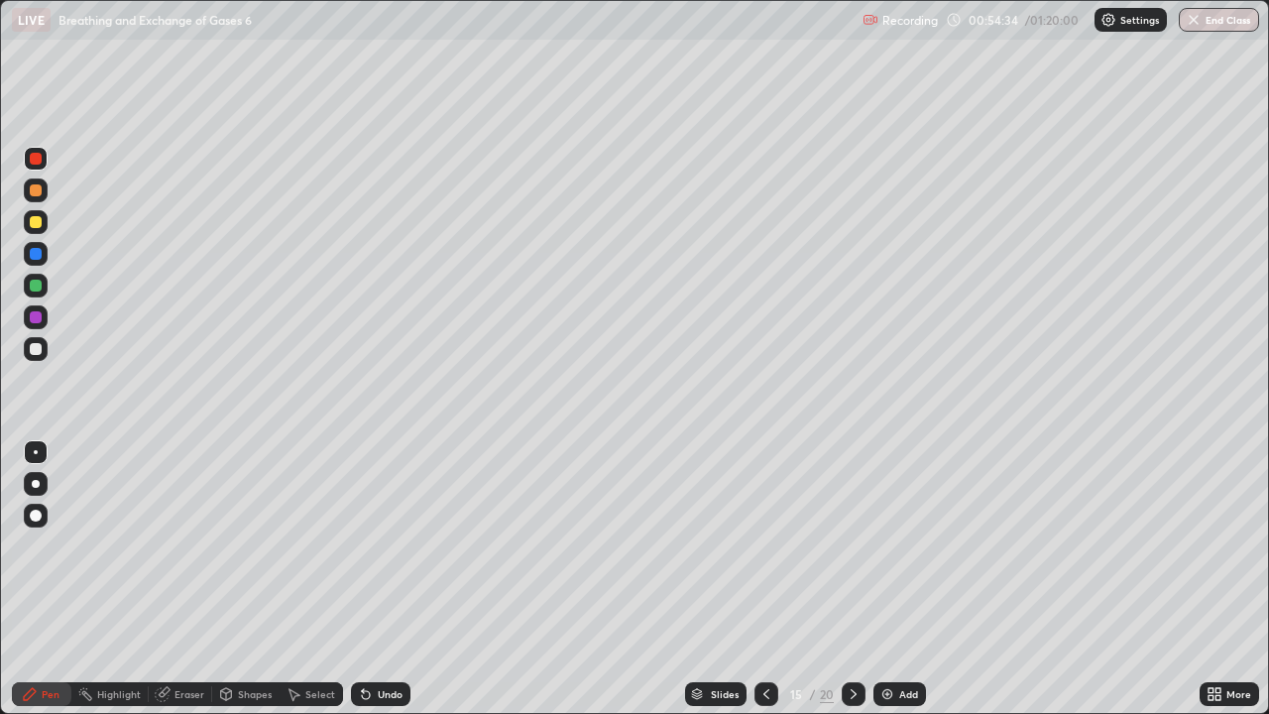
click at [743, 579] on div "Slides" at bounding box center [715, 694] width 61 height 24
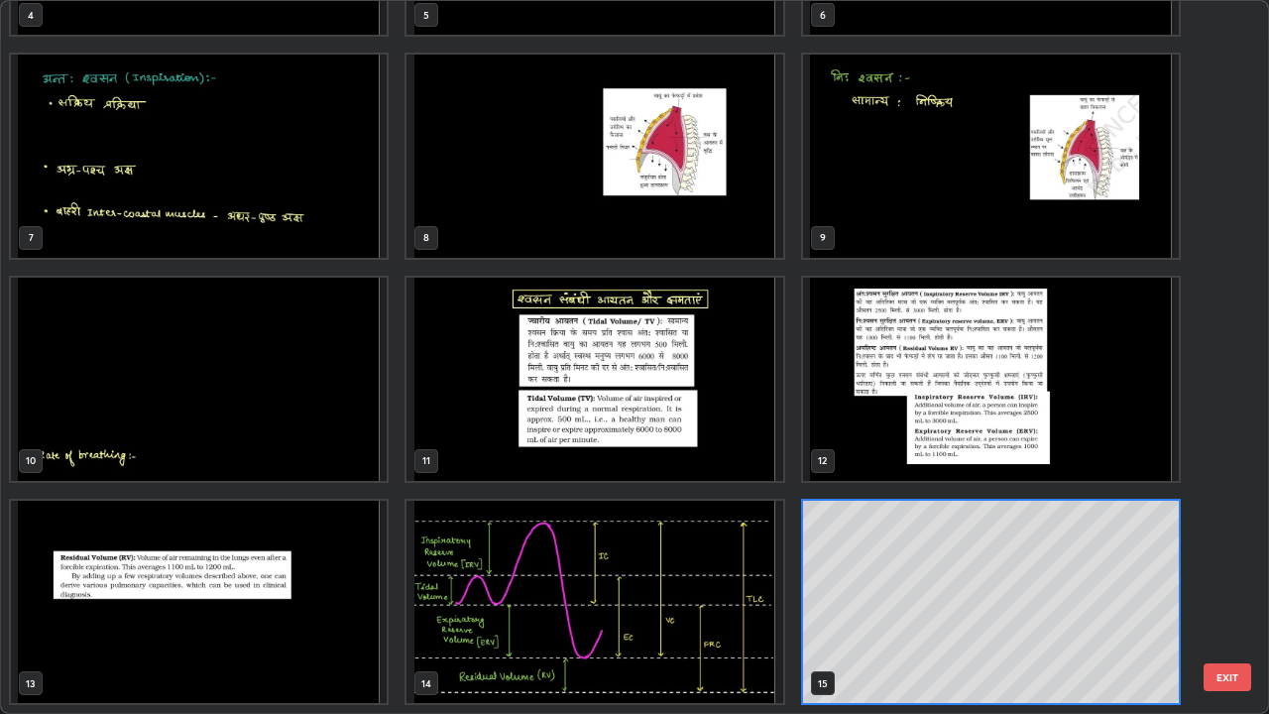
scroll to position [706, 1257]
click at [540, 562] on img "grid" at bounding box center [594, 602] width 376 height 203
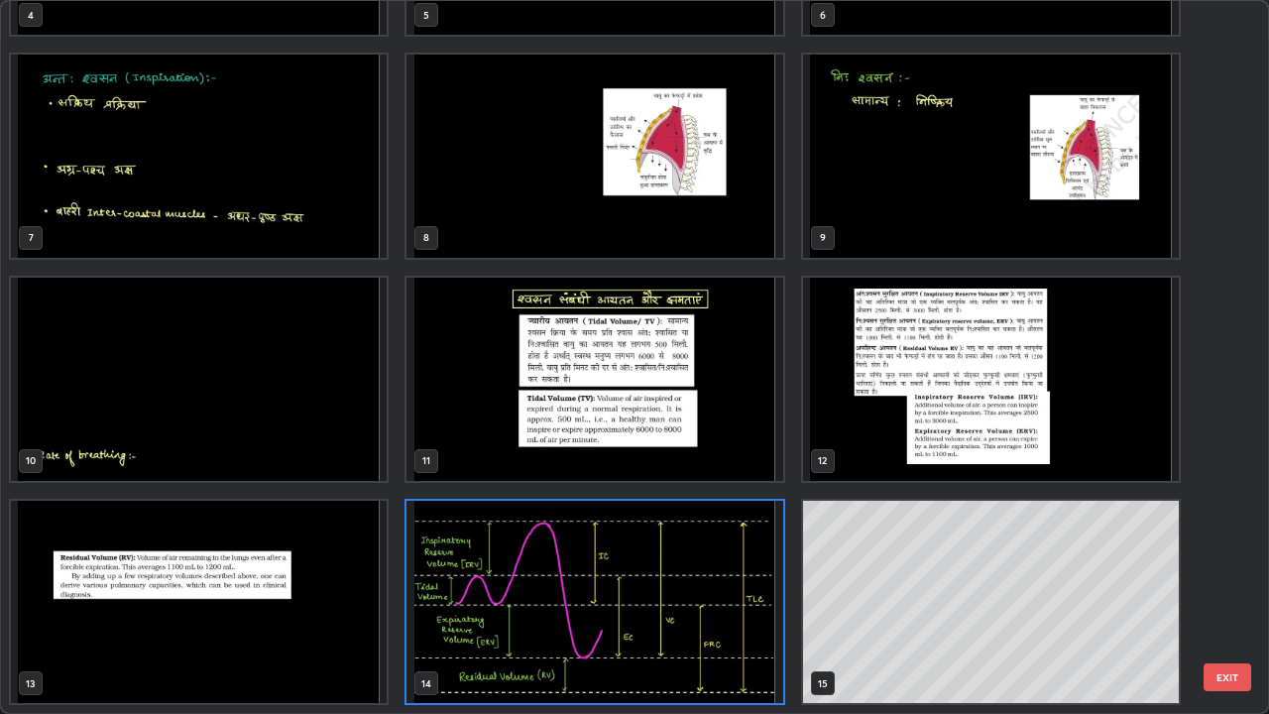
click at [546, 561] on img "grid" at bounding box center [594, 602] width 376 height 203
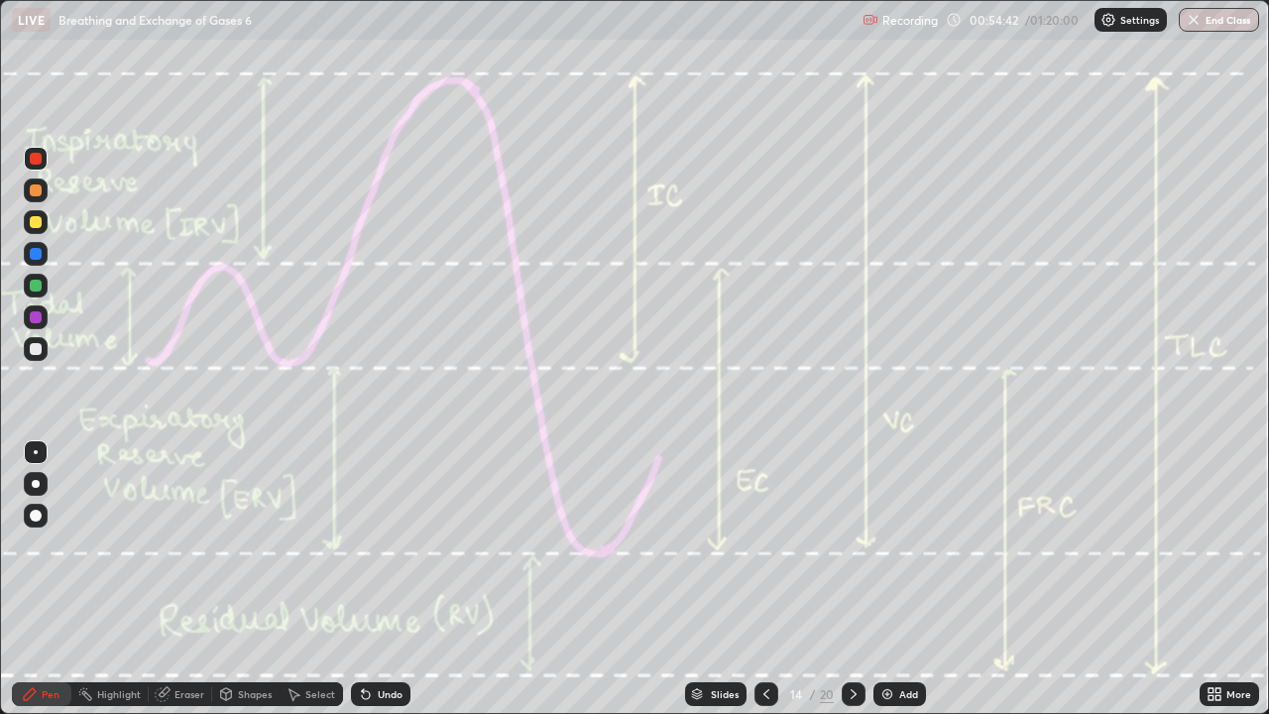
click at [852, 579] on icon at bounding box center [854, 694] width 16 height 16
click at [232, 579] on icon at bounding box center [226, 694] width 16 height 16
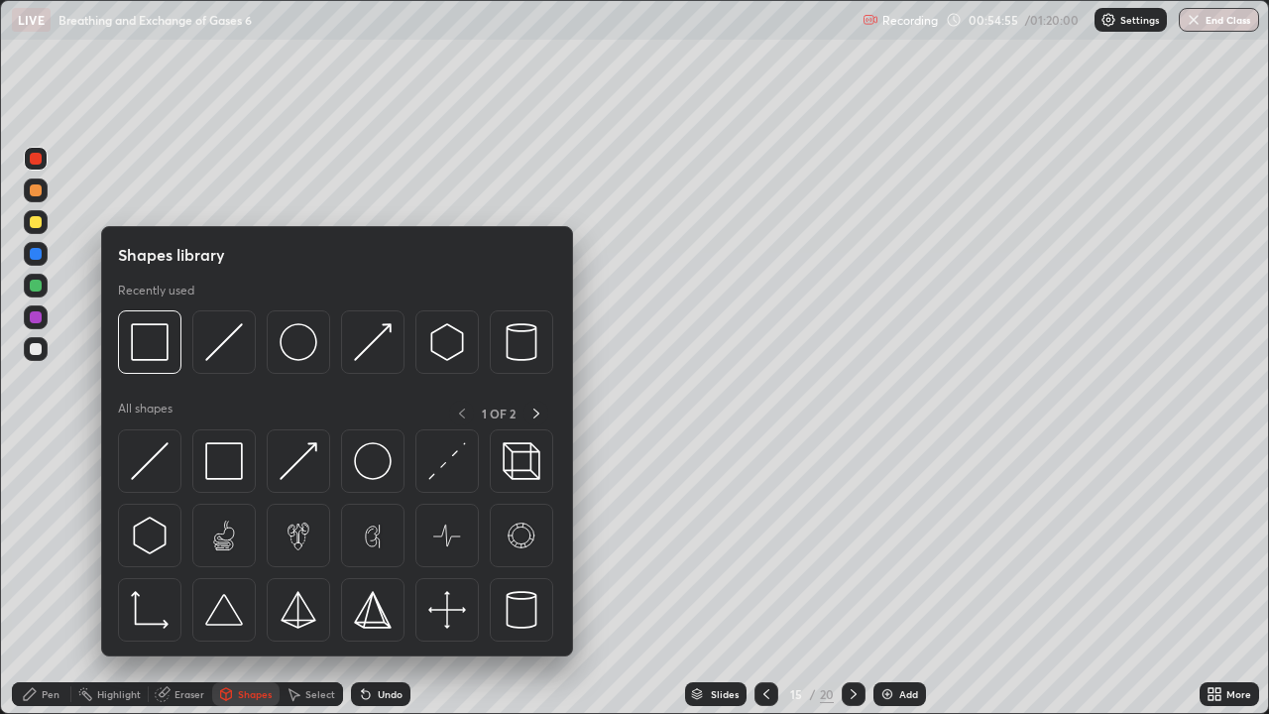
click at [179, 579] on div "Eraser" at bounding box center [189, 694] width 30 height 10
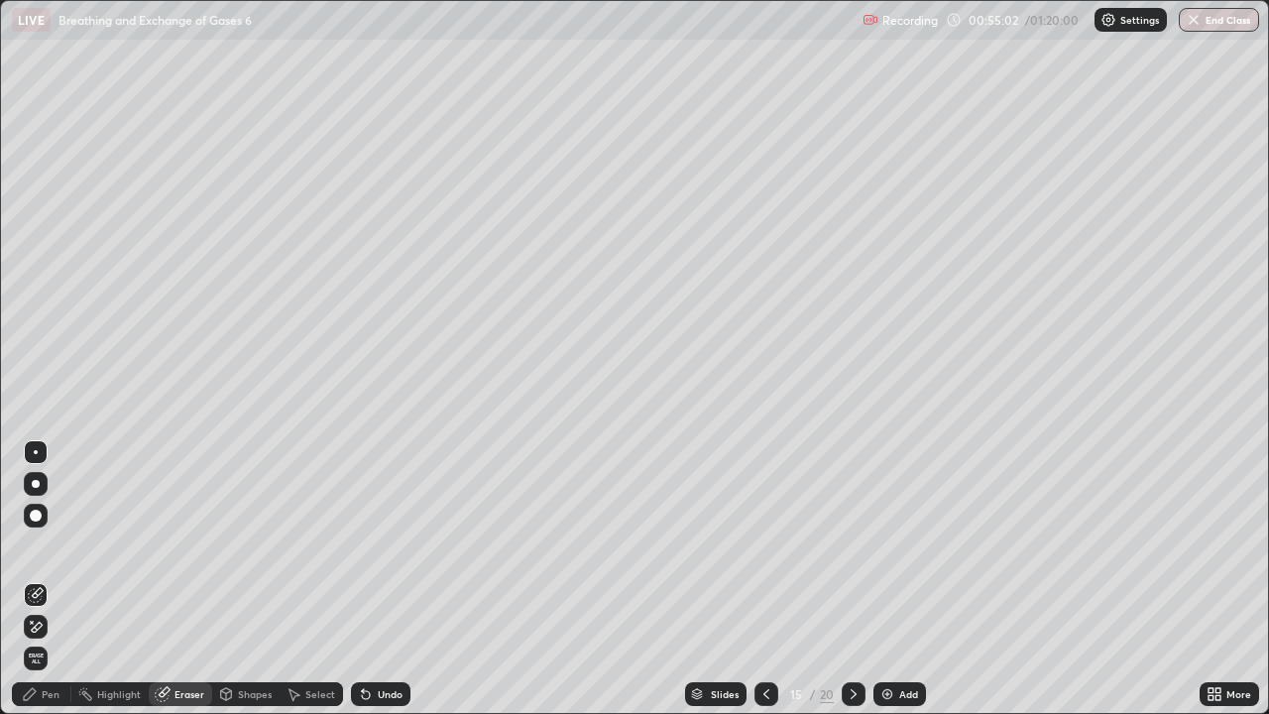
click at [58, 579] on div "Pen" at bounding box center [51, 694] width 18 height 10
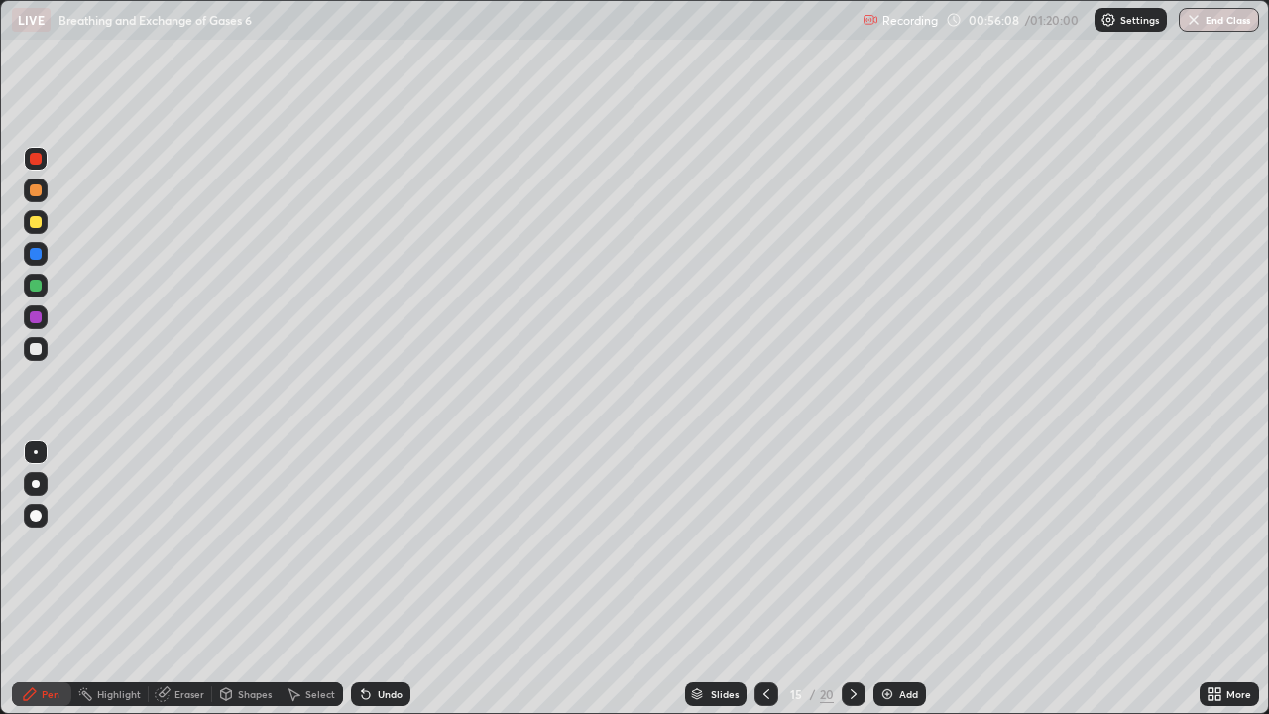
click at [764, 579] on icon at bounding box center [766, 694] width 16 height 16
click at [186, 579] on div "Eraser" at bounding box center [189, 694] width 30 height 10
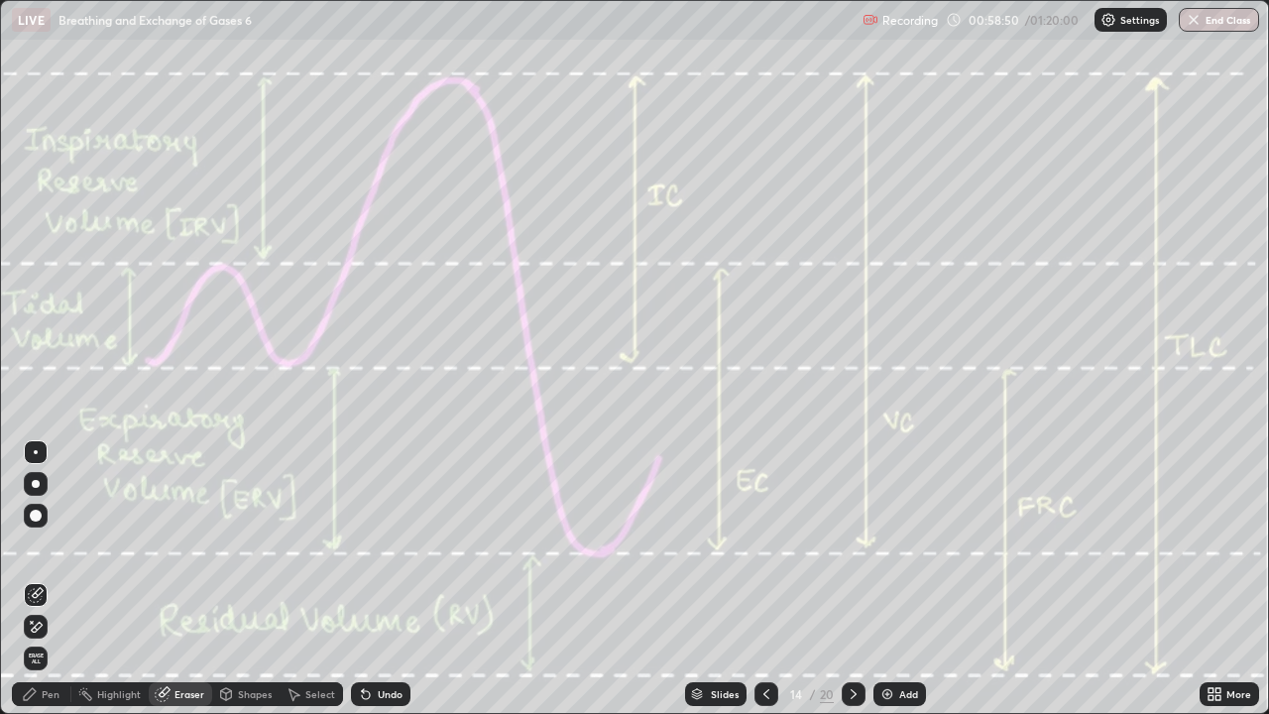
click at [314, 579] on div "Select" at bounding box center [320, 694] width 30 height 10
click at [369, 579] on icon at bounding box center [366, 694] width 16 height 16
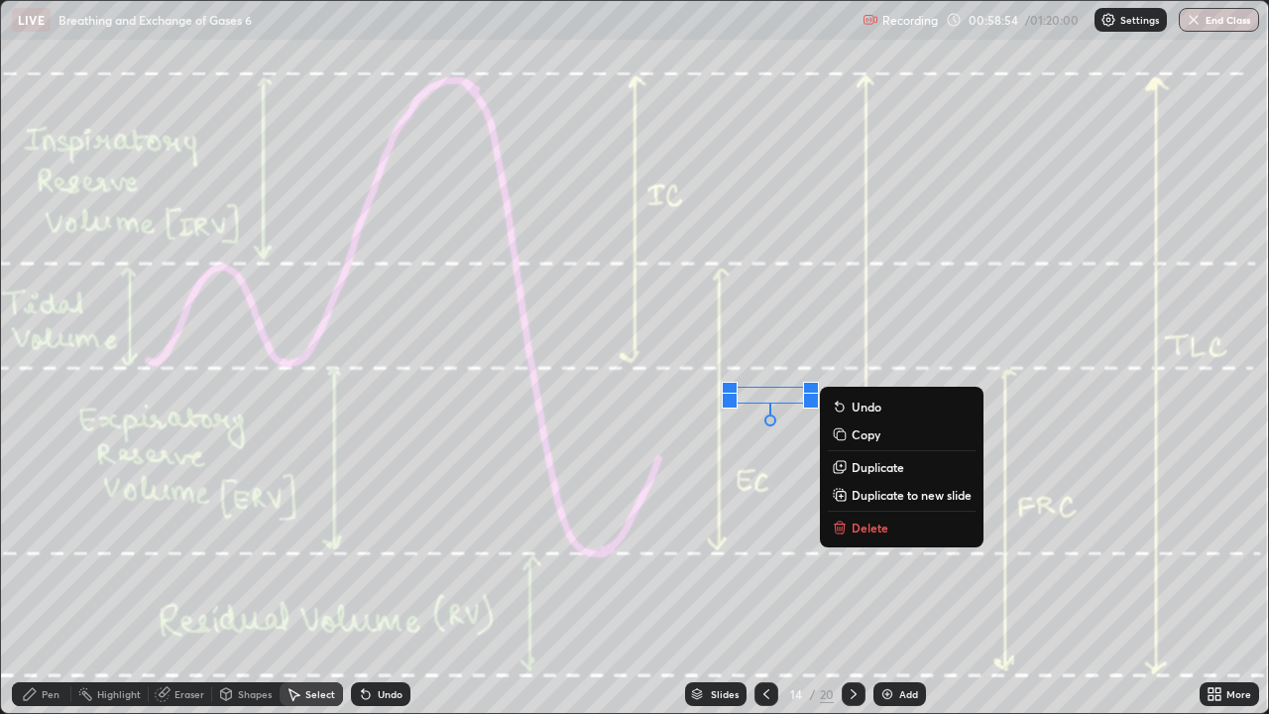
click at [49, 579] on div "Pen" at bounding box center [41, 694] width 59 height 24
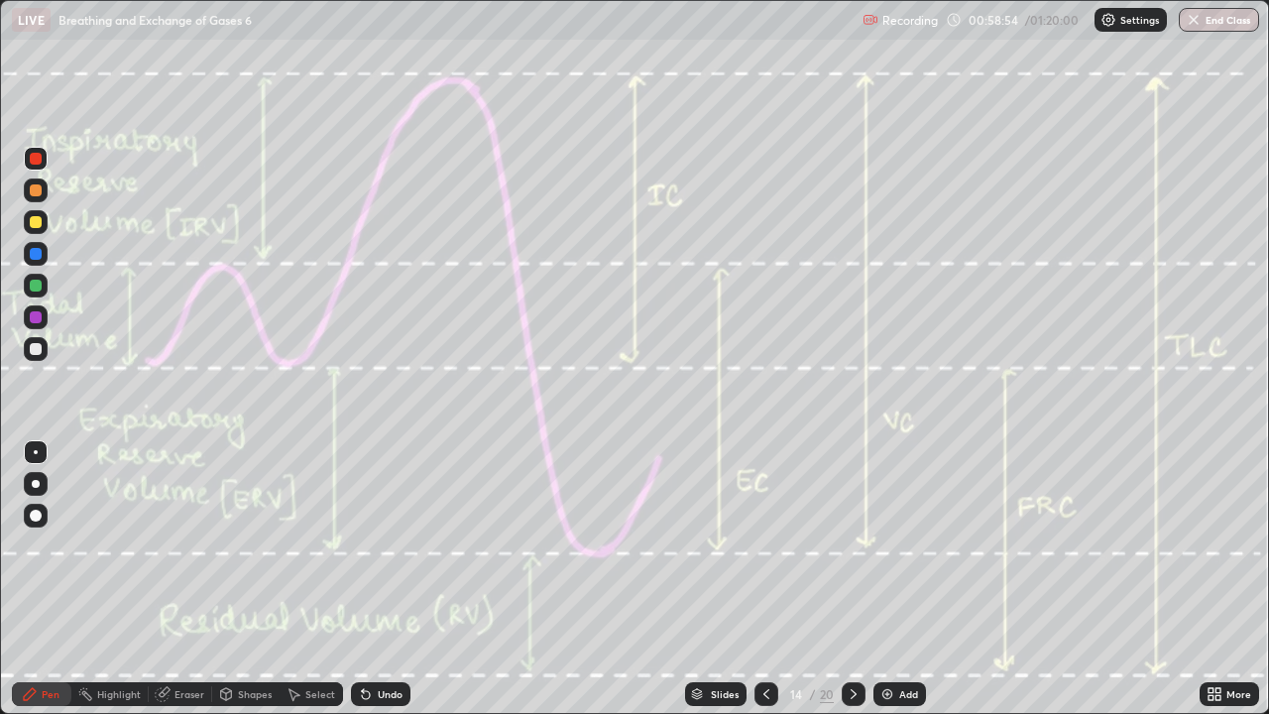
click at [182, 579] on div "Eraser" at bounding box center [189, 694] width 30 height 10
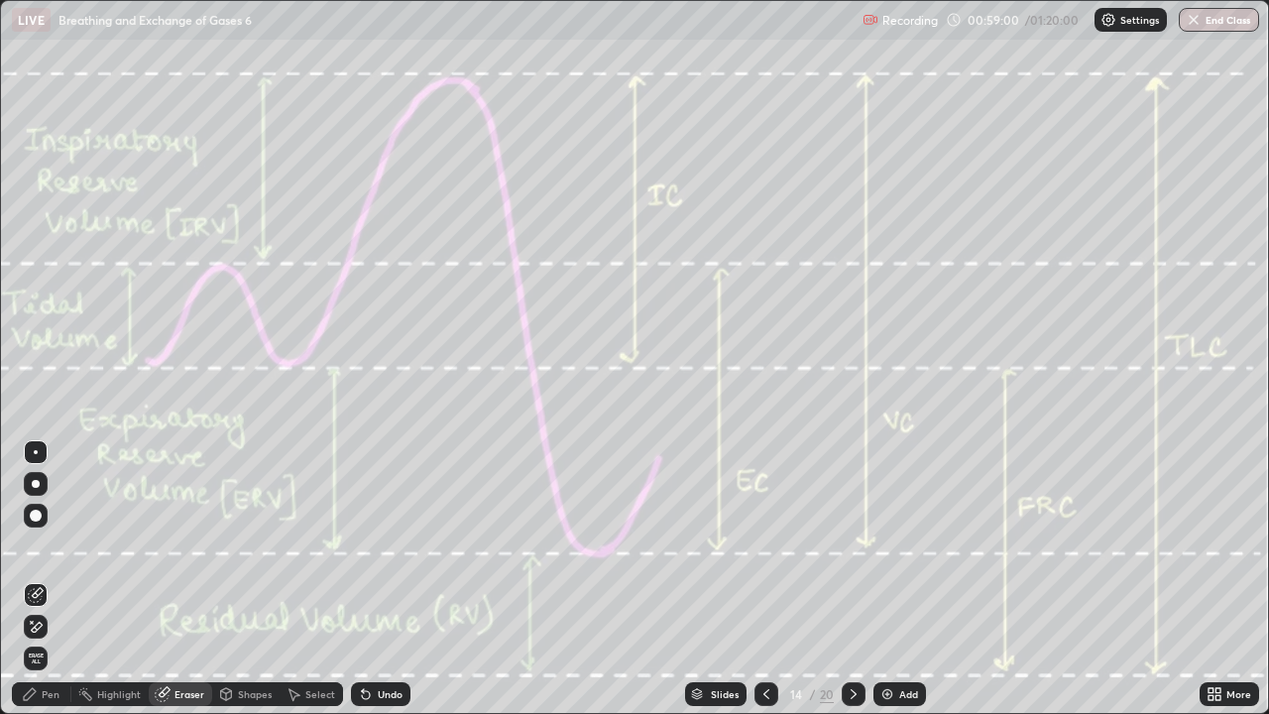
click at [755, 579] on div at bounding box center [766, 694] width 24 height 24
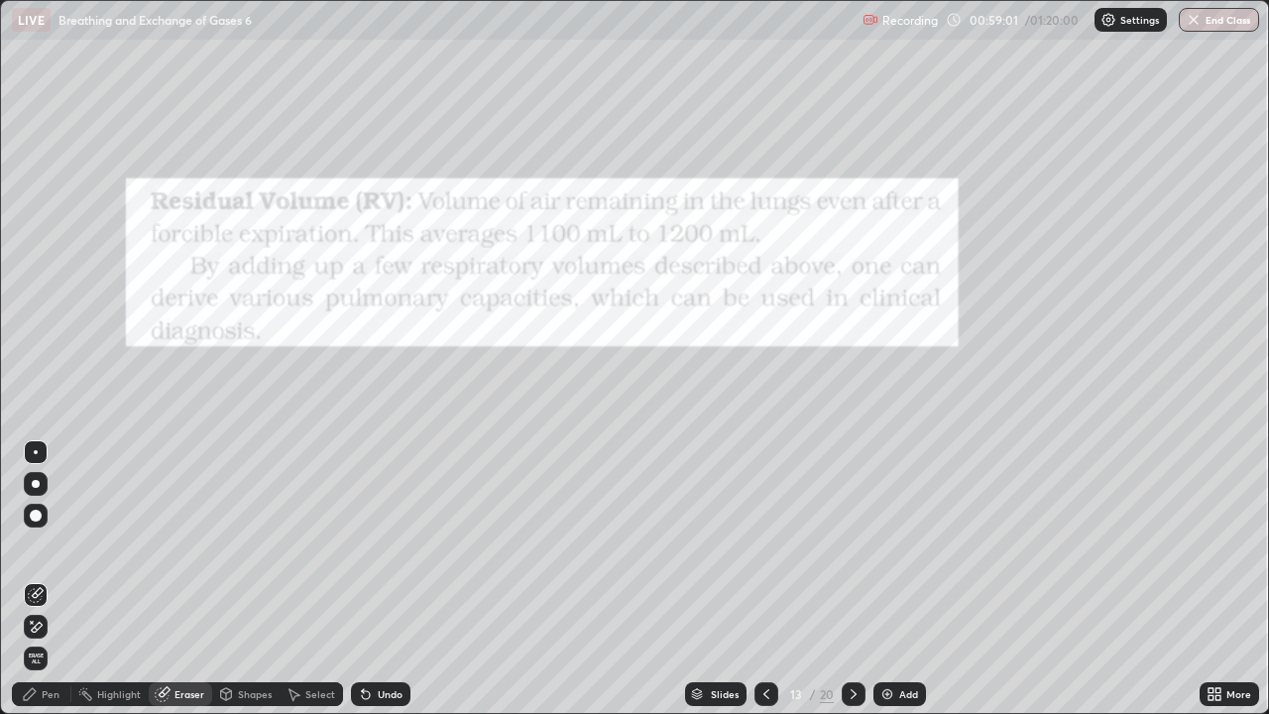
click at [767, 579] on icon at bounding box center [766, 694] width 16 height 16
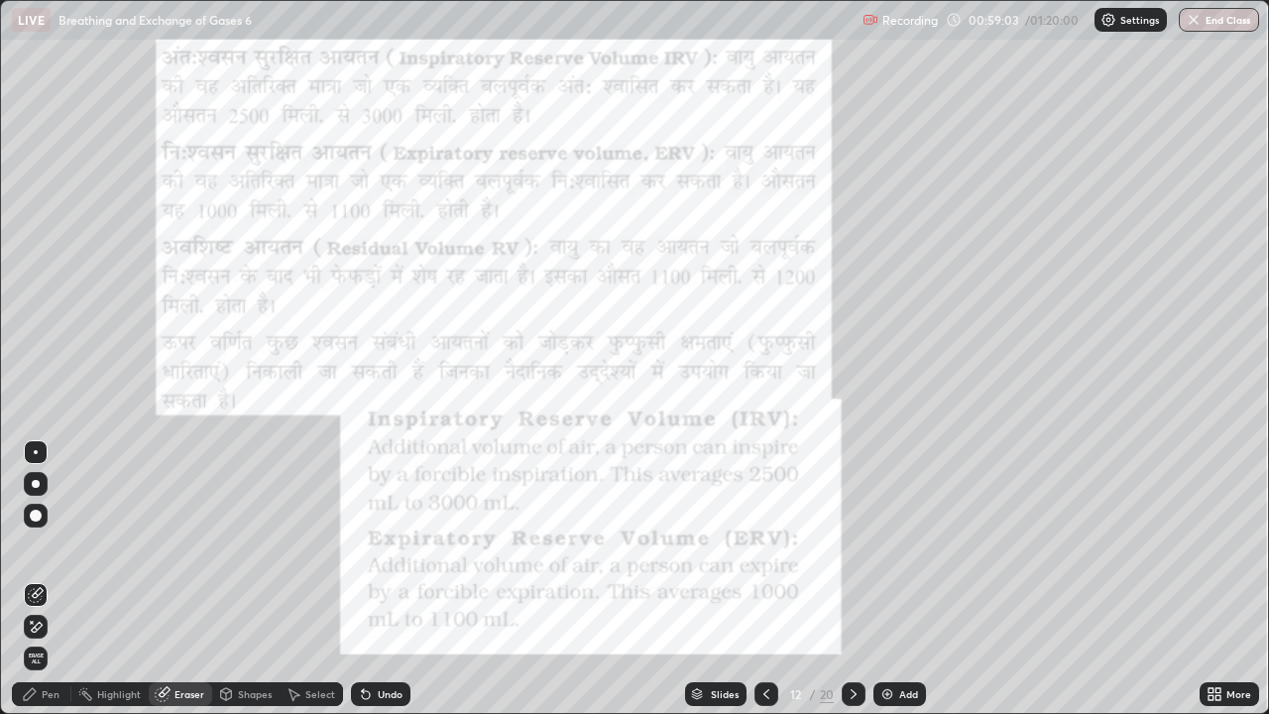
click at [788, 579] on div "12" at bounding box center [796, 694] width 20 height 12
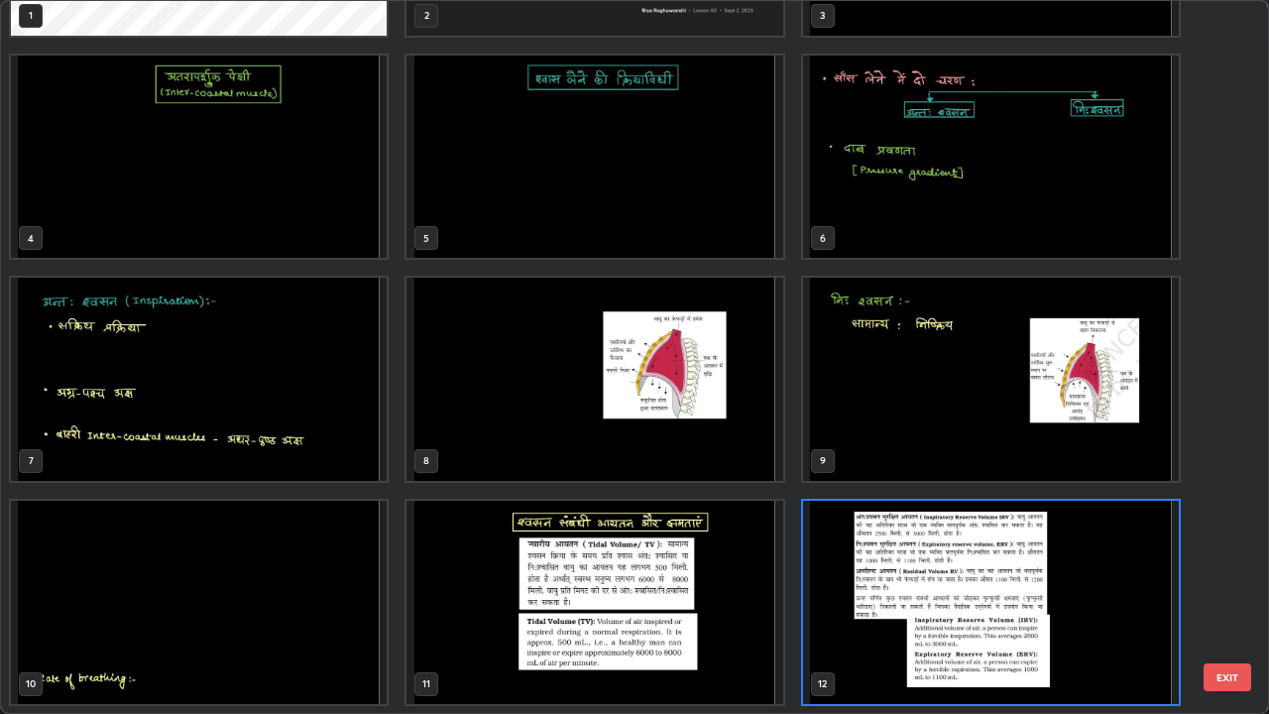
click at [539, 562] on img "grid" at bounding box center [594, 602] width 376 height 203
click at [542, 559] on img "grid" at bounding box center [594, 602] width 376 height 203
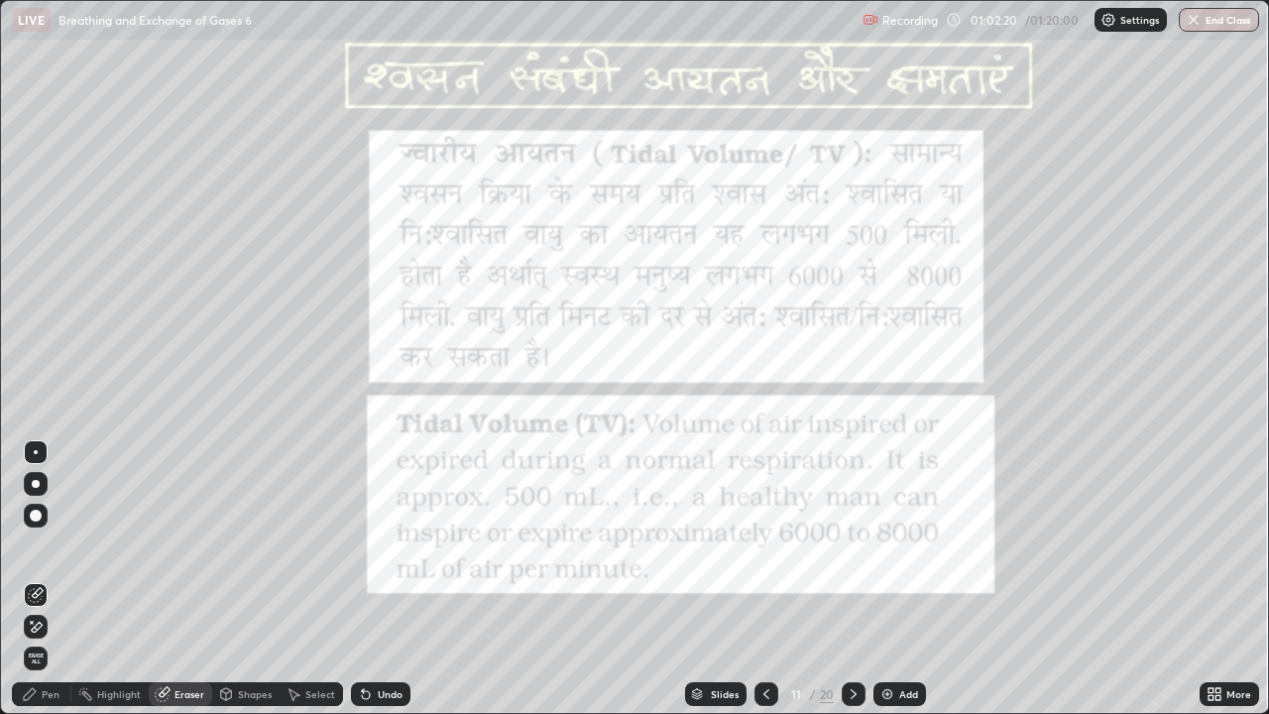
click at [853, 579] on icon at bounding box center [854, 694] width 6 height 10
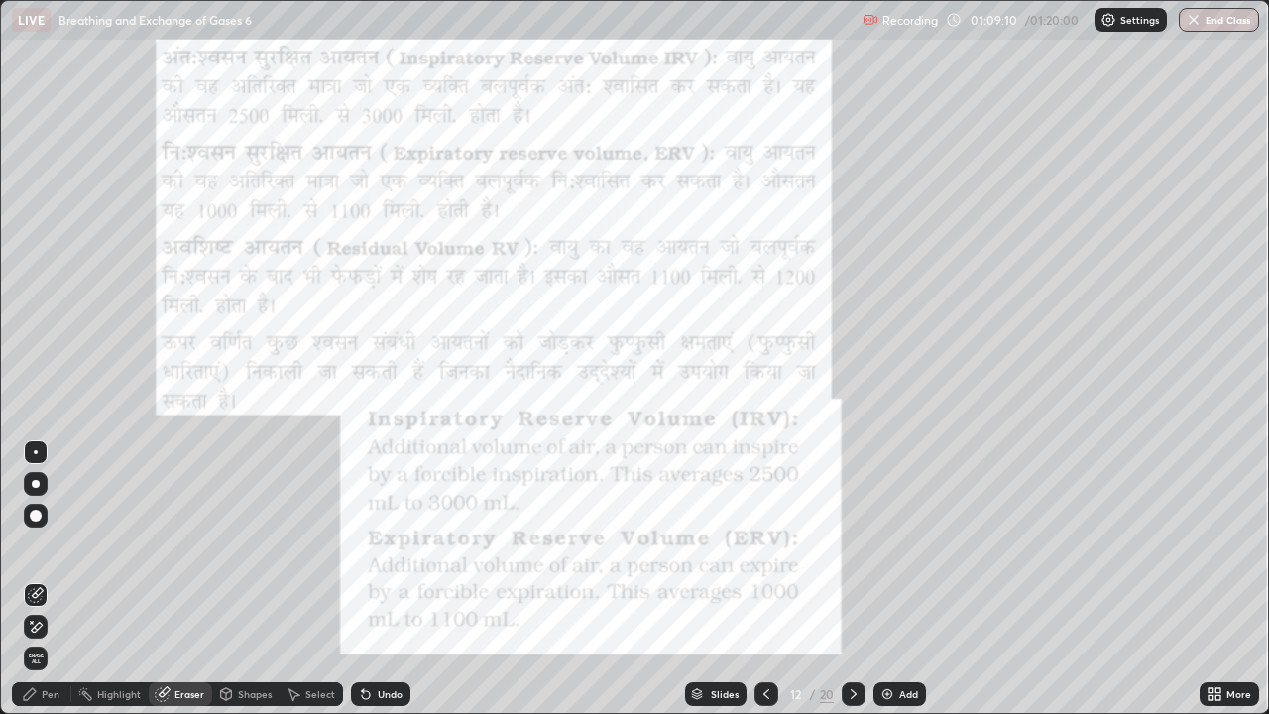
click at [853, 579] on icon at bounding box center [854, 694] width 16 height 16
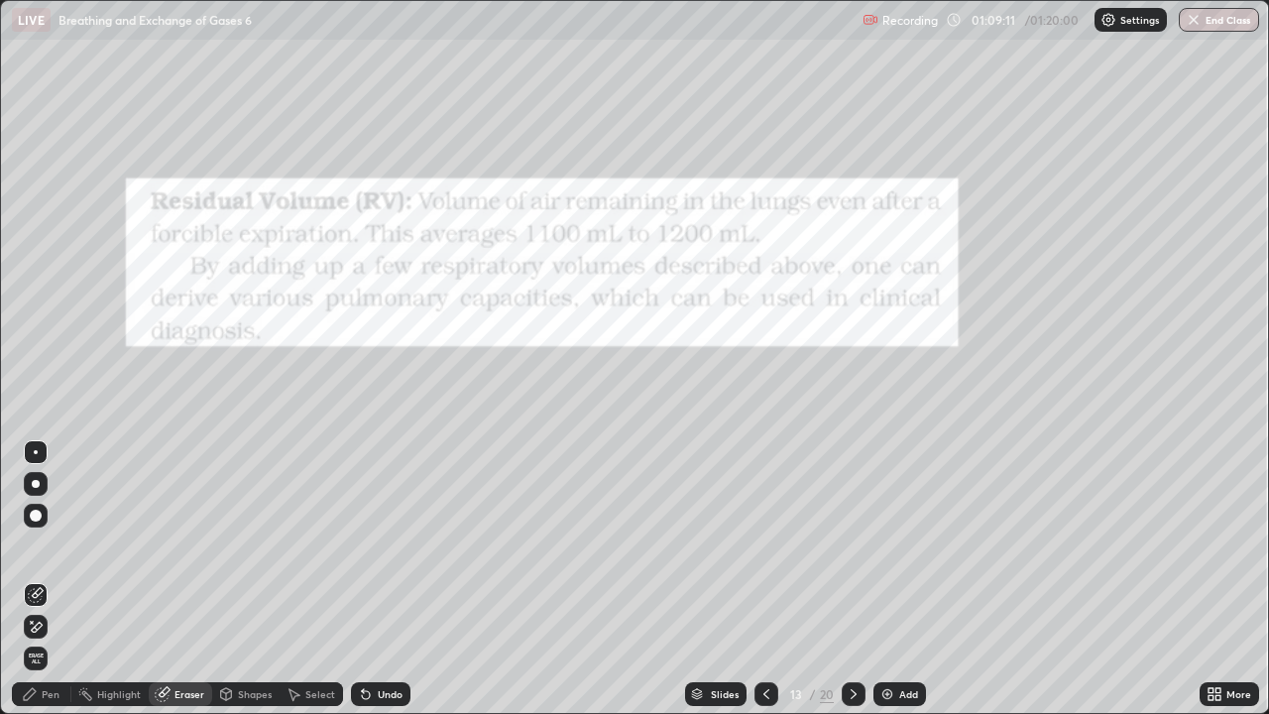
click at [854, 579] on icon at bounding box center [854, 694] width 16 height 16
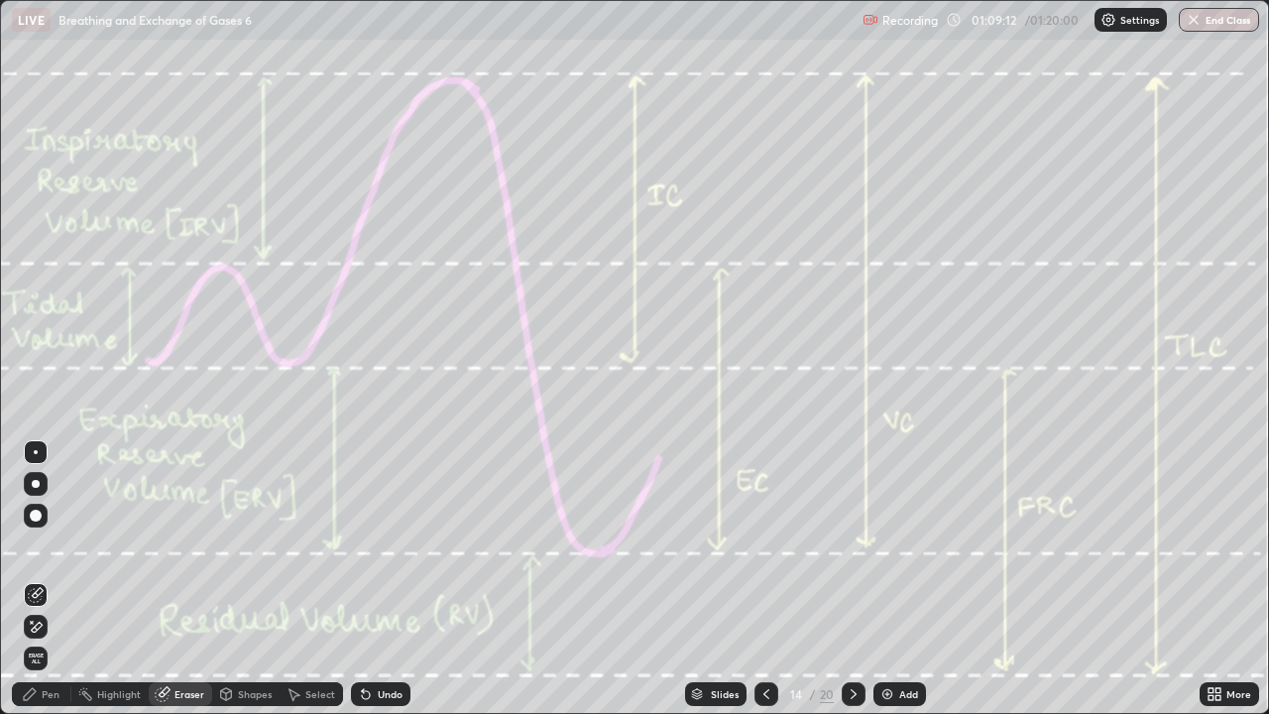
click at [852, 579] on icon at bounding box center [854, 694] width 16 height 16
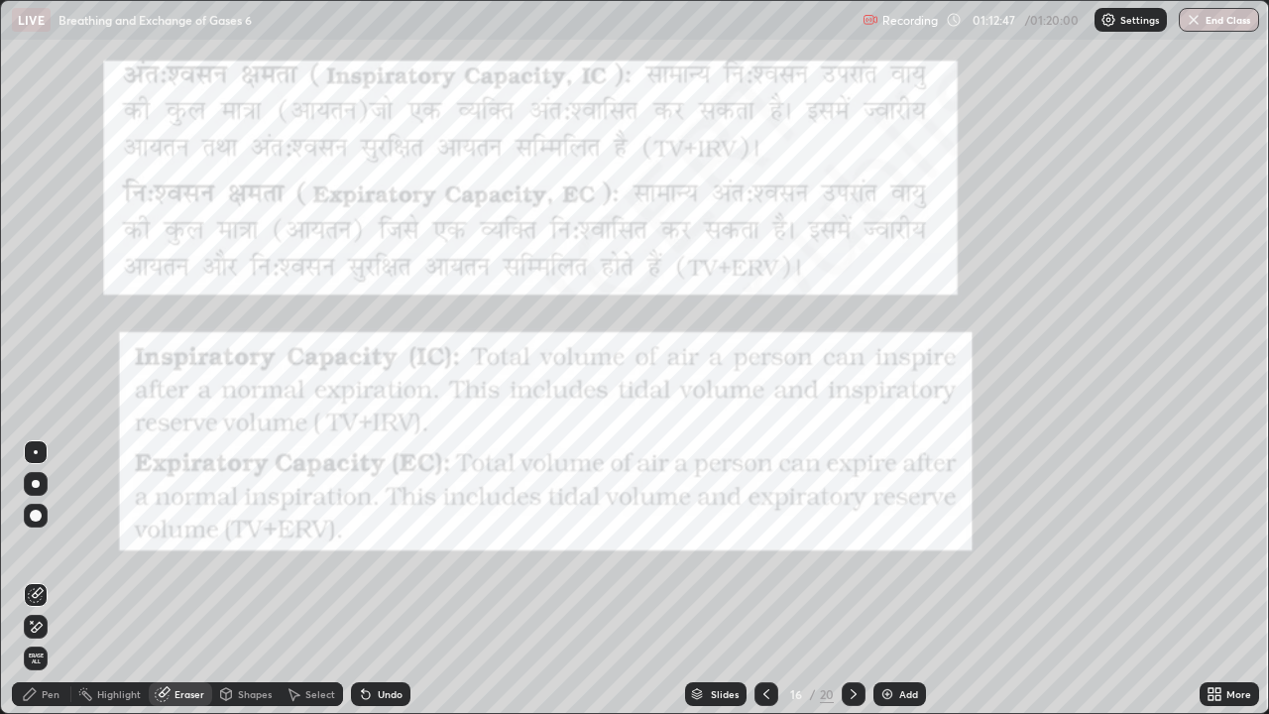
click at [855, 579] on icon at bounding box center [854, 694] width 16 height 16
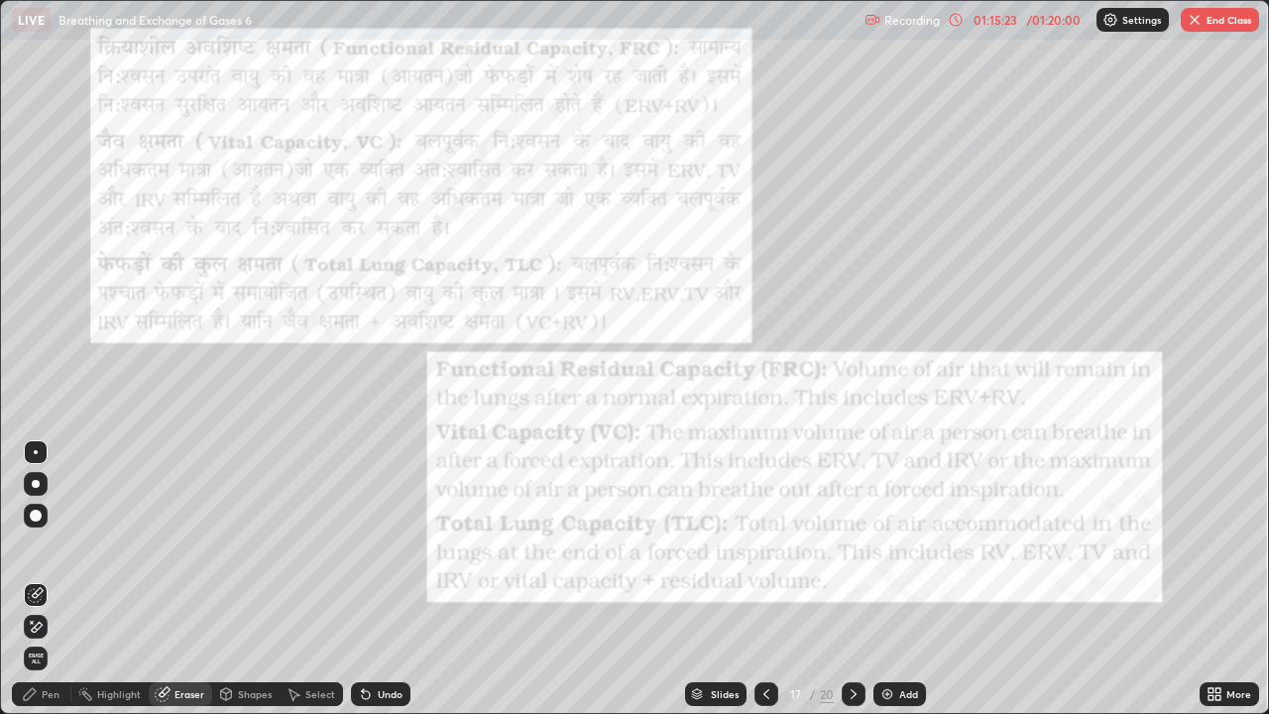
click at [759, 579] on div at bounding box center [766, 694] width 24 height 40
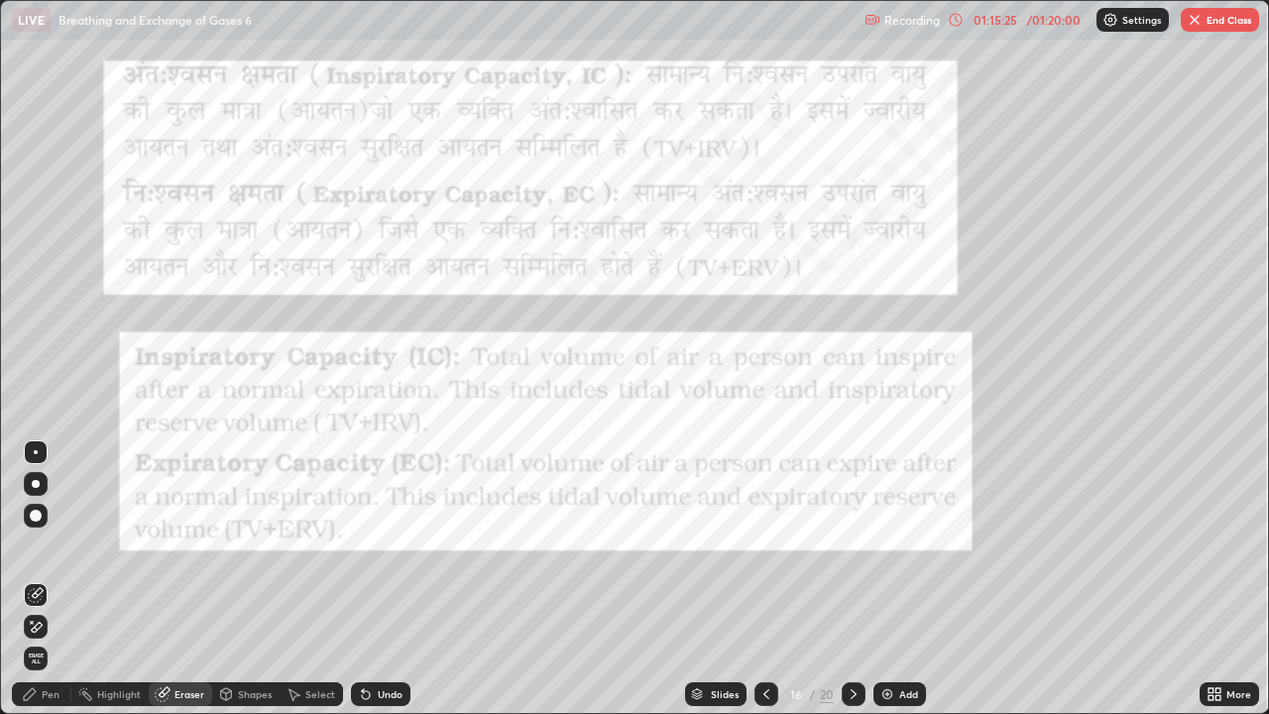
click at [766, 579] on icon at bounding box center [766, 694] width 16 height 16
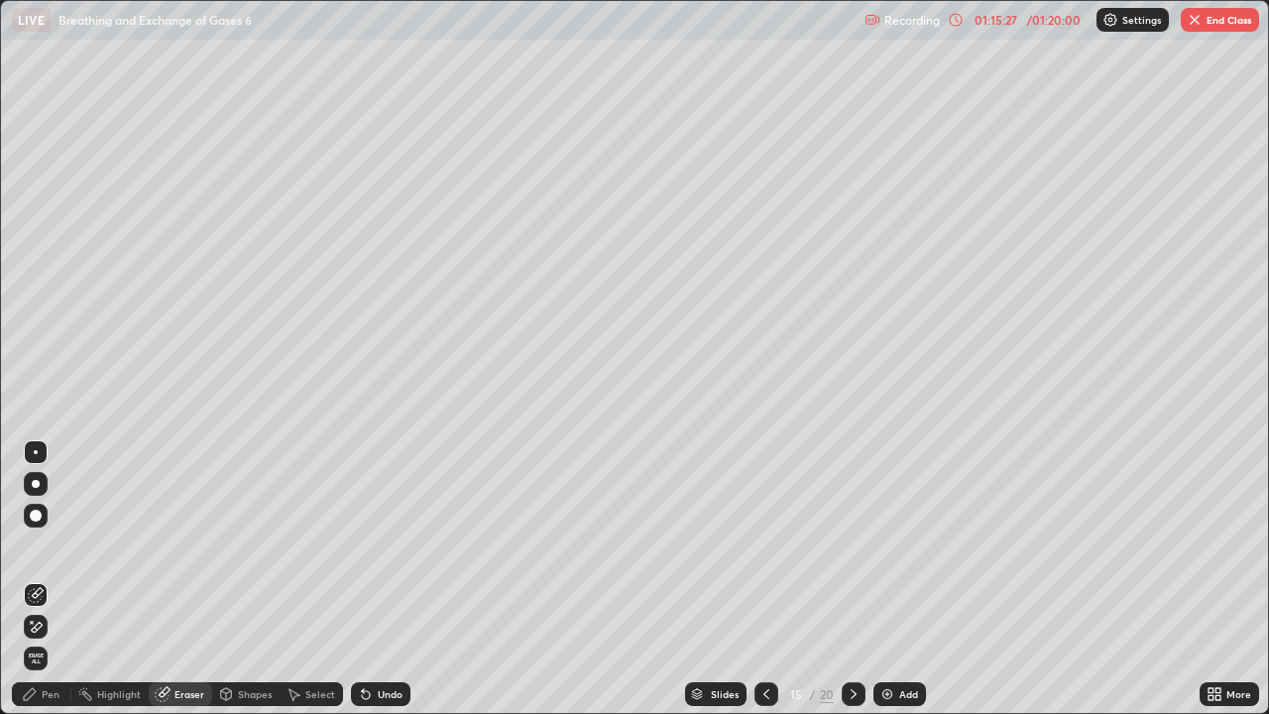
click at [761, 579] on icon at bounding box center [766, 694] width 16 height 16
click at [1194, 19] on img "button" at bounding box center [1195, 20] width 16 height 16
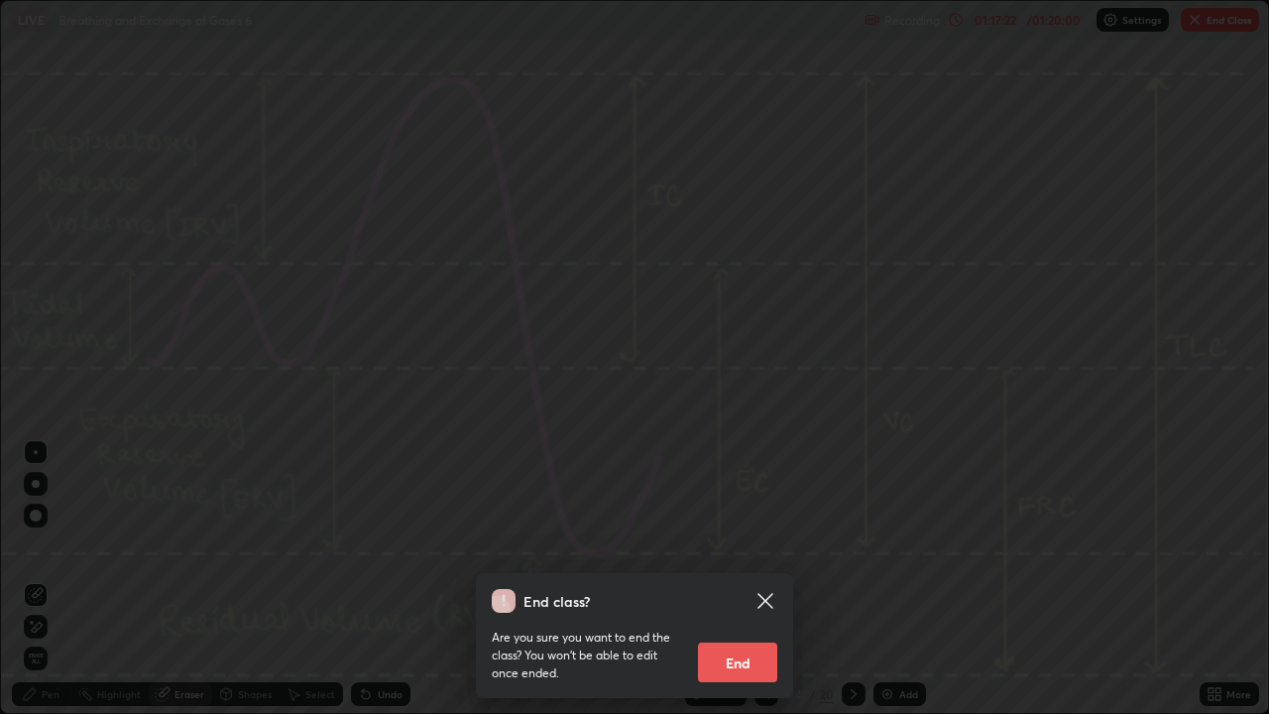
click at [746, 579] on button "End" at bounding box center [737, 662] width 79 height 40
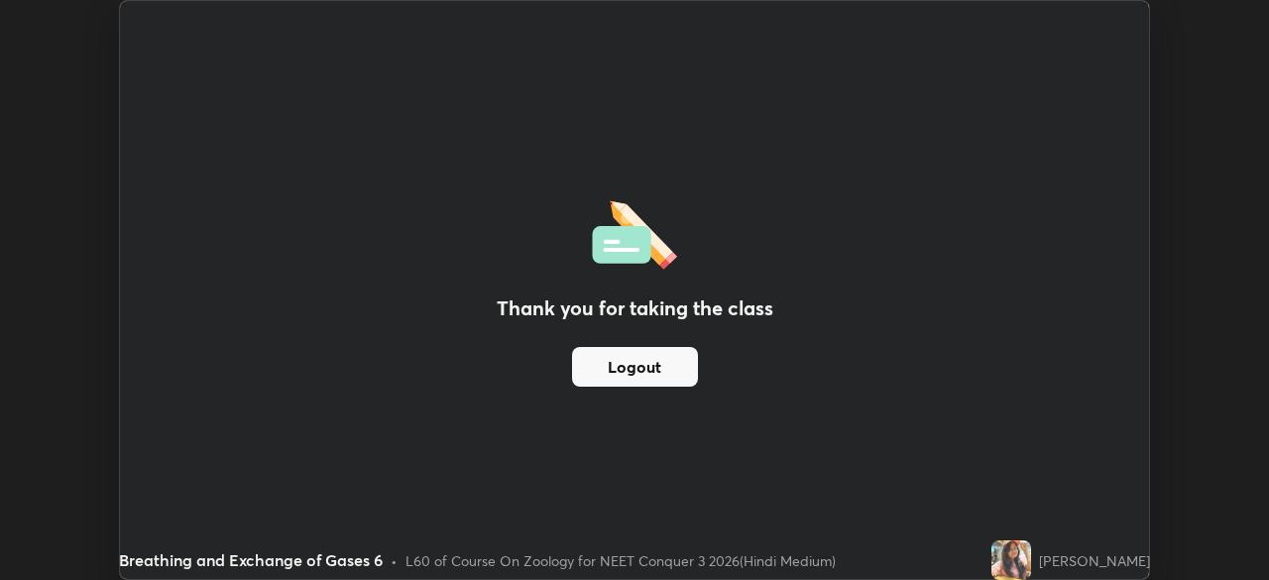
scroll to position [98558, 97869]
